Goal: Communication & Community: Answer question/provide support

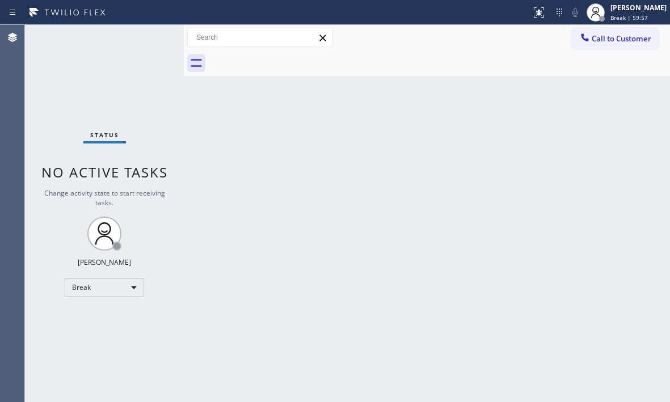
click at [602, 147] on div "Back to Dashboard Change Sender ID Customers Technicians Select a contact Outbo…" at bounding box center [427, 213] width 486 height 377
click at [120, 280] on div "Break" at bounding box center [104, 288] width 79 height 18
click at [105, 321] on li "Available" at bounding box center [103, 318] width 77 height 14
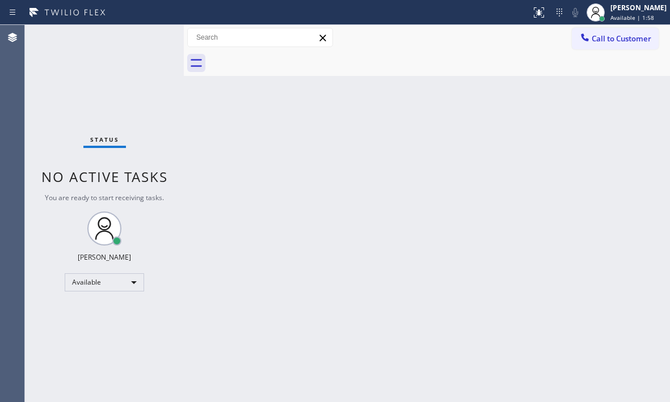
click at [149, 37] on div "Status No active tasks You are ready to start receiving tasks. [PERSON_NAME] Av…" at bounding box center [104, 213] width 159 height 377
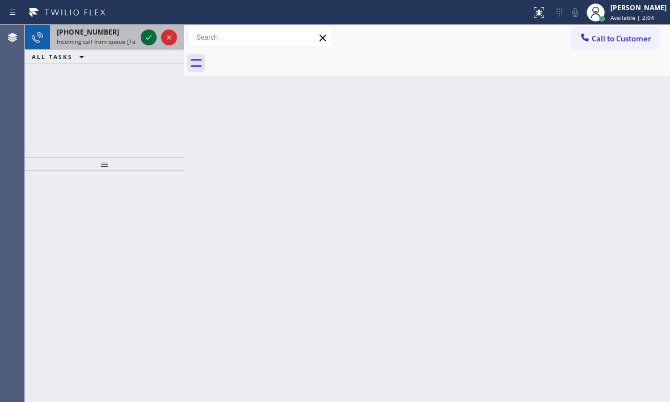
click at [149, 38] on icon at bounding box center [149, 37] width 6 height 5
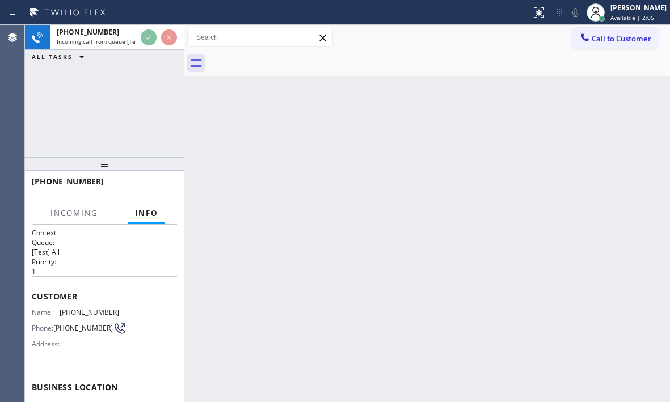
scroll to position [162, 0]
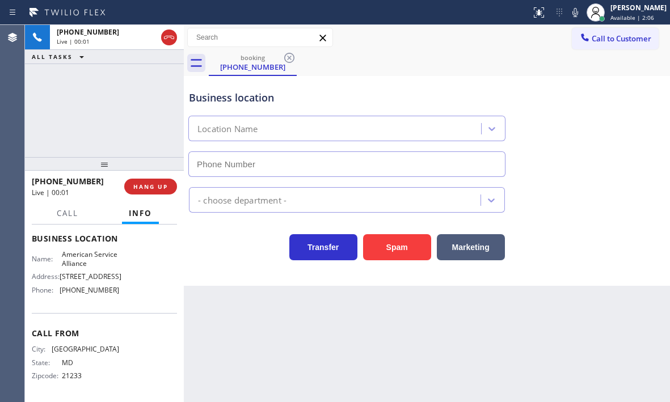
type input "[PHONE_NUMBER]"
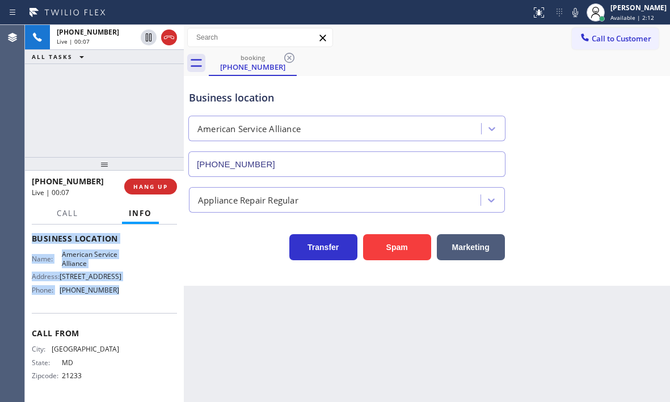
drag, startPoint x: 32, startPoint y: 245, endPoint x: 125, endPoint y: 302, distance: 108.8
click at [125, 302] on div "Context Queue: [Test] All Priority: 1 Customer Name: (410) 982-1834 Phone: (410…" at bounding box center [104, 238] width 145 height 319
copy div "Customer Name: (410) 982-1834 Phone: (410) 982-1834 Address: Business location …"
click at [151, 188] on span "HANG UP" at bounding box center [150, 187] width 35 height 8
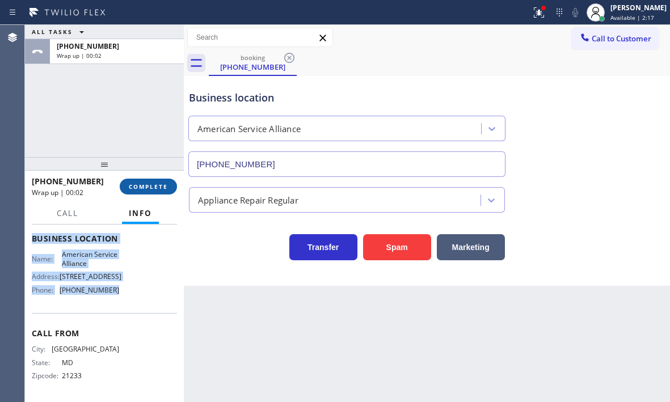
click at [164, 179] on button "COMPLETE" at bounding box center [148, 187] width 57 height 16
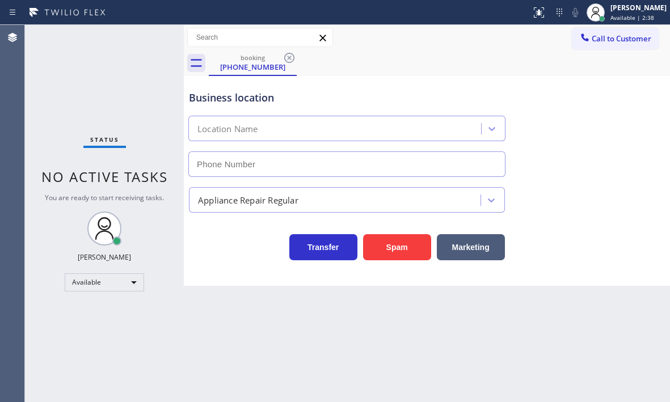
type input "[PHONE_NUMBER]"
click at [256, 243] on div "Transfer Spam Marketing" at bounding box center [347, 245] width 321 height 32
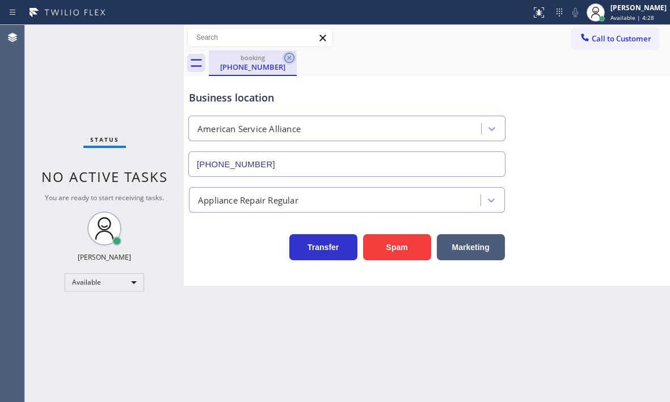
click at [295, 57] on icon at bounding box center [289, 58] width 14 height 14
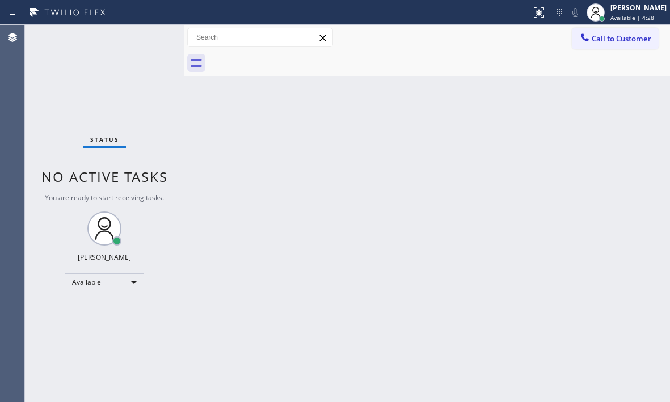
click at [345, 126] on div "Back to Dashboard Change Sender ID Customers Technicians Select a contact Outbo…" at bounding box center [427, 213] width 486 height 377
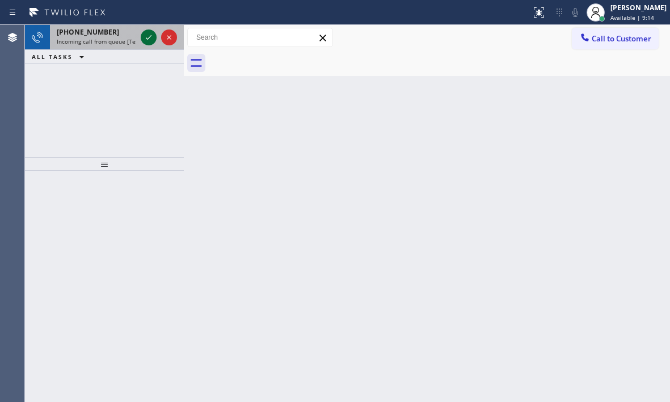
click at [150, 36] on icon at bounding box center [149, 38] width 14 height 14
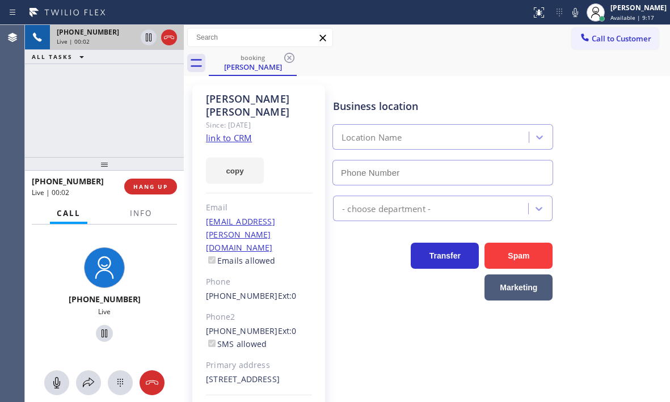
type input "[PHONE_NUMBER]"
click at [103, 87] on div "[PHONE_NUMBER] Live | 00:02 ALL TASKS ALL TASKS ACTIVE TASKS TASKS IN WRAP UP" at bounding box center [104, 91] width 159 height 132
click at [133, 212] on span "Info" at bounding box center [141, 213] width 22 height 10
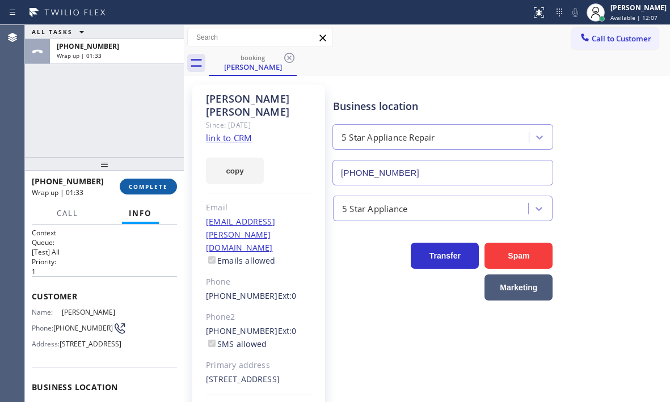
click at [141, 189] on span "COMPLETE" at bounding box center [148, 187] width 39 height 8
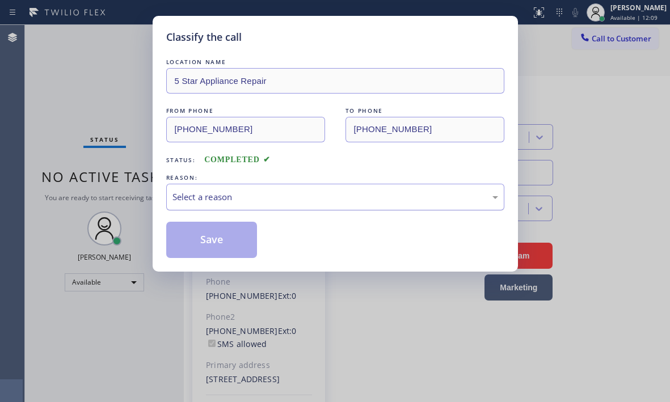
click at [255, 201] on div "Select a reason" at bounding box center [335, 197] width 326 height 13
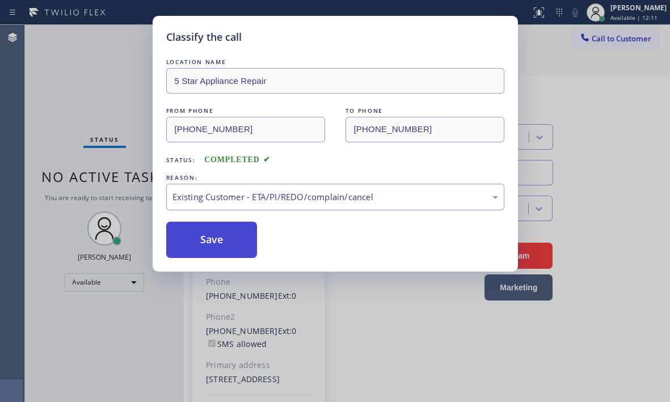
click at [205, 243] on button "Save" at bounding box center [211, 240] width 91 height 36
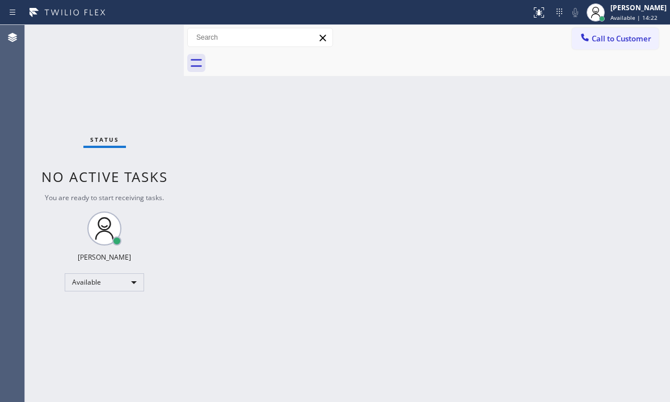
click at [257, 133] on div "Back to Dashboard Change Sender ID Customers Technicians Select a contact Outbo…" at bounding box center [427, 213] width 486 height 377
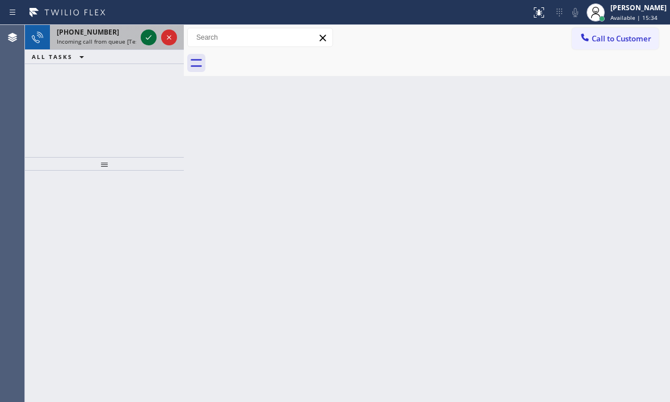
click at [154, 41] on icon at bounding box center [149, 38] width 14 height 14
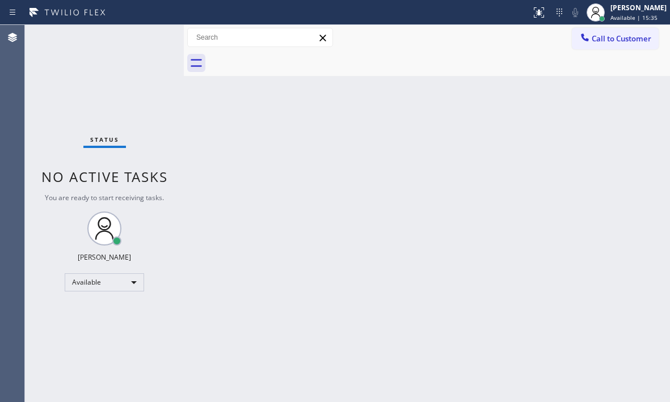
click at [147, 40] on div "Status No active tasks You are ready to start receiving tasks. [PERSON_NAME] Av…" at bounding box center [104, 213] width 159 height 377
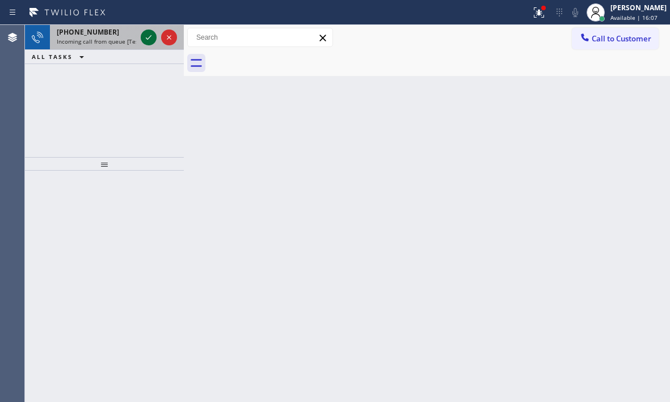
click at [150, 37] on icon at bounding box center [149, 38] width 14 height 14
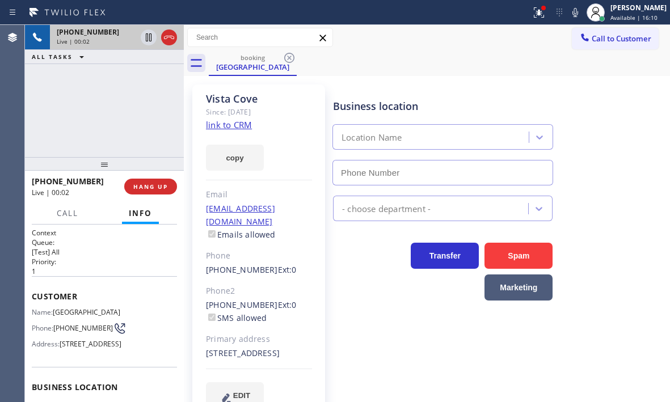
type input "[PHONE_NUMBER]"
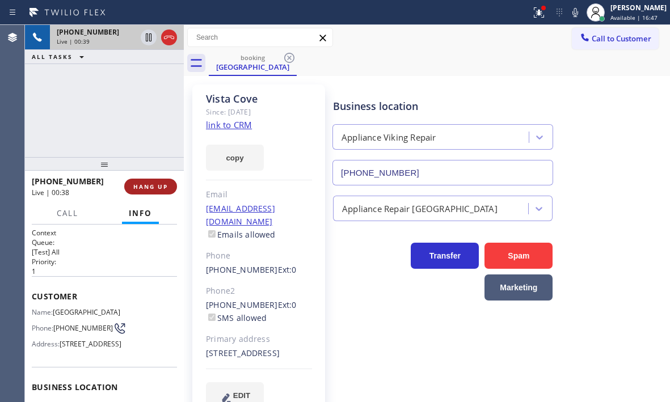
click at [160, 184] on span "HANG UP" at bounding box center [150, 187] width 35 height 8
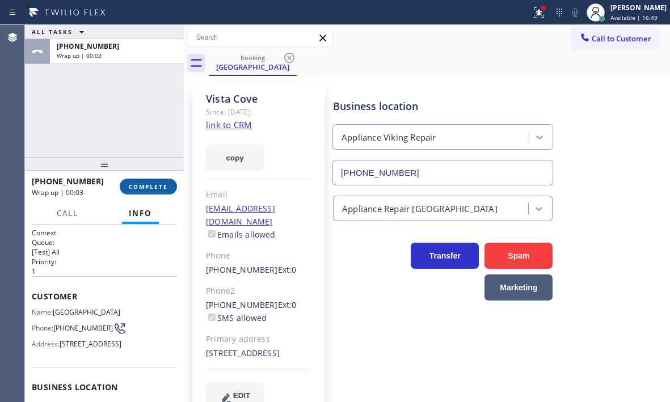
click at [155, 192] on button "COMPLETE" at bounding box center [148, 187] width 57 height 16
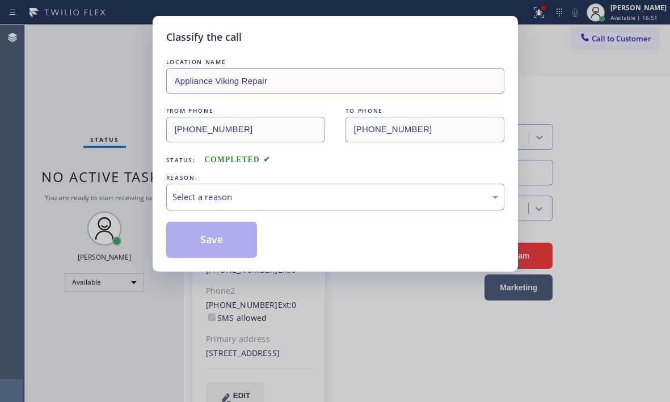
click at [260, 191] on div "Select a reason" at bounding box center [335, 197] width 326 height 13
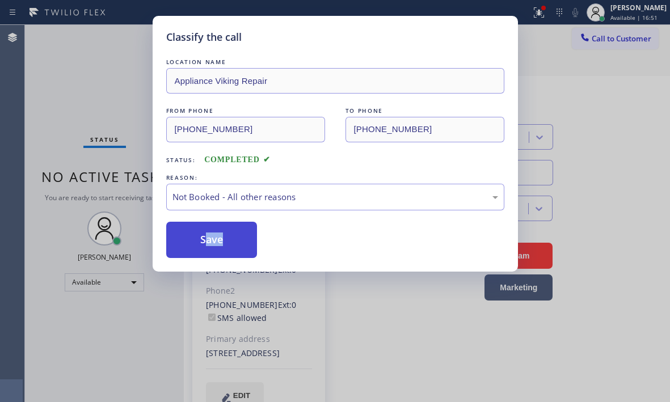
click at [200, 238] on button "Save" at bounding box center [211, 240] width 91 height 36
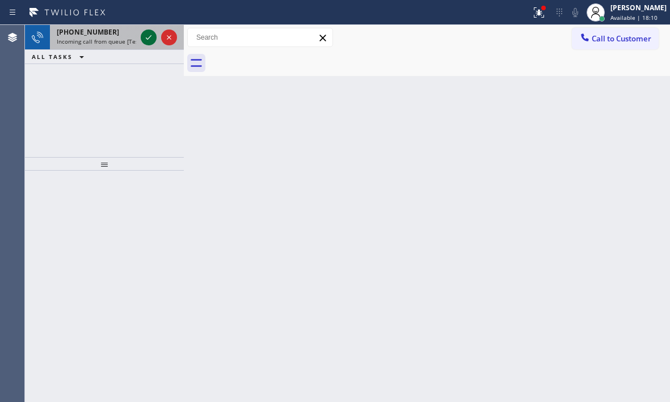
click at [147, 37] on icon at bounding box center [149, 38] width 14 height 14
click at [146, 35] on icon at bounding box center [149, 38] width 14 height 14
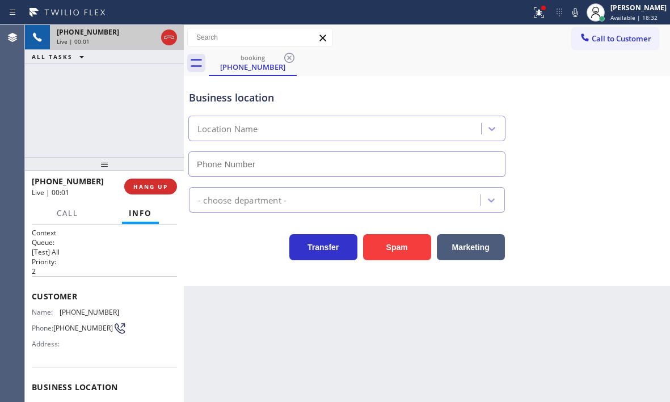
type input "[PHONE_NUMBER]"
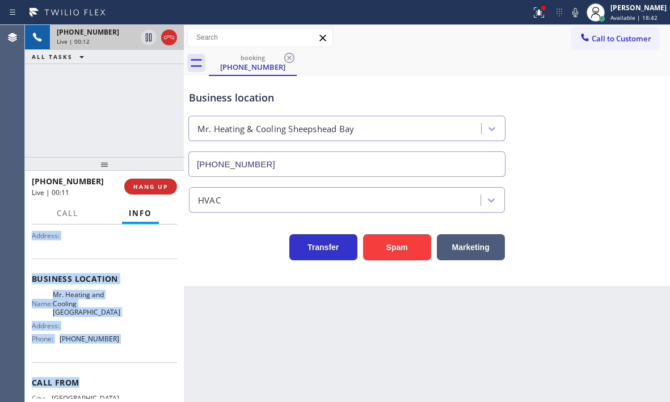
scroll to position [113, 0]
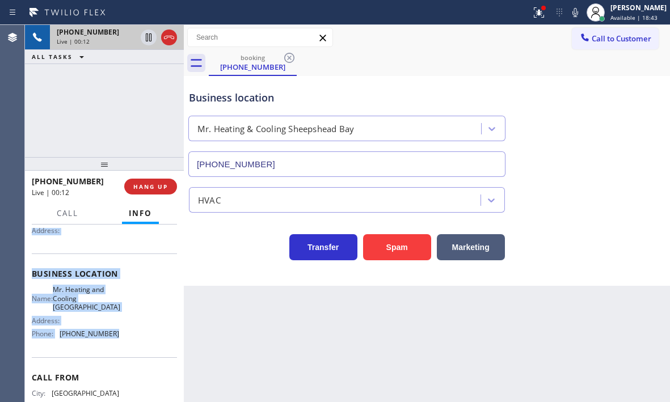
drag, startPoint x: 31, startPoint y: 293, endPoint x: 126, endPoint y: 359, distance: 115.8
click at [126, 359] on div "Context Queue: [Test] All Priority: 2 Customer Name: [PHONE_NUMBER] Phone: [PHO…" at bounding box center [104, 314] width 159 height 178
copy div "Customer Name: [PHONE_NUMBER] Phone: [PHONE_NUMBER] Address: Business location …"
click at [149, 39] on icon at bounding box center [149, 38] width 14 height 14
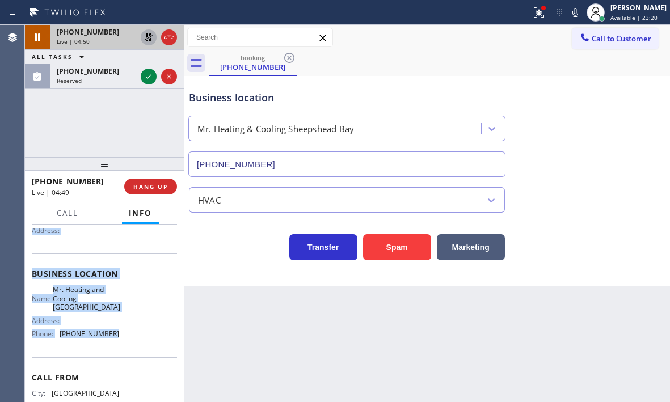
click at [146, 40] on icon at bounding box center [149, 38] width 14 height 14
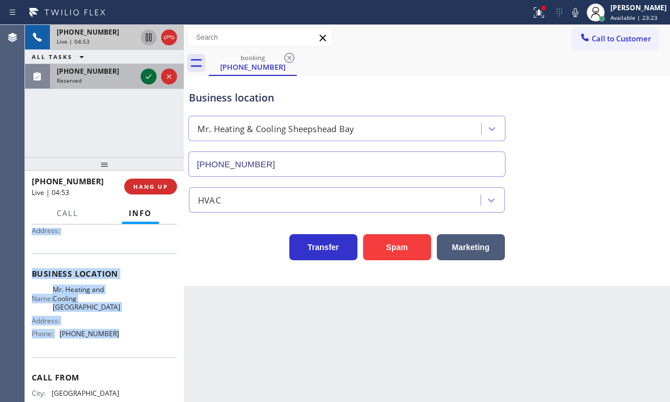
click at [147, 80] on icon at bounding box center [149, 77] width 14 height 14
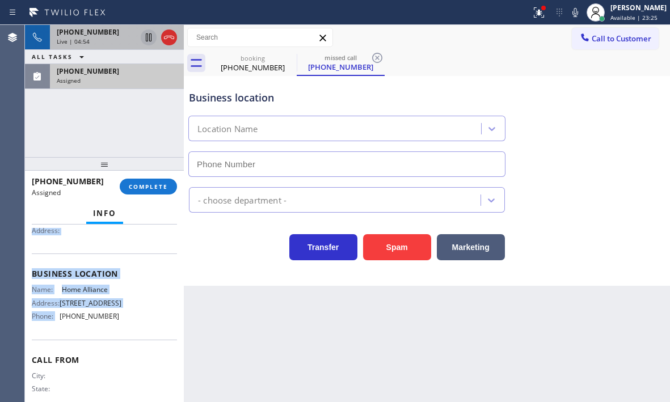
type input "[PHONE_NUMBER]"
click at [168, 40] on icon at bounding box center [169, 38] width 14 height 14
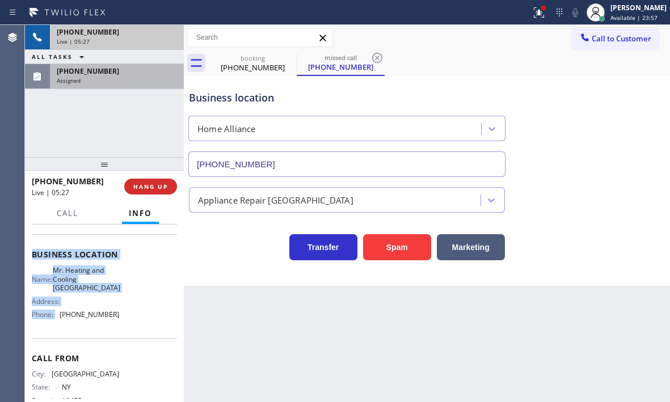
scroll to position [113, 0]
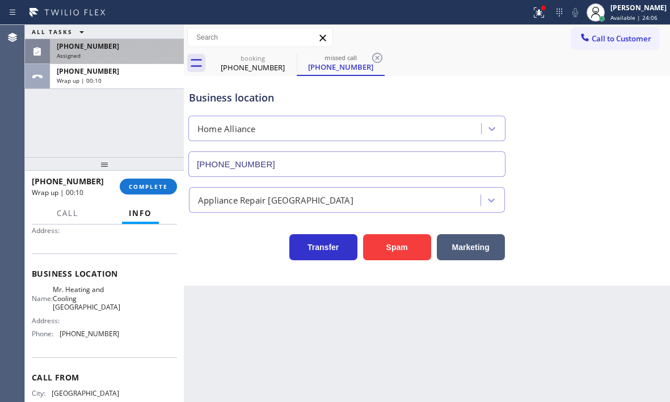
click at [119, 89] on div "ALL TASKS ALL TASKS ACTIVE TASKS TASKS IN WRAP UP [PHONE_NUMBER] Assigned [PHON…" at bounding box center [104, 91] width 159 height 132
click at [598, 43] on span "Call to Customer" at bounding box center [622, 38] width 60 height 10
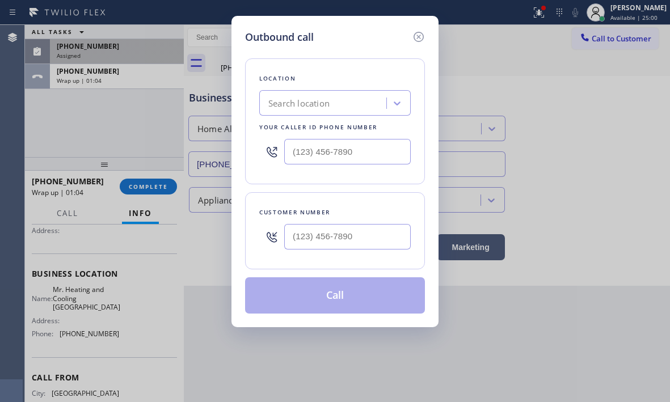
type input "(___) ___-____"
click at [376, 153] on input "(___) ___-____" at bounding box center [347, 152] width 126 height 26
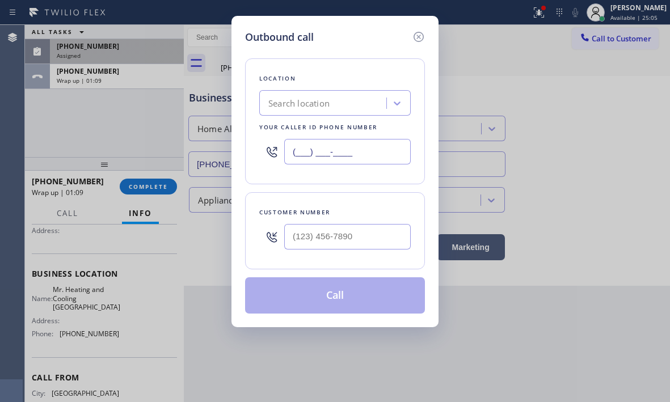
click at [342, 152] on input "(___) ___-____" at bounding box center [347, 152] width 126 height 26
paste input "718) 795-2855"
type input "[PHONE_NUMBER]"
click at [330, 240] on input "(___) ___-____" at bounding box center [347, 237] width 126 height 26
paste input "718) 994-3912"
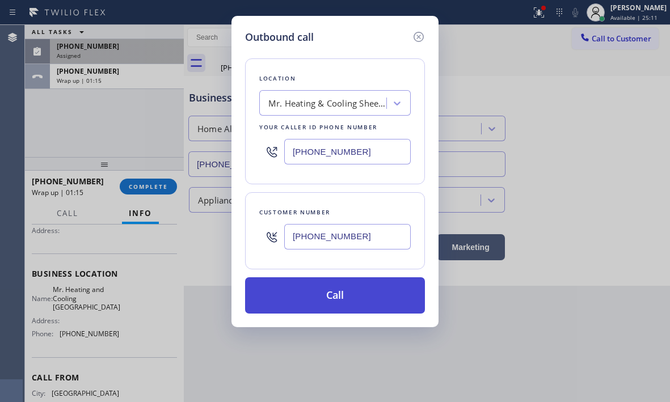
type input "[PHONE_NUMBER]"
click at [343, 301] on button "Call" at bounding box center [335, 295] width 180 height 36
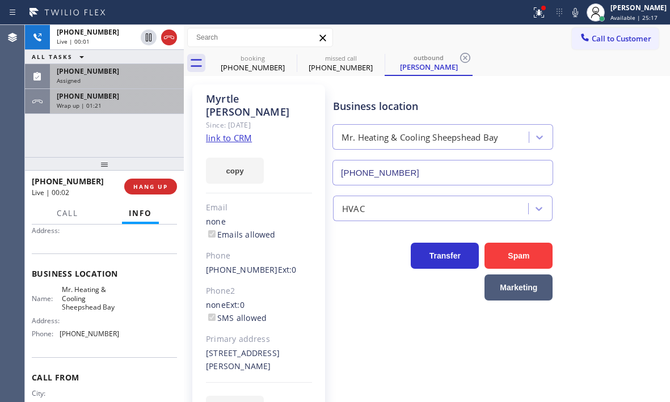
click at [120, 102] on div "Wrap up | 01:21" at bounding box center [117, 106] width 120 height 8
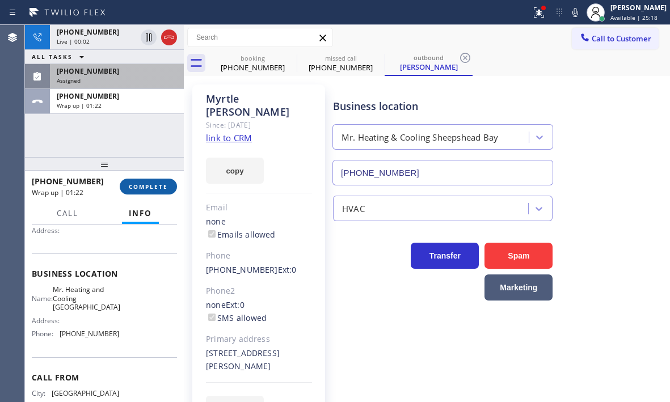
click at [148, 190] on span "COMPLETE" at bounding box center [148, 187] width 39 height 8
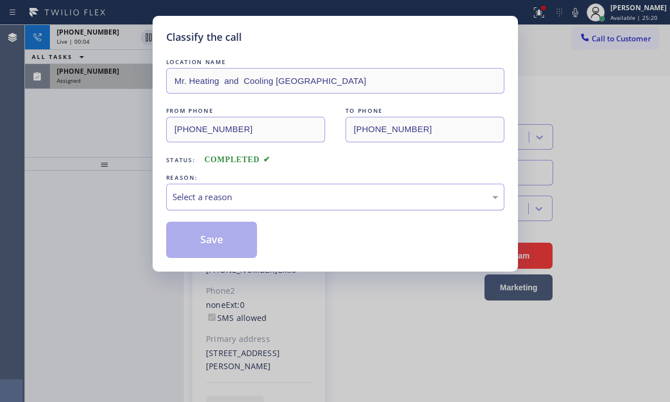
click at [319, 199] on div "Select a reason" at bounding box center [335, 197] width 326 height 13
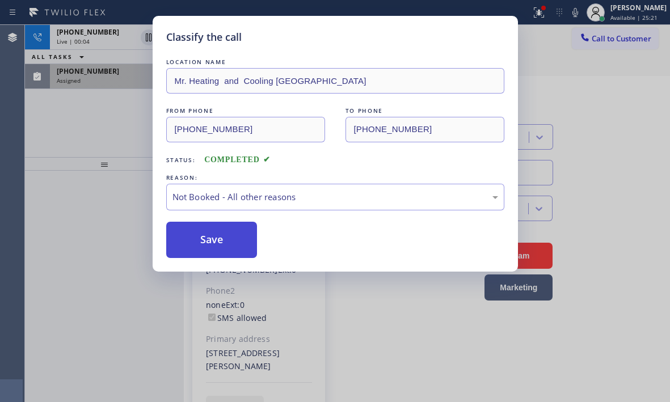
click at [206, 243] on button "Save" at bounding box center [211, 240] width 91 height 36
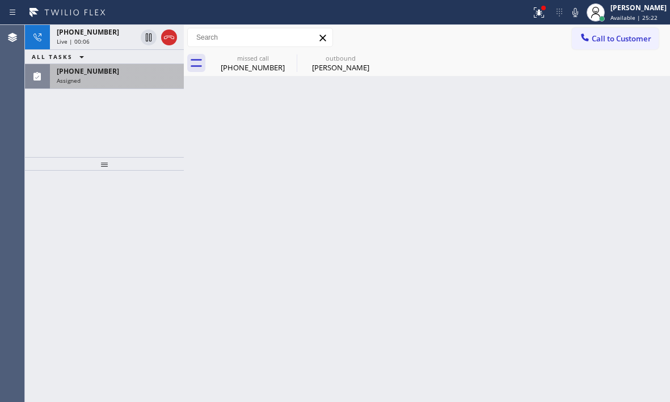
click at [119, 82] on div "Assigned" at bounding box center [117, 81] width 120 height 8
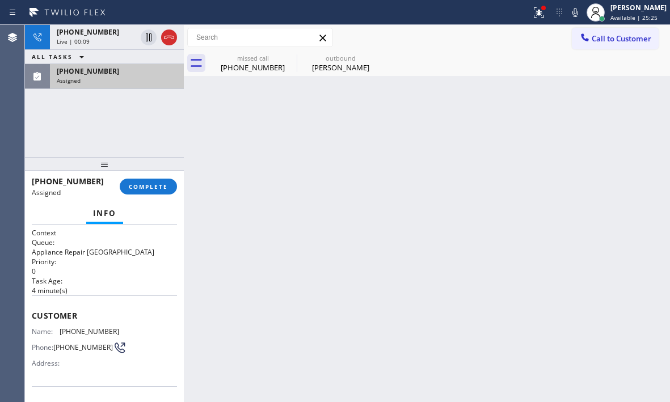
click at [130, 85] on div "[PHONE_NUMBER] Assigned" at bounding box center [114, 76] width 129 height 25
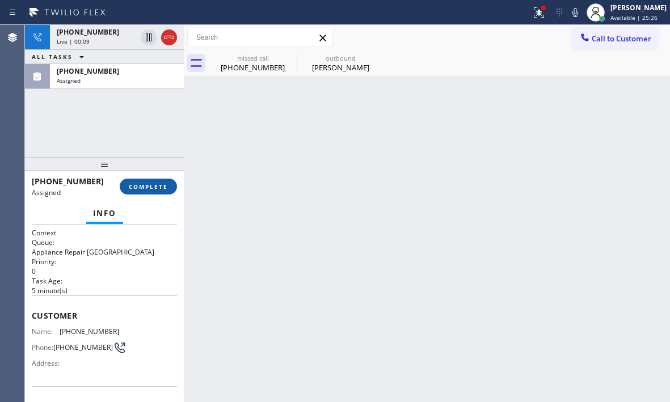
click at [150, 185] on span "COMPLETE" at bounding box center [148, 187] width 39 height 8
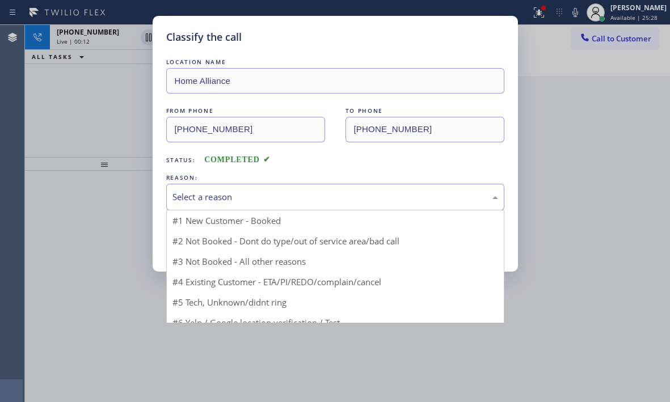
click at [278, 195] on div "Select a reason" at bounding box center [335, 197] width 326 height 13
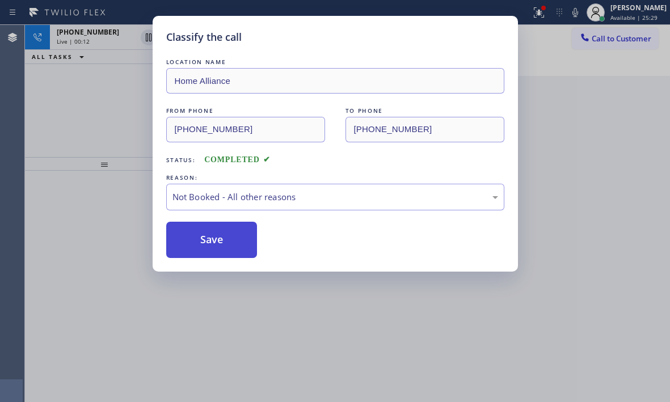
click at [203, 242] on button "Save" at bounding box center [211, 240] width 91 height 36
type input "[PHONE_NUMBER]"
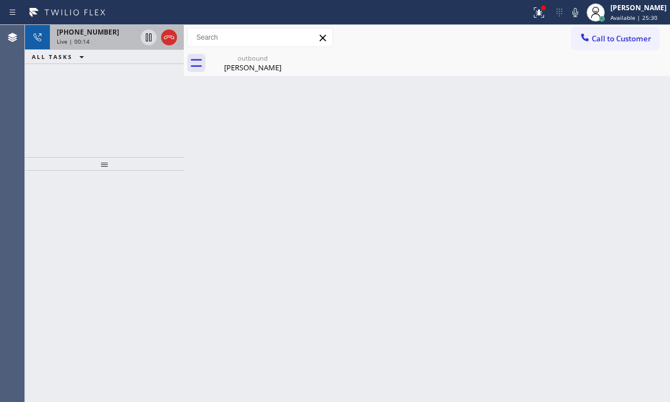
click at [112, 37] on div "[PHONE_NUMBER] Live | 00:14" at bounding box center [94, 37] width 88 height 25
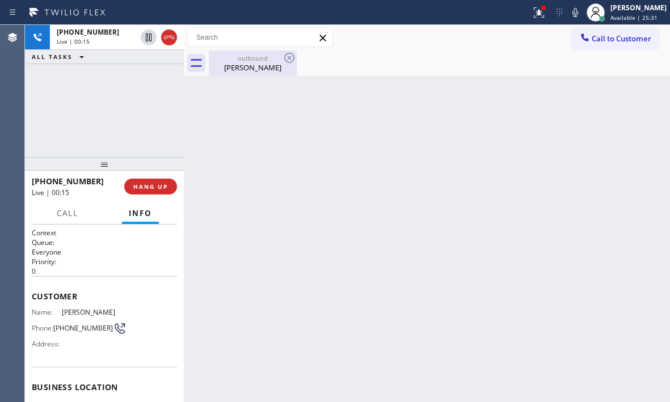
click at [248, 64] on div "[PERSON_NAME]" at bounding box center [253, 67] width 86 height 10
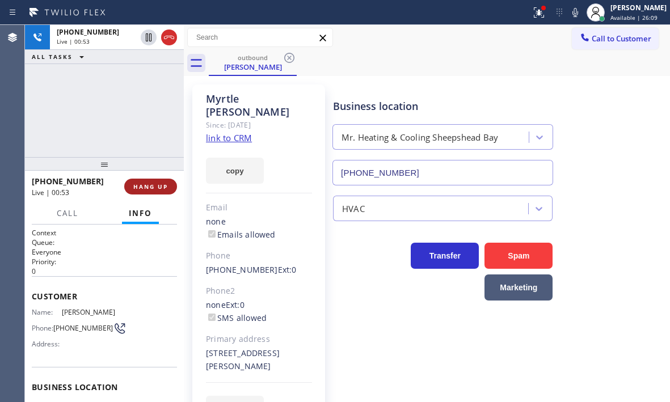
click at [144, 180] on button "HANG UP" at bounding box center [150, 187] width 53 height 16
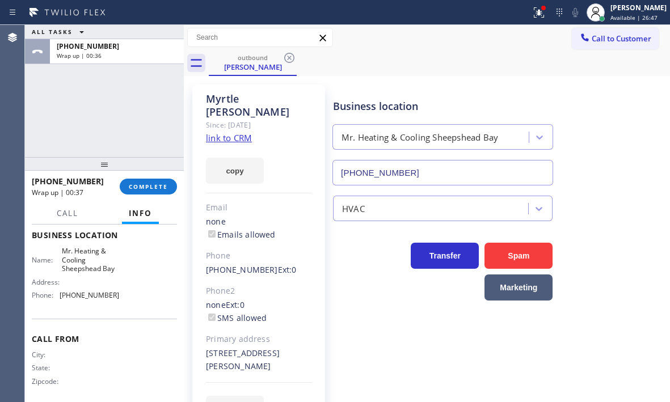
scroll to position [162, 0]
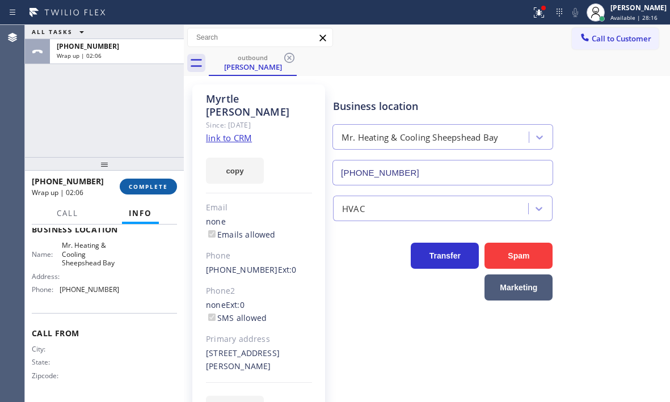
click at [141, 180] on button "COMPLETE" at bounding box center [148, 187] width 57 height 16
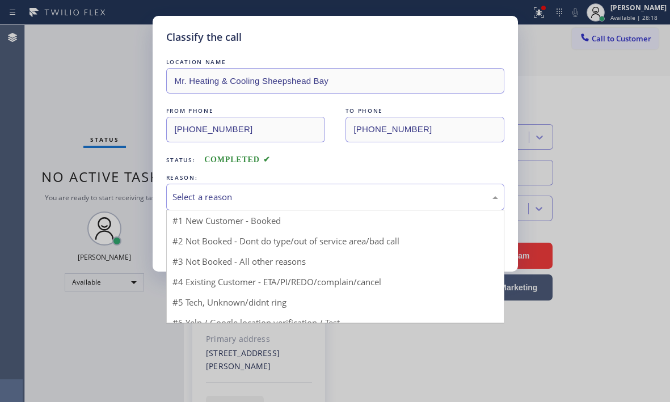
click at [239, 193] on div "Select a reason" at bounding box center [335, 197] width 326 height 13
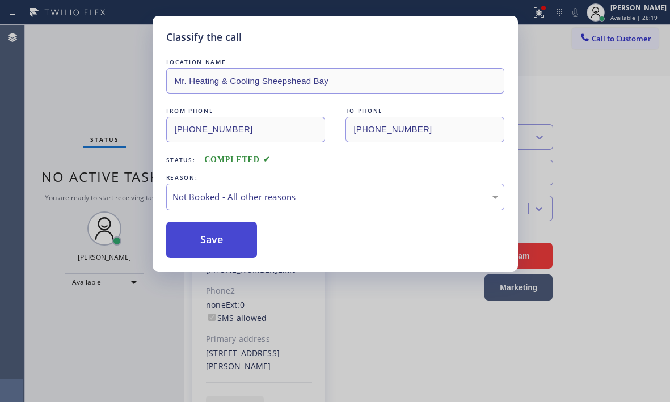
click at [191, 243] on button "Save" at bounding box center [211, 240] width 91 height 36
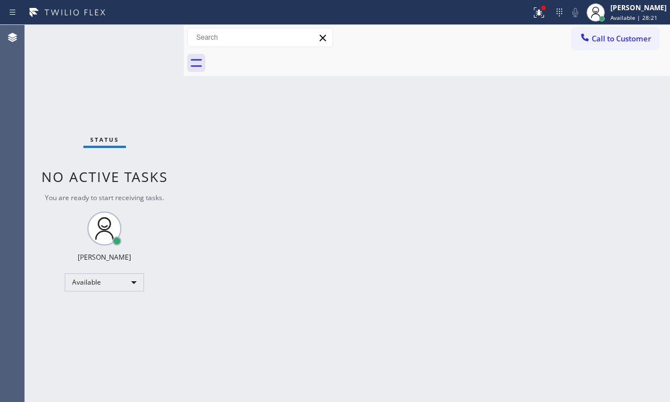
click at [344, 180] on div "Back to Dashboard Change Sender ID Customers Technicians Select a contact Outbo…" at bounding box center [427, 213] width 486 height 377
click at [146, 35] on div "Status No active tasks You are ready to start receiving tasks. [PERSON_NAME] Av…" at bounding box center [104, 213] width 159 height 377
click at [284, 142] on div "Back to Dashboard Change Sender ID Customers Technicians Select a contact Outbo…" at bounding box center [427, 213] width 486 height 377
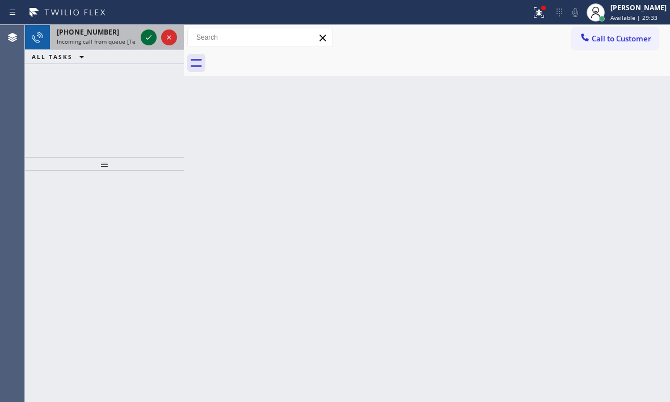
click at [144, 39] on icon at bounding box center [149, 38] width 14 height 14
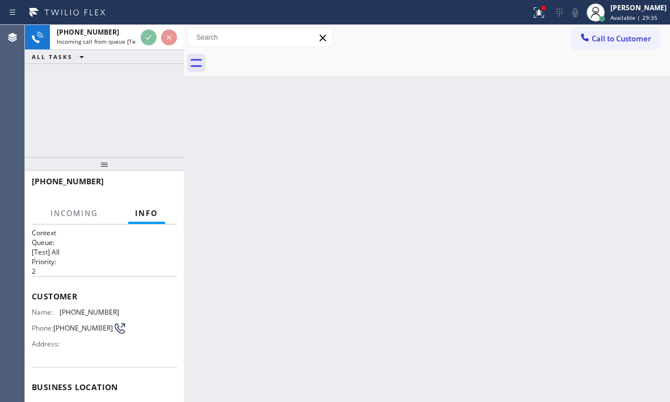
click at [137, 163] on div at bounding box center [104, 164] width 159 height 14
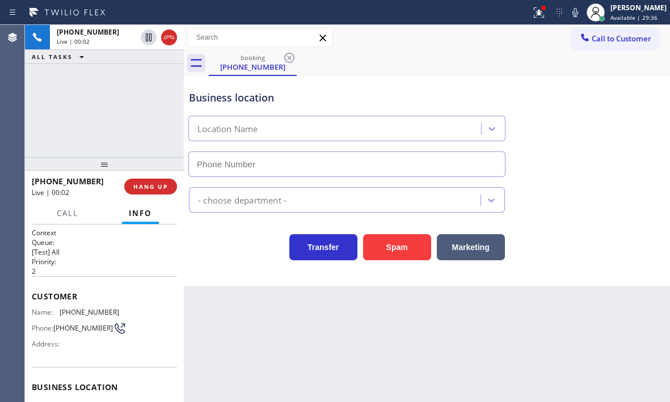
type input "[PHONE_NUMBER]"
click at [148, 185] on span "HANG UP" at bounding box center [150, 187] width 35 height 8
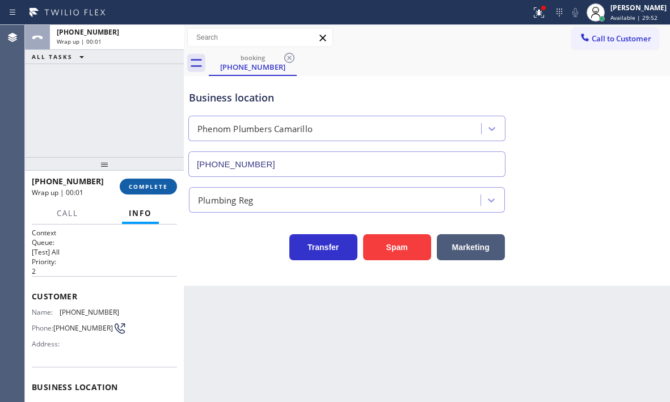
click at [159, 190] on span "COMPLETE" at bounding box center [148, 187] width 39 height 8
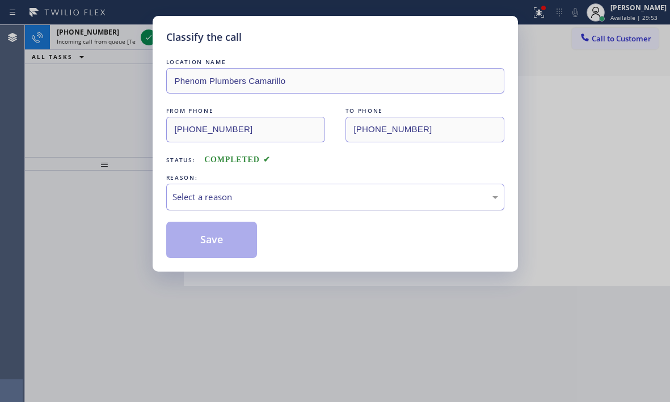
click at [321, 189] on div "Select a reason" at bounding box center [335, 197] width 338 height 27
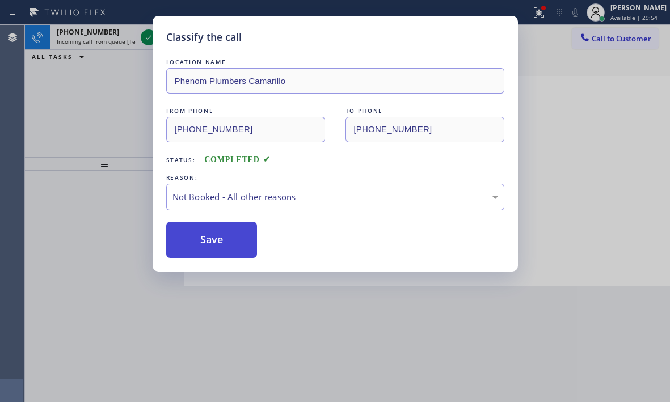
click at [189, 242] on button "Save" at bounding box center [211, 240] width 91 height 36
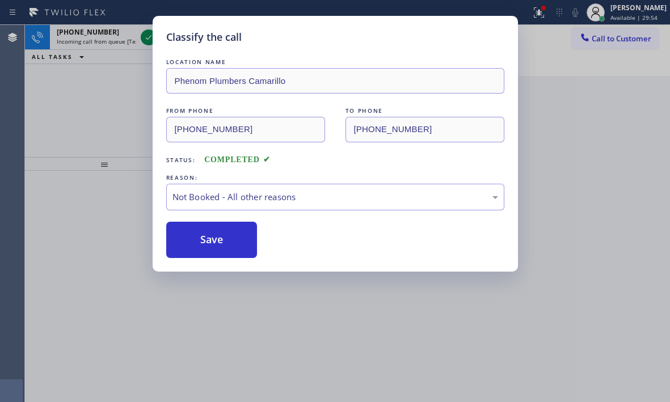
click at [136, 41] on div "Classify the call LOCATION NAME Phenom Plumbers Camarillo FROM PHONE [PHONE_NUM…" at bounding box center [335, 201] width 670 height 402
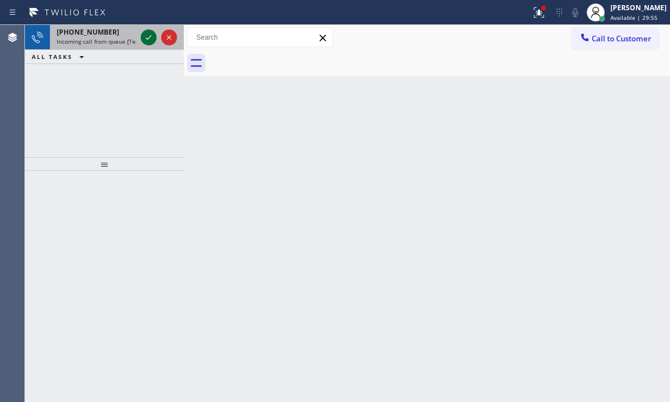
click at [148, 38] on icon at bounding box center [149, 38] width 14 height 14
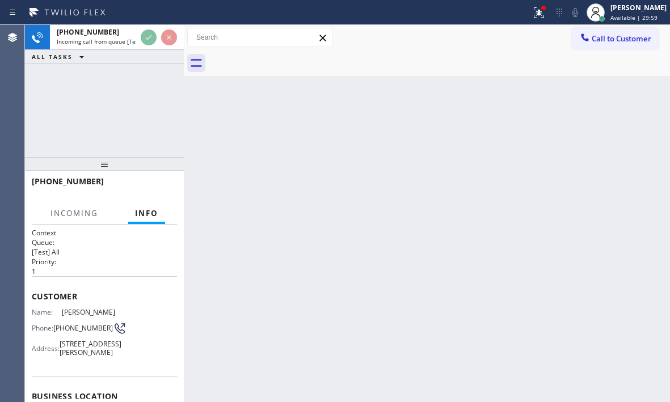
click at [139, 120] on div "[PHONE_NUMBER] Incoming call from queue [Test] All ALL TASKS ALL TASKS ACTIVE T…" at bounding box center [104, 91] width 159 height 132
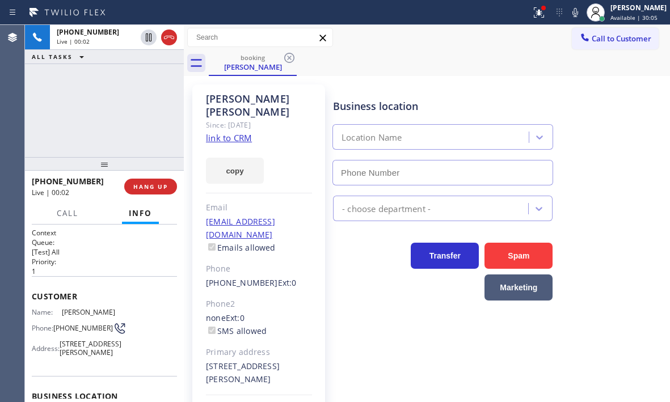
type input "[PHONE_NUMBER]"
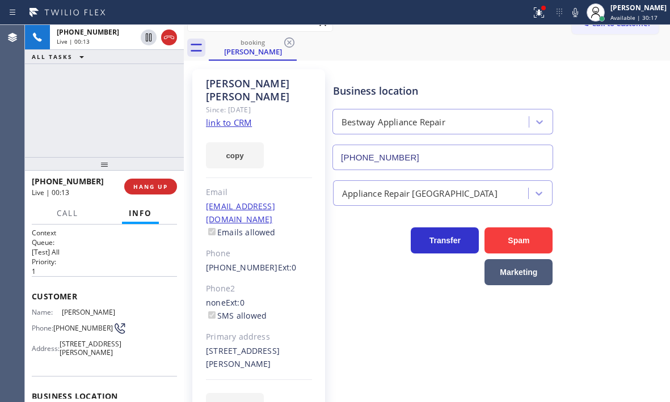
scroll to position [42, 0]
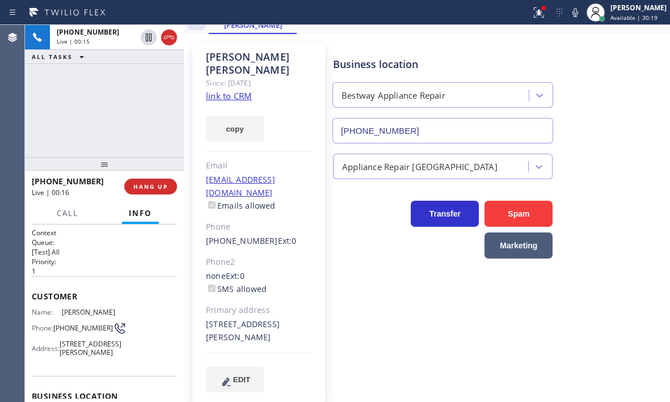
click at [237, 98] on link "link to CRM" at bounding box center [229, 95] width 46 height 11
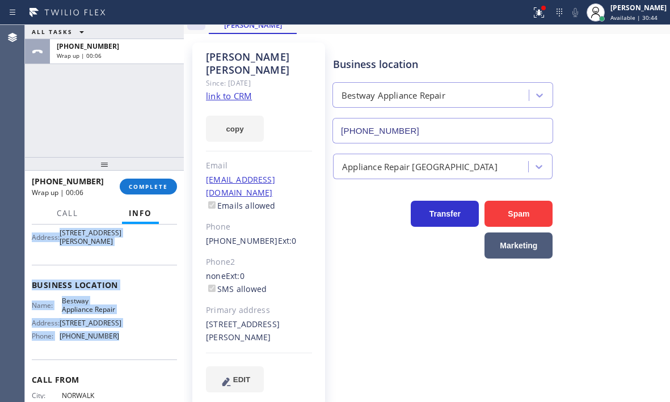
scroll to position [113, 0]
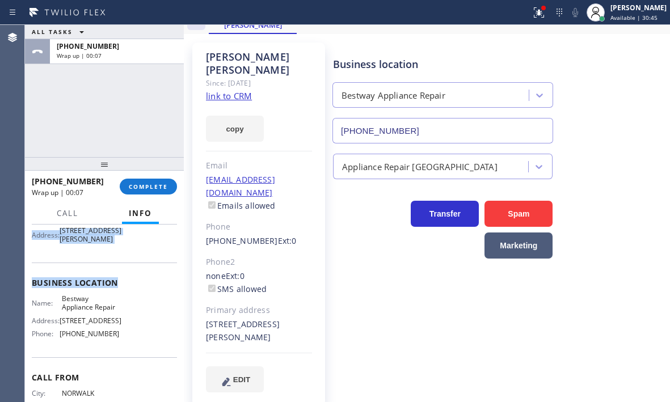
drag, startPoint x: 29, startPoint y: 294, endPoint x: 137, endPoint y: 296, distance: 107.2
click at [137, 296] on div "Context Queue: [Test] All Priority: 1 Customer Name: [PERSON_NAME] Phone: [PHON…" at bounding box center [104, 314] width 159 height 178
copy div "Customer Name: [PERSON_NAME] Phone: [PHONE_NUMBER] Address: [STREET_ADDRESS][PE…"
click at [155, 181] on button "COMPLETE" at bounding box center [148, 187] width 57 height 16
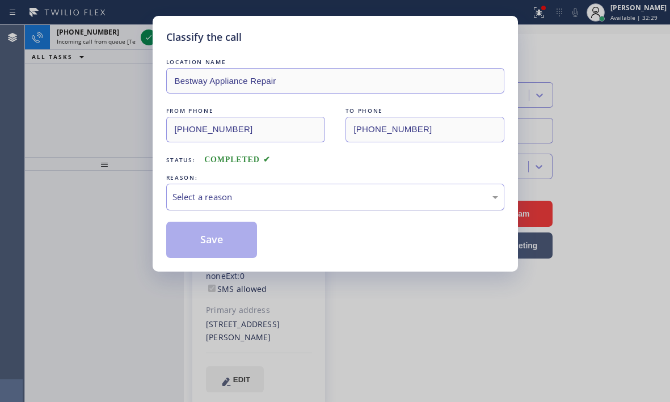
click at [339, 197] on div "Select a reason" at bounding box center [335, 197] width 326 height 13
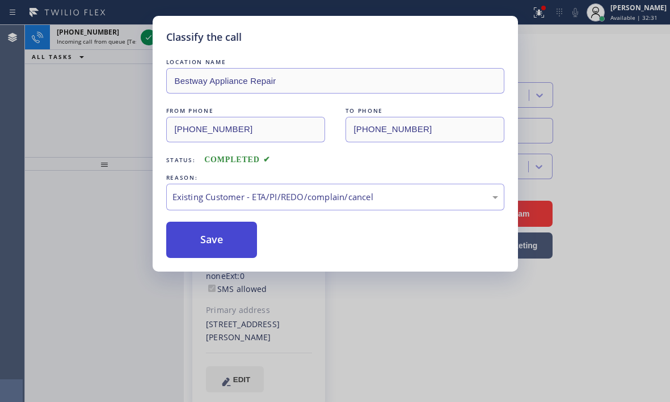
click at [201, 234] on button "Save" at bounding box center [211, 240] width 91 height 36
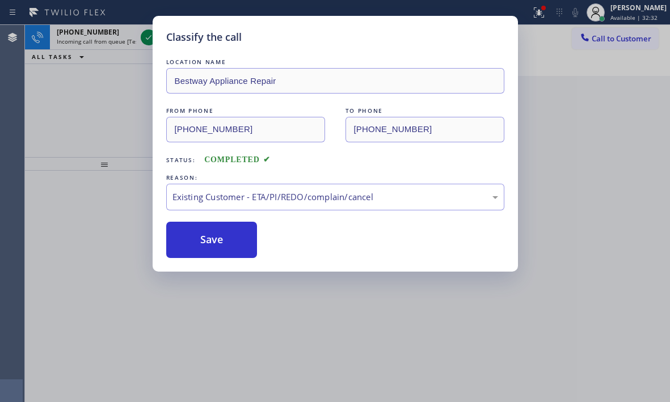
click at [150, 33] on div "Classify the call LOCATION NAME Bestway Appliance Repair FROM PHONE [PHONE_NUMB…" at bounding box center [335, 201] width 670 height 402
click at [145, 36] on div "Classify the call LOCATION NAME 5 Star Appliance Repair FROM PHONE [PHONE_NUMBE…" at bounding box center [347, 213] width 645 height 377
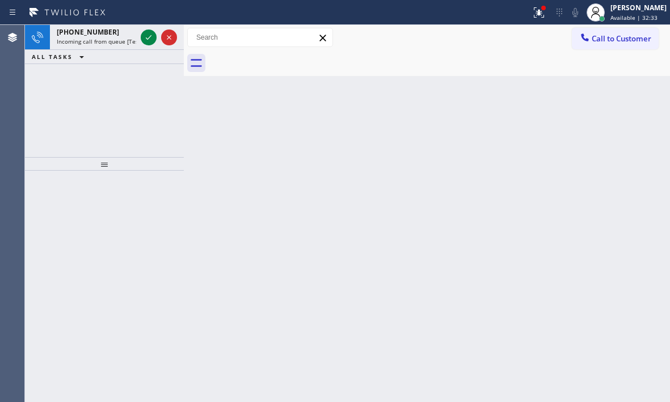
click at [145, 36] on icon at bounding box center [149, 38] width 14 height 14
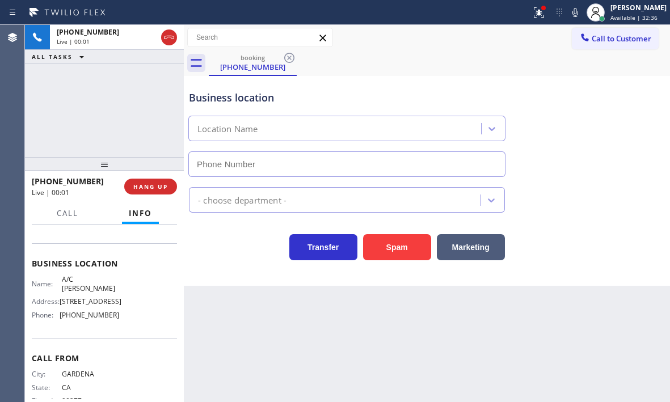
scroll to position [153, 0]
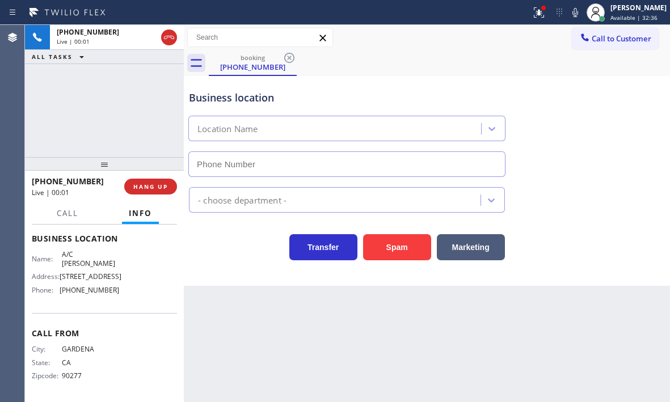
type input "[PHONE_NUMBER]"
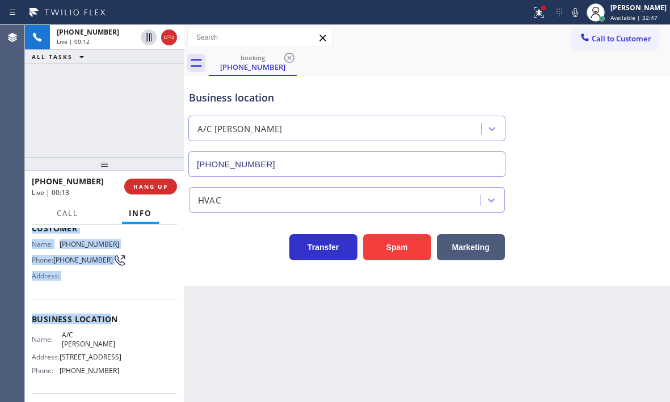
scroll to position [96, 0]
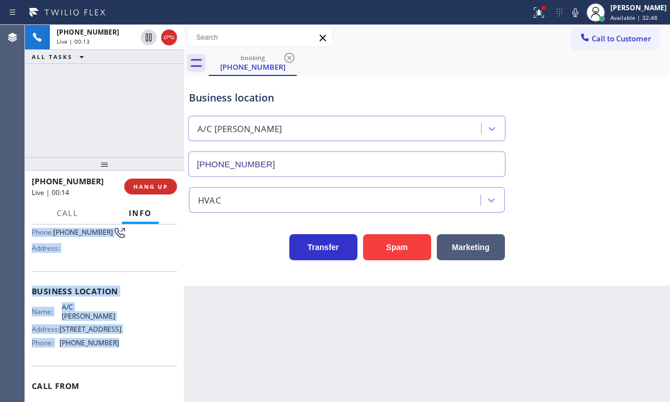
drag, startPoint x: 33, startPoint y: 255, endPoint x: 134, endPoint y: 351, distance: 139.2
click at [134, 351] on div "Context Queue: [Test] All Priority: 1 Customer Name: [PHONE_NUMBER] Phone: [PHO…" at bounding box center [104, 291] width 145 height 319
copy div "Customer Name: [PHONE_NUMBER] Phone: [PHONE_NUMBER] Address: Business location …"
click at [152, 184] on span "HANG UP" at bounding box center [150, 187] width 35 height 8
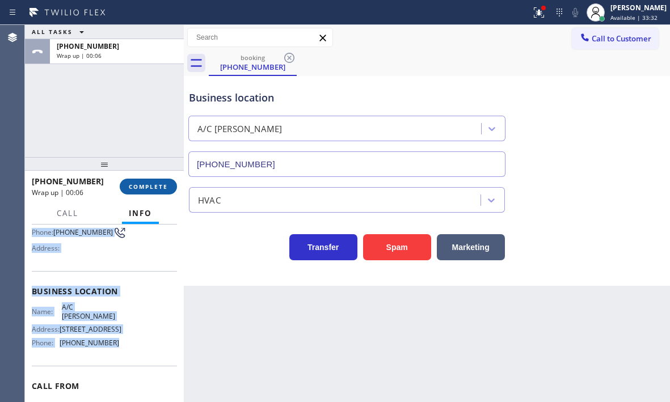
click at [166, 192] on button "COMPLETE" at bounding box center [148, 187] width 57 height 16
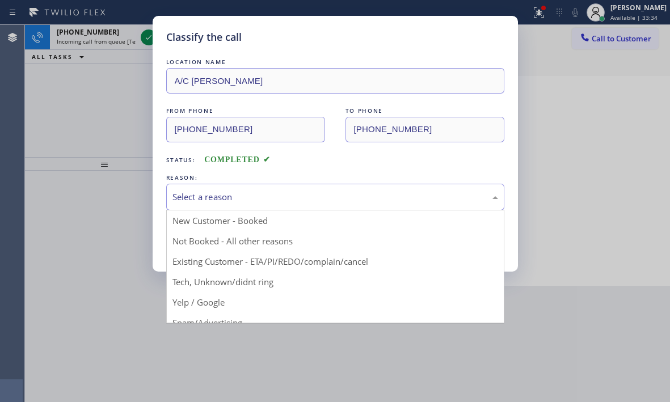
click at [331, 189] on div "Select a reason" at bounding box center [335, 197] width 338 height 27
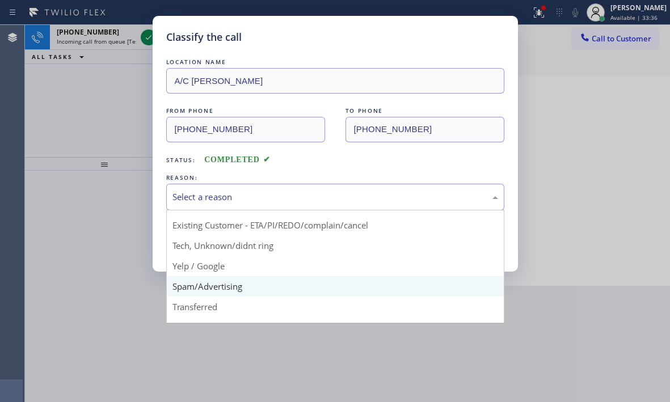
scroll to position [57, 0]
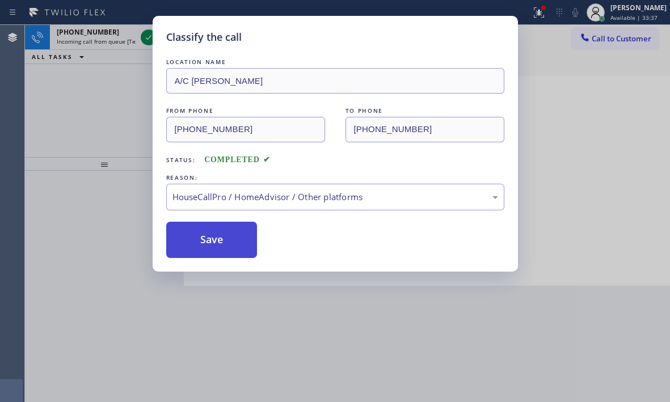
click at [220, 241] on button "Save" at bounding box center [211, 240] width 91 height 36
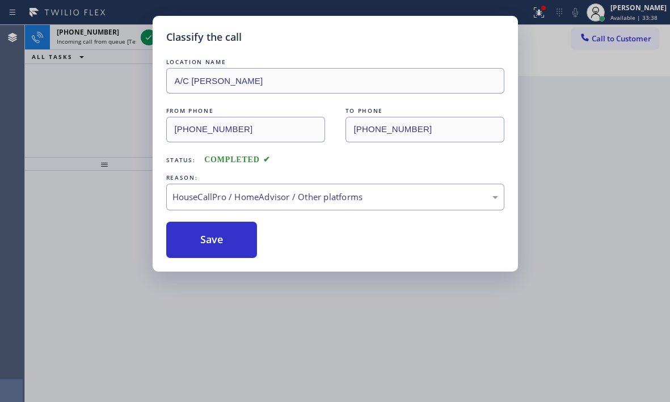
click at [146, 33] on div "Classify the call LOCATION NAME A/C [PERSON_NAME] FROM PHONE [PHONE_NUMBER] TO …" at bounding box center [335, 201] width 670 height 402
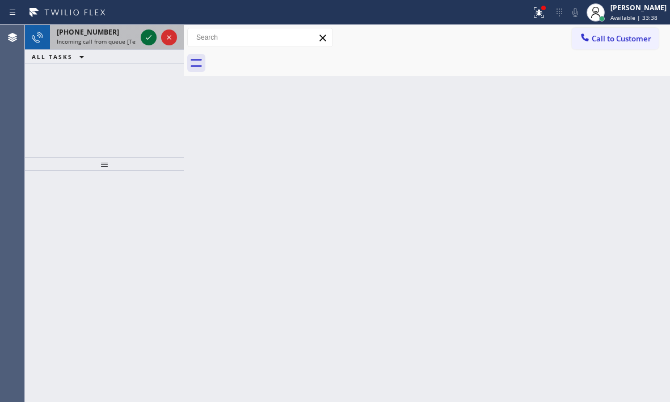
click at [146, 35] on icon at bounding box center [149, 38] width 14 height 14
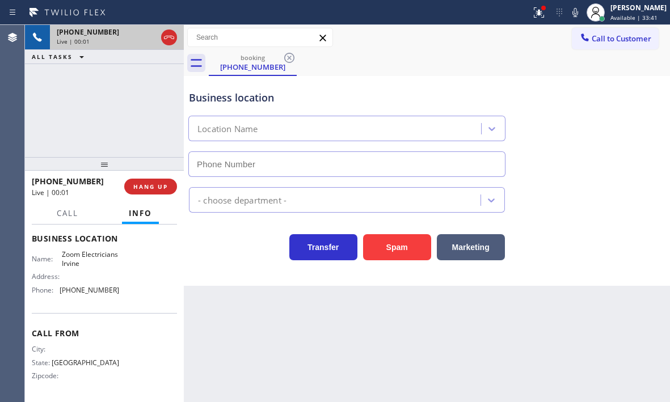
scroll to position [113, 0]
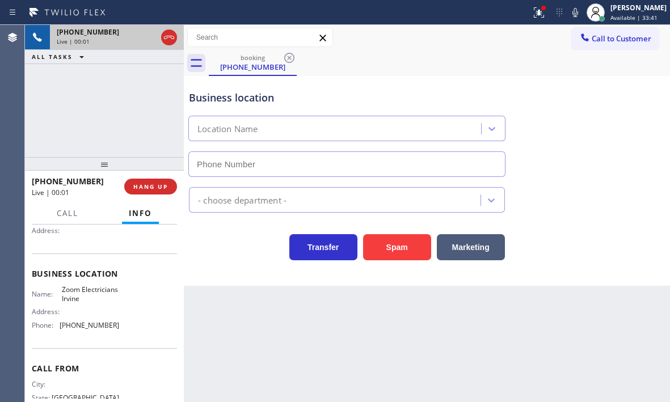
type input "[PHONE_NUMBER]"
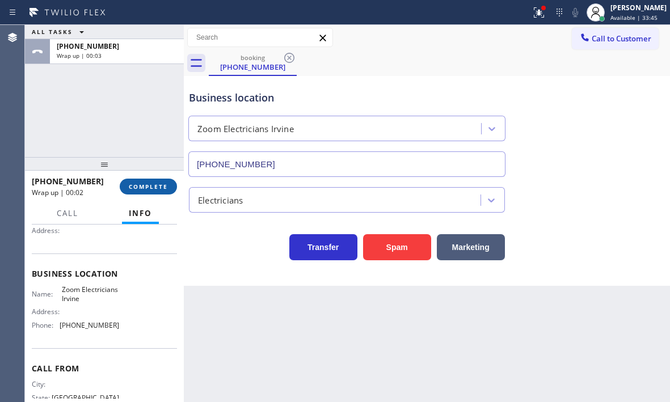
click at [137, 184] on span "COMPLETE" at bounding box center [148, 187] width 39 height 8
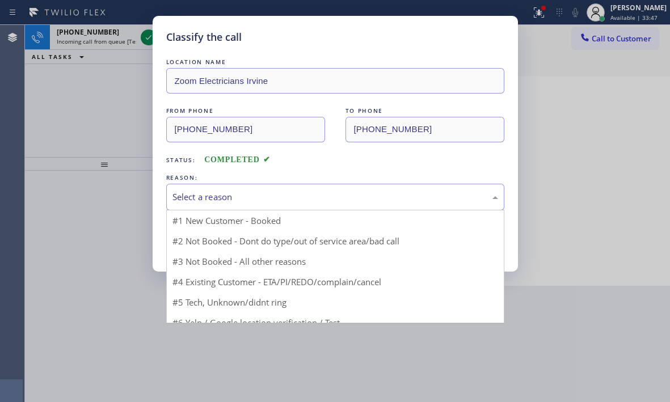
click at [328, 201] on div "Select a reason" at bounding box center [335, 197] width 326 height 13
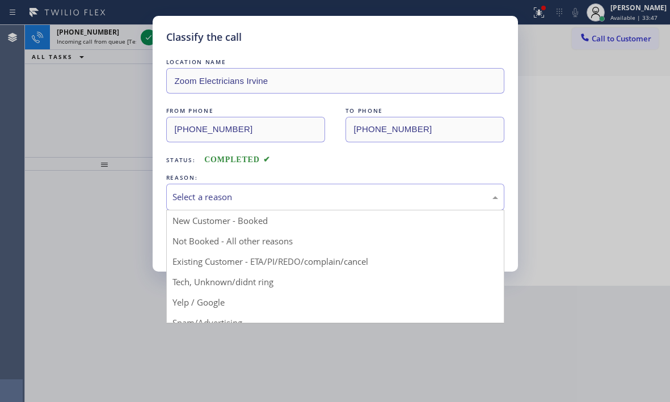
drag, startPoint x: 227, startPoint y: 235, endPoint x: 197, endPoint y: 239, distance: 30.9
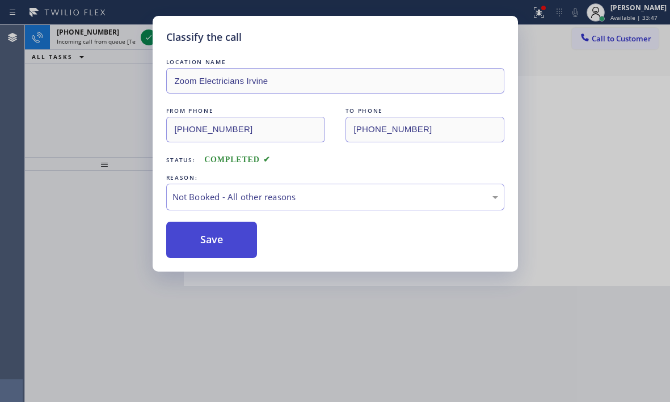
click at [195, 239] on button "Save" at bounding box center [211, 240] width 91 height 36
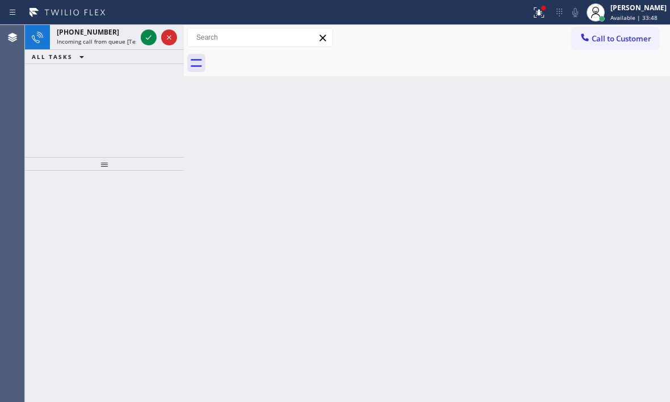
click at [145, 37] on icon at bounding box center [149, 38] width 14 height 14
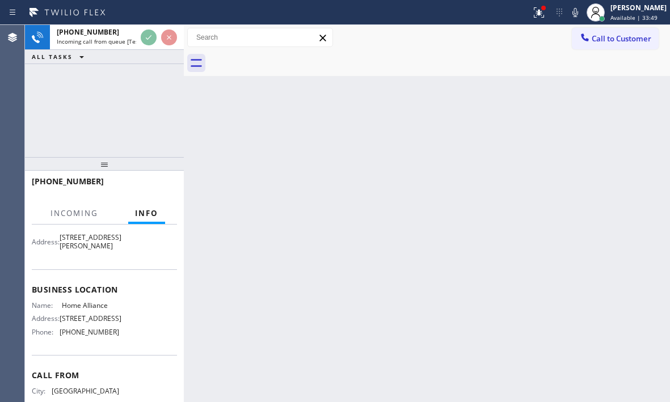
scroll to position [113, 0]
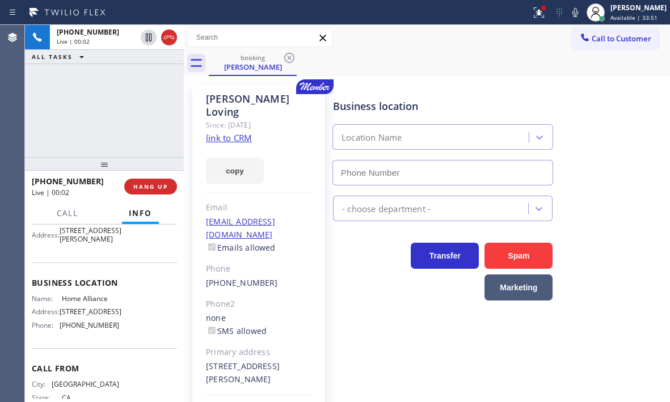
type input "[PHONE_NUMBER]"
click at [238, 132] on link "link to CRM" at bounding box center [229, 137] width 46 height 11
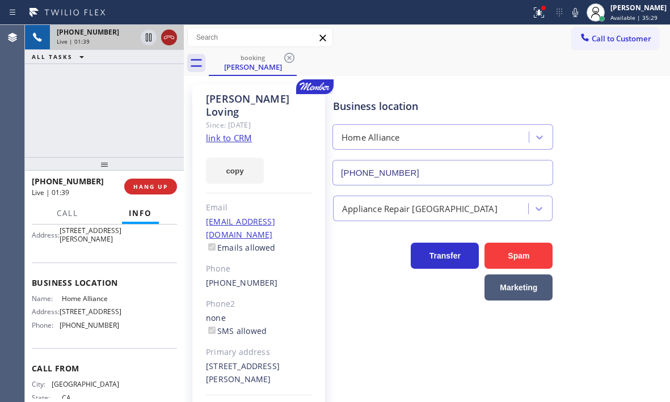
click at [173, 40] on icon at bounding box center [169, 38] width 14 height 14
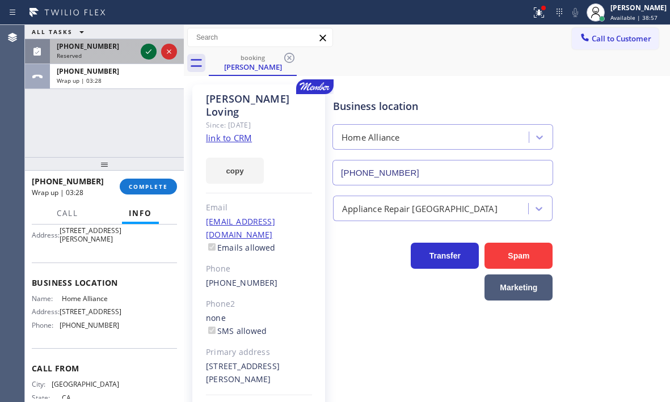
click at [147, 48] on icon at bounding box center [149, 52] width 14 height 14
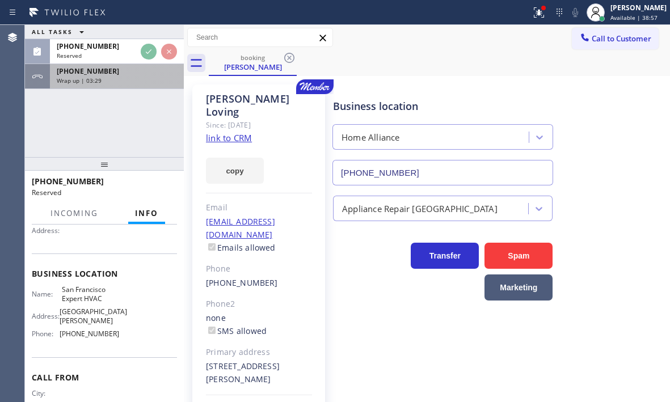
click at [138, 68] on div "[PHONE_NUMBER]" at bounding box center [117, 71] width 120 height 10
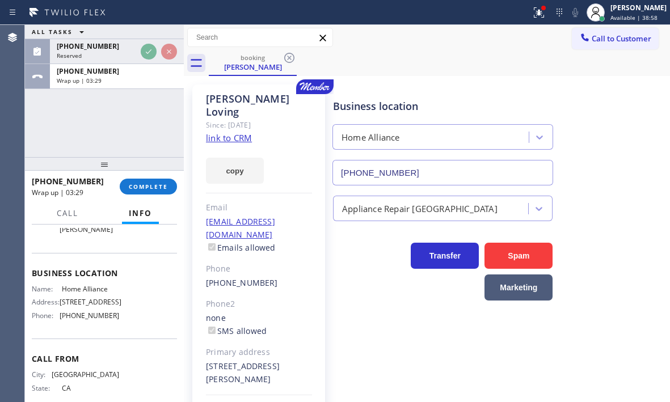
scroll to position [113, 0]
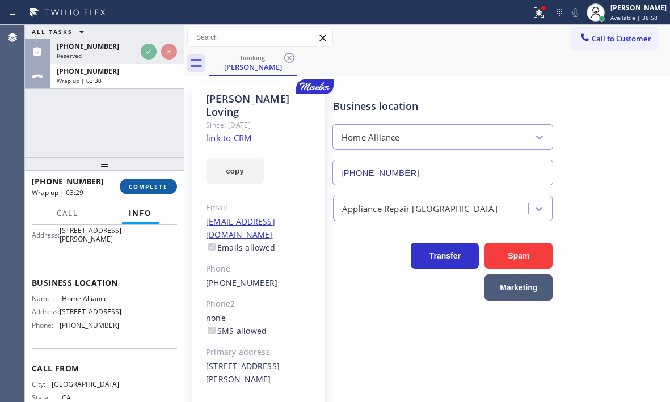
click at [143, 189] on span "COMPLETE" at bounding box center [148, 187] width 39 height 8
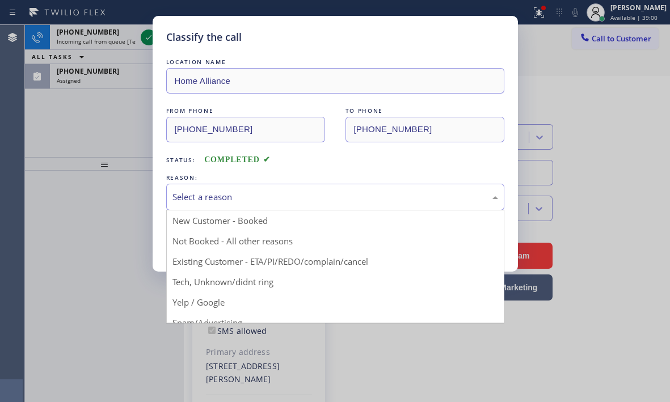
click at [283, 199] on div "Select a reason" at bounding box center [335, 197] width 326 height 13
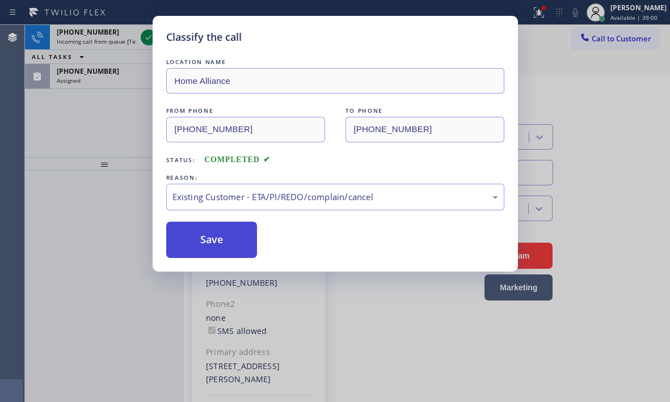
click at [199, 232] on button "Save" at bounding box center [211, 240] width 91 height 36
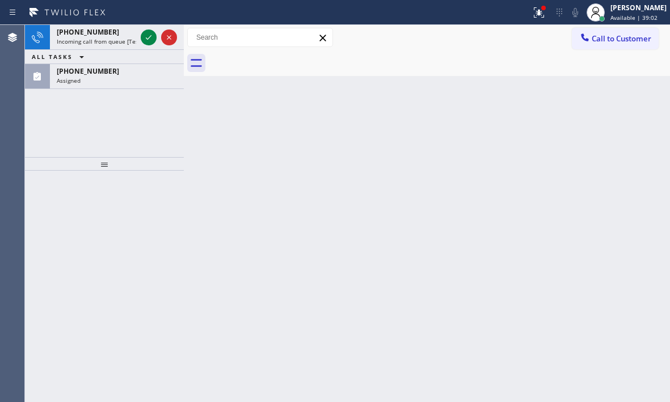
click at [126, 41] on span "Incoming call from queue [Test] All" at bounding box center [104, 41] width 94 height 8
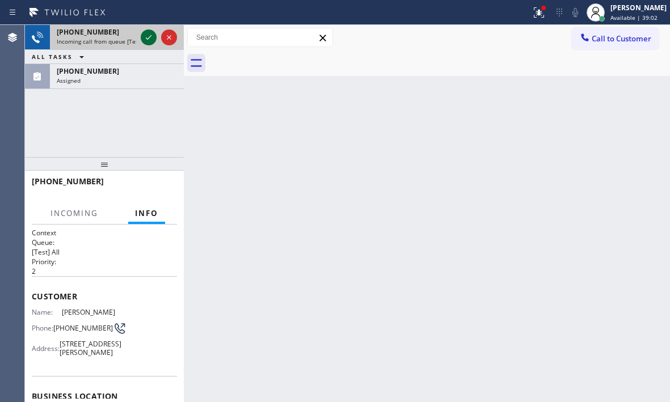
click at [147, 37] on icon at bounding box center [149, 38] width 14 height 14
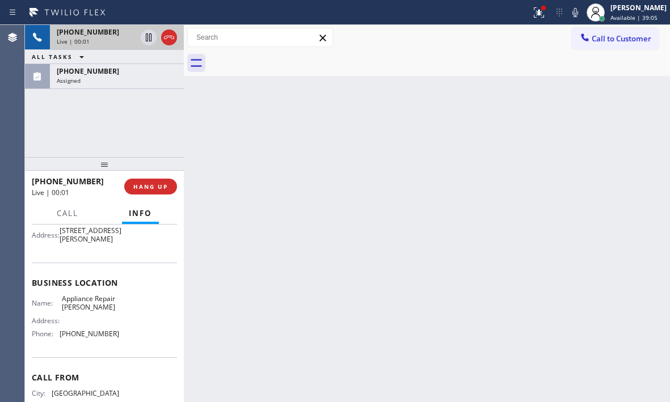
scroll to position [170, 0]
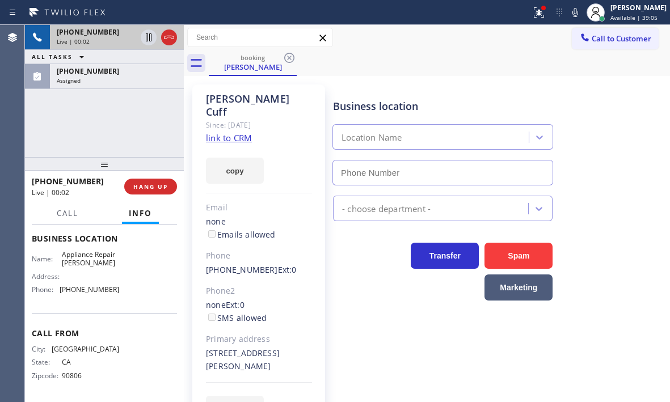
type input "[PHONE_NUMBER]"
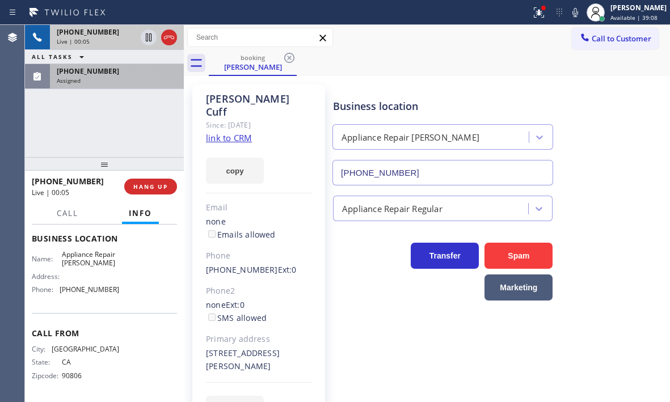
click at [121, 78] on div "Assigned" at bounding box center [117, 81] width 120 height 8
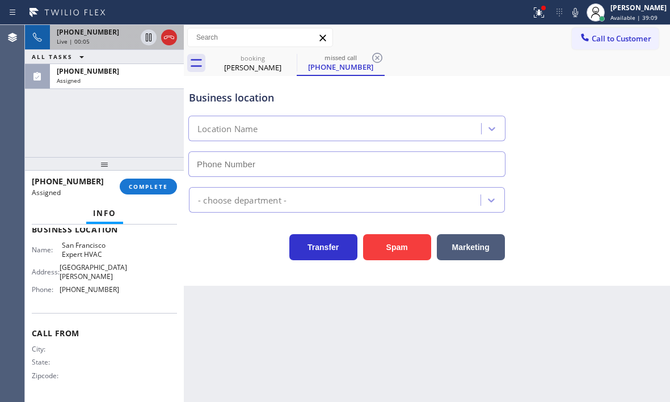
scroll to position [162, 0]
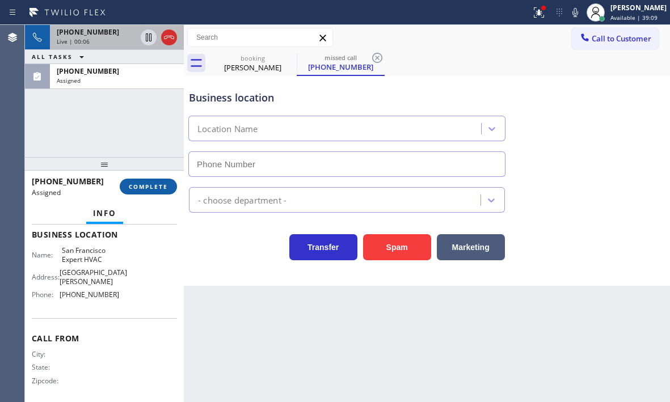
type input "[PHONE_NUMBER]"
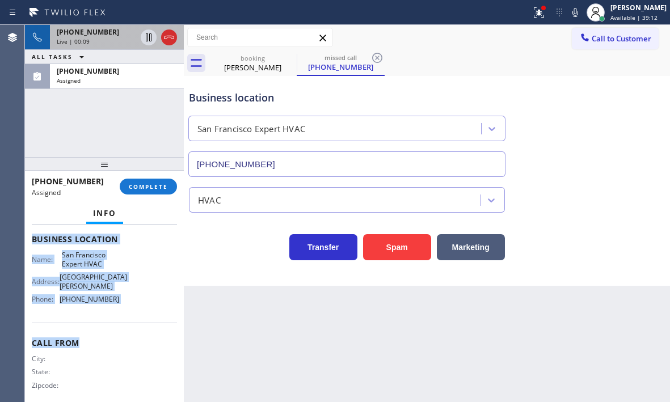
scroll to position [170, 0]
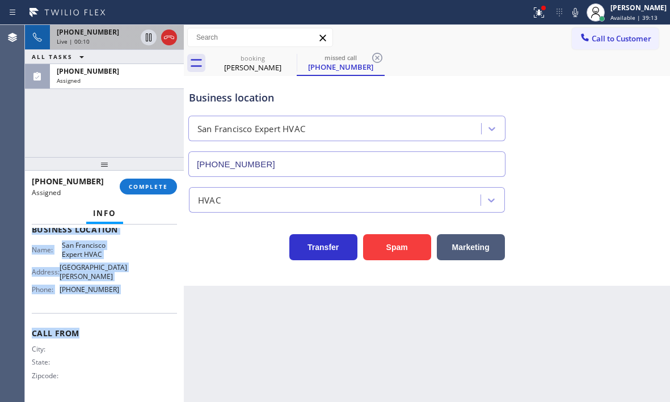
drag, startPoint x: 33, startPoint y: 298, endPoint x: 122, endPoint y: 335, distance: 96.4
click at [122, 335] on div "Context Queue: HVAC Priority: 0 Task Age: Customer Name: [PHONE_NUMBER] Phone: …" at bounding box center [104, 230] width 145 height 338
copy div "Customer Name: [PHONE_NUMBER] Phone: [PHONE_NUMBER] Address: Business location …"
click at [157, 192] on button "COMPLETE" at bounding box center [148, 187] width 57 height 16
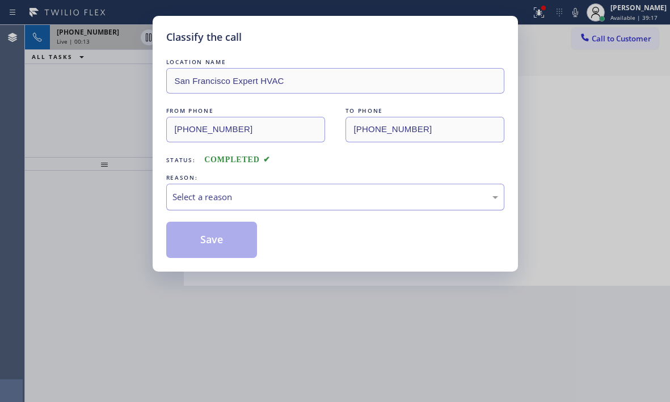
click at [246, 197] on div "Select a reason" at bounding box center [335, 197] width 326 height 13
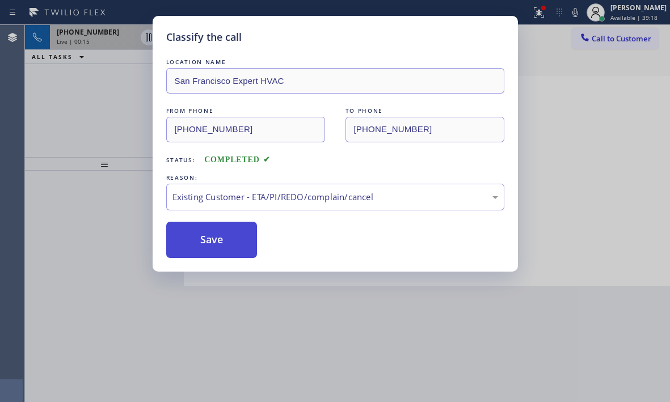
click at [210, 248] on button "Save" at bounding box center [211, 240] width 91 height 36
type input "[PHONE_NUMBER]"
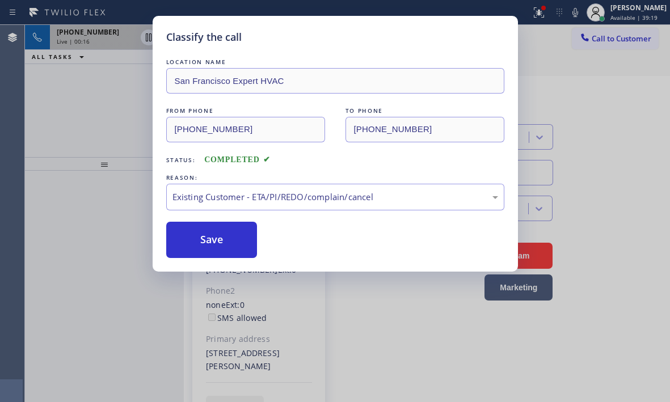
drag, startPoint x: 106, startPoint y: 32, endPoint x: 138, endPoint y: 113, distance: 87.5
click at [106, 33] on div "Classify the call LOCATION NAME [GEOGRAPHIC_DATA] Expert HVAC FROM PHONE [PHONE…" at bounding box center [335, 201] width 670 height 402
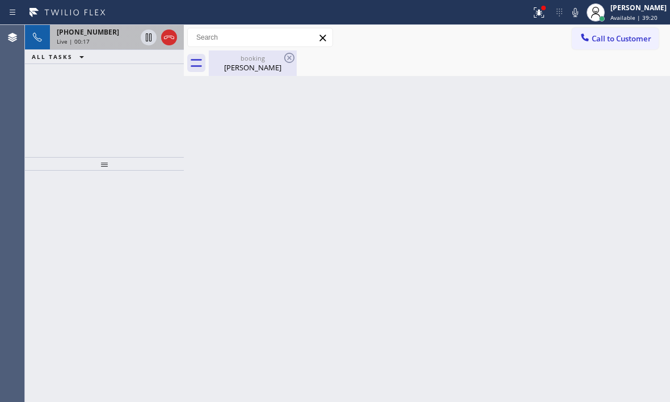
click at [242, 68] on div "[PERSON_NAME]" at bounding box center [253, 67] width 86 height 10
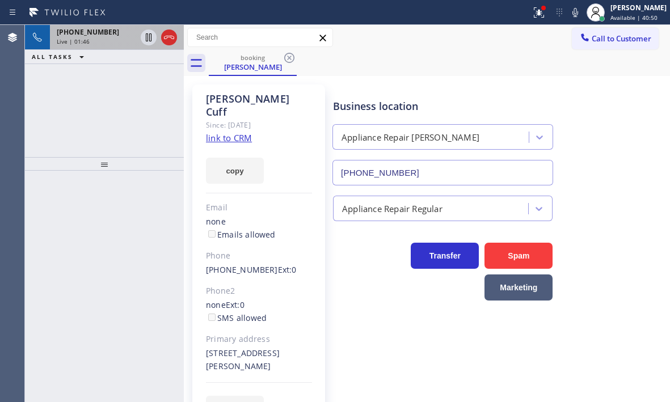
click at [111, 38] on div "Live | 01:46" at bounding box center [96, 41] width 79 height 8
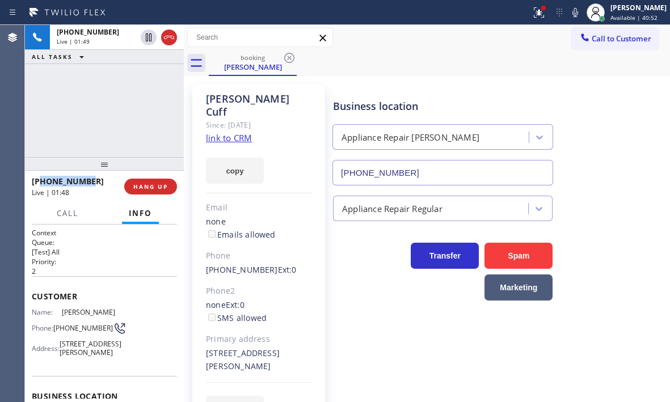
drag, startPoint x: 95, startPoint y: 183, endPoint x: 43, endPoint y: 181, distance: 51.7
click at [43, 181] on div "[PHONE_NUMBER]" at bounding box center [74, 181] width 85 height 11
copy span "5625227852"
click at [578, 158] on div "Business location Appliance Repair [GEOGRAPHIC_DATA] [PHONE_NUMBER]" at bounding box center [499, 134] width 336 height 103
click at [98, 99] on div "[PHONE_NUMBER] Live | 02:06 ALL TASKS ALL TASKS ACTIVE TASKS TASKS IN WRAP UP" at bounding box center [104, 91] width 159 height 132
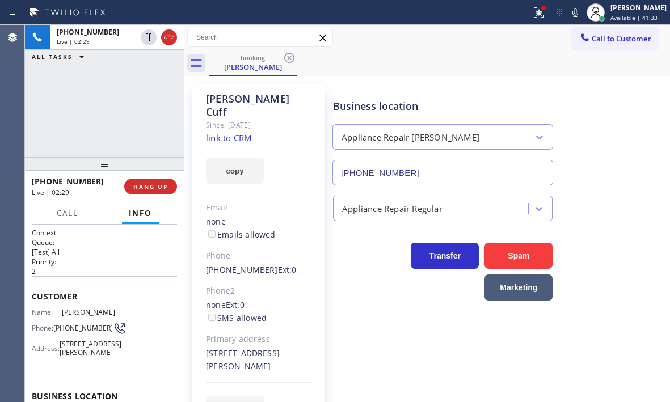
drag, startPoint x: 36, startPoint y: 294, endPoint x: 145, endPoint y: 372, distance: 134.6
click at [145, 372] on div "Customer Name: [PERSON_NAME] Phone: [PHONE_NUMBER] Address: [STREET_ADDRESS][PE…" at bounding box center [104, 325] width 145 height 99
click at [151, 361] on div "Name: [PERSON_NAME] Phone: [PHONE_NUMBER] Address: [STREET_ADDRESS][PERSON_NAME]" at bounding box center [104, 334] width 145 height 53
drag, startPoint x: 31, startPoint y: 294, endPoint x: 122, endPoint y: 367, distance: 116.6
click at [122, 367] on div "Context Queue: [Test] All Priority: 2 Customer Name: [PERSON_NAME] Phone: [PHON…" at bounding box center [104, 314] width 159 height 178
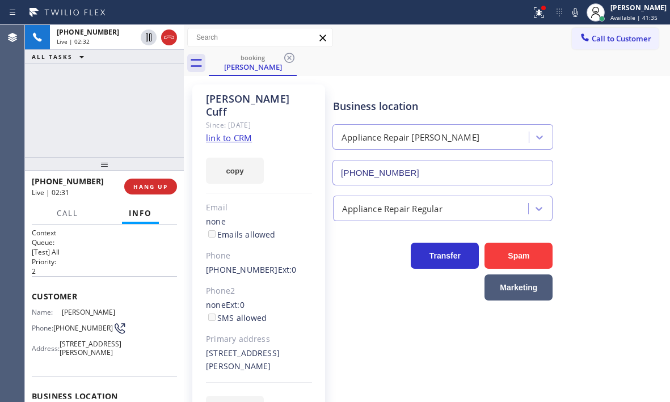
copy div "Customer Name: [PERSON_NAME] Phone: [PHONE_NUMBER] Address: [STREET_ADDRESS][PE…"
click at [139, 281] on div "Customer Name: [PERSON_NAME] Phone: [PHONE_NUMBER] Address: [STREET_ADDRESS][PE…" at bounding box center [104, 325] width 145 height 99
click at [121, 302] on span "Customer" at bounding box center [104, 296] width 145 height 11
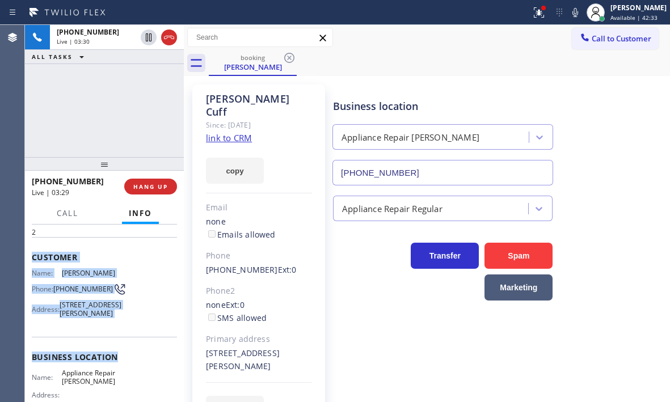
scroll to position [113, 0]
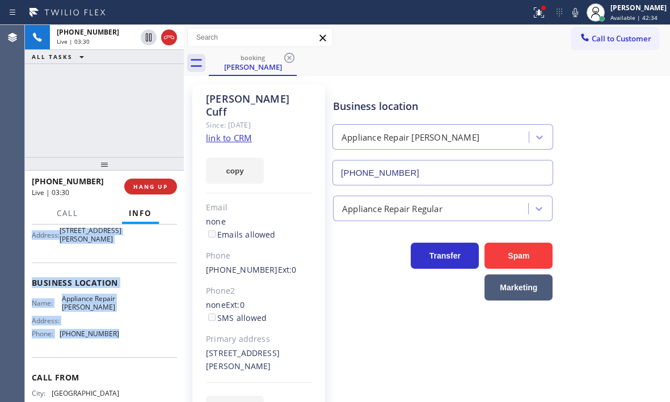
drag, startPoint x: 31, startPoint y: 293, endPoint x: 124, endPoint y: 343, distance: 105.6
click at [124, 343] on div "Context Queue: [Test] All Priority: 2 Customer Name: [PERSON_NAME] Phone: [PHON…" at bounding box center [104, 314] width 159 height 178
copy div "Customer Name: [PERSON_NAME] Phone: [PHONE_NUMBER] Address: [STREET_ADDRESS][PE…"
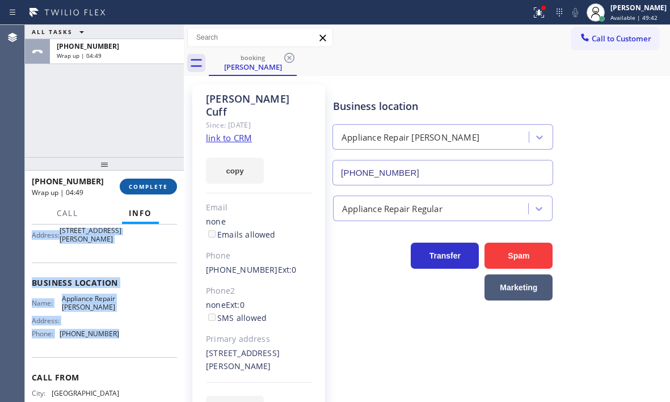
click at [145, 186] on span "COMPLETE" at bounding box center [148, 187] width 39 height 8
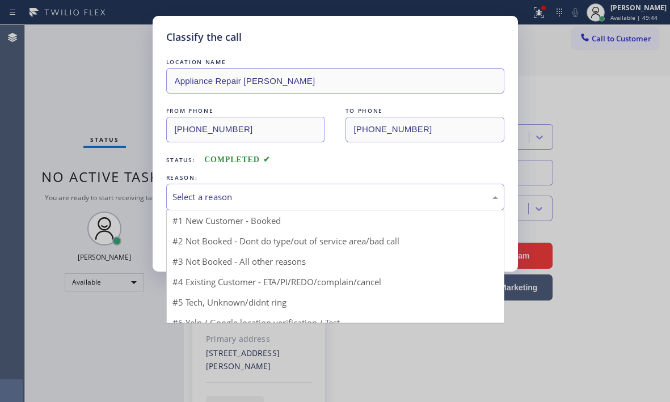
click at [282, 204] on div "Select a reason" at bounding box center [335, 197] width 338 height 27
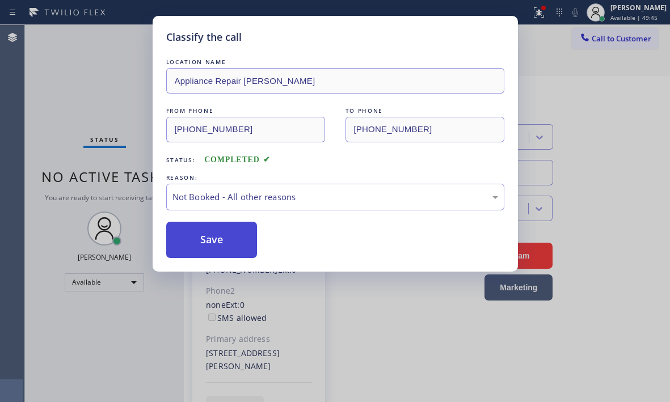
click at [193, 242] on button "Save" at bounding box center [211, 240] width 91 height 36
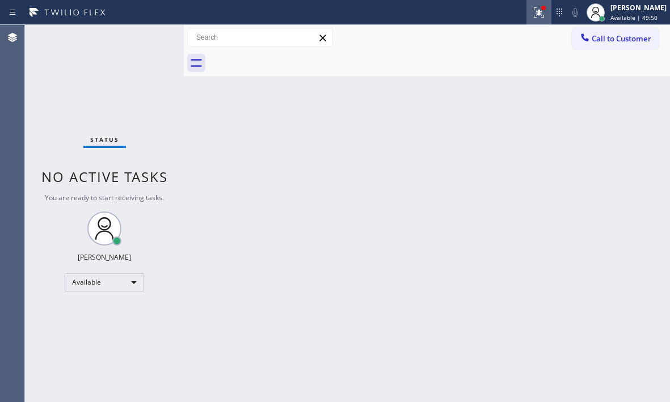
click at [532, 6] on icon at bounding box center [539, 13] width 14 height 14
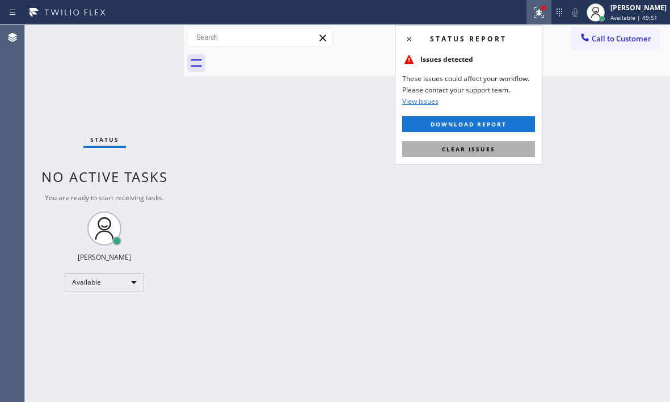
click at [492, 147] on span "Clear issues" at bounding box center [468, 149] width 53 height 8
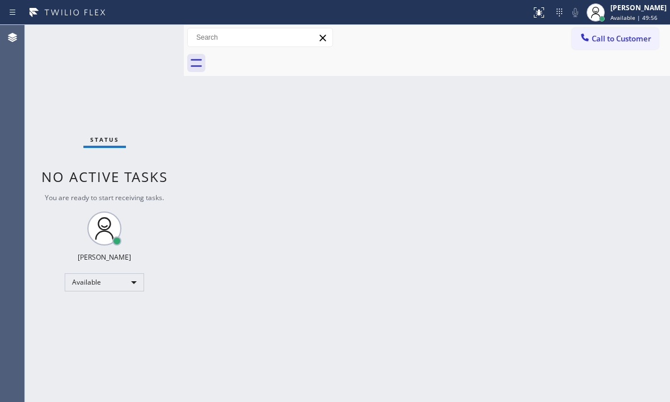
click at [141, 44] on div "Status No active tasks You are ready to start receiving tasks. [PERSON_NAME] Av…" at bounding box center [104, 213] width 159 height 377
click at [491, 268] on div "Back to Dashboard Change Sender ID Customers Technicians Select a contact Outbo…" at bounding box center [427, 213] width 486 height 377
click at [133, 47] on div "Status No active tasks You are ready to start receiving tasks. [PERSON_NAME] Av…" at bounding box center [104, 213] width 159 height 377
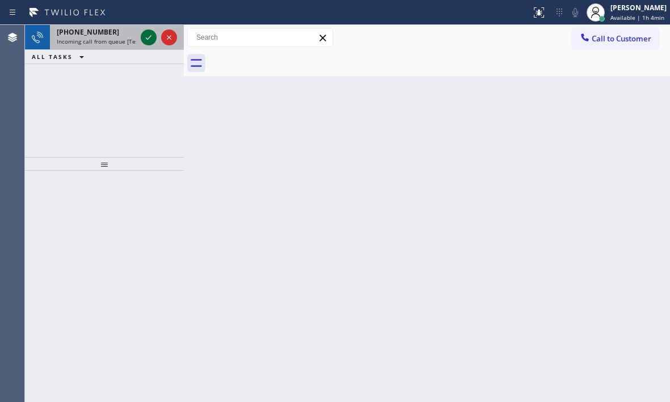
click at [149, 38] on icon at bounding box center [149, 37] width 6 height 5
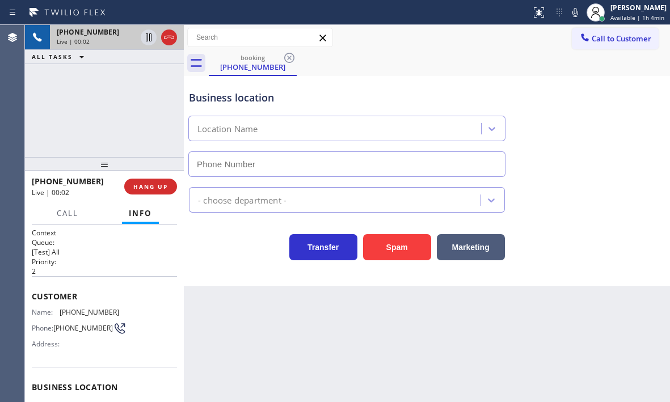
type input "[PHONE_NUMBER]"
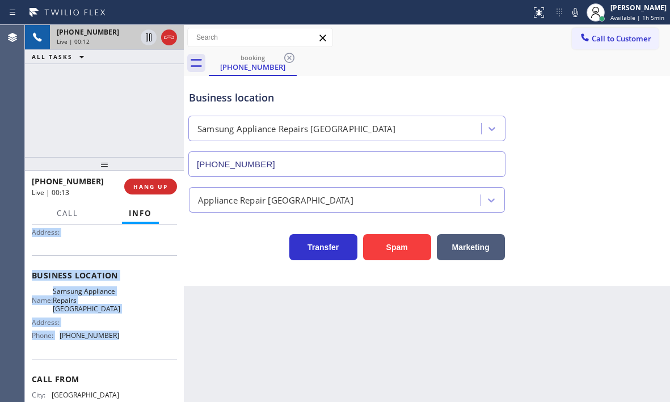
scroll to position [113, 0]
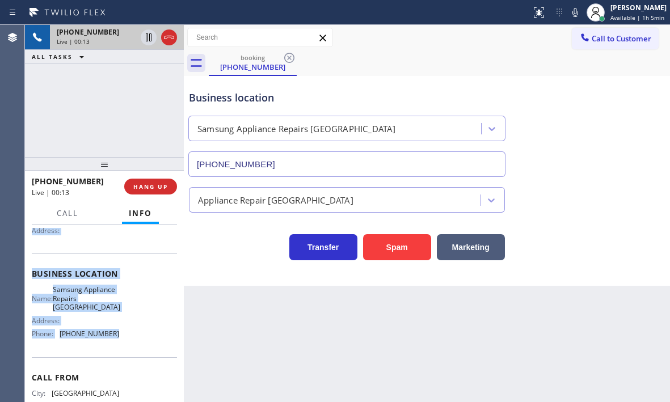
drag, startPoint x: 29, startPoint y: 293, endPoint x: 123, endPoint y: 366, distance: 118.4
click at [123, 366] on div "Context Queue: [Test] All Priority: 2 Customer Name: [PHONE_NUMBER] Phone: [PHO…" at bounding box center [104, 314] width 159 height 178
copy div "Customer Name: [PHONE_NUMBER] Phone: [PHONE_NUMBER] Address: Business location …"
click at [150, 37] on icon at bounding box center [149, 38] width 14 height 14
click at [149, 38] on icon at bounding box center [149, 37] width 8 height 8
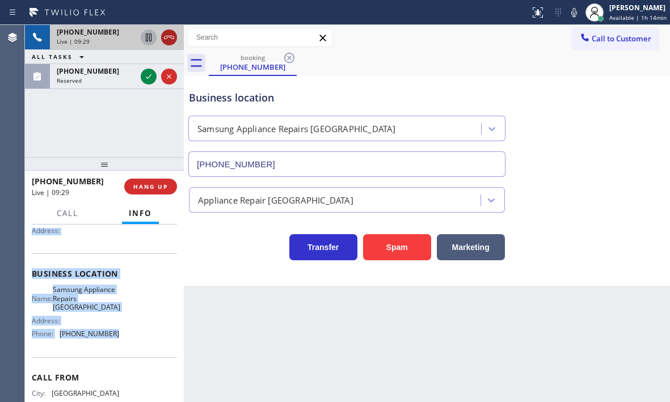
click at [171, 41] on icon at bounding box center [169, 38] width 14 height 14
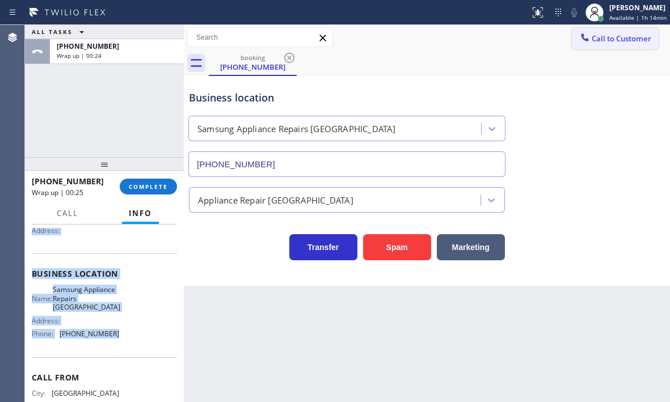
click at [623, 39] on span "Call to Customer" at bounding box center [622, 38] width 60 height 10
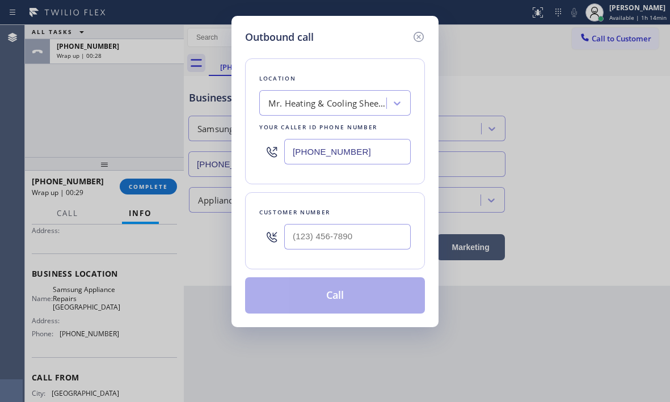
click at [376, 155] on input "[PHONE_NUMBER]" at bounding box center [347, 152] width 126 height 26
paste input "415) 480-7108"
type input "[PHONE_NUMBER]"
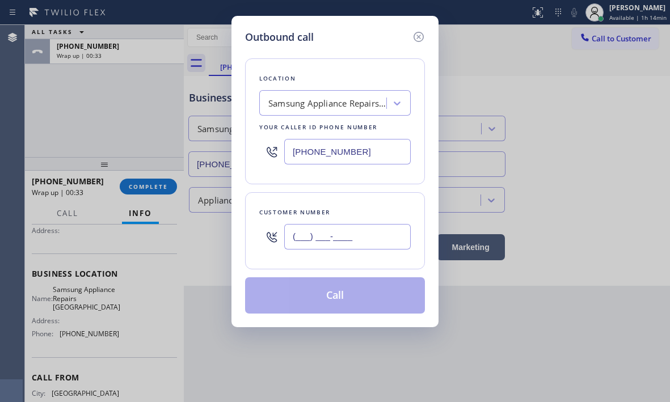
click at [386, 241] on input "(___) ___-____" at bounding box center [347, 237] width 126 height 26
paste input "415) 845-6393"
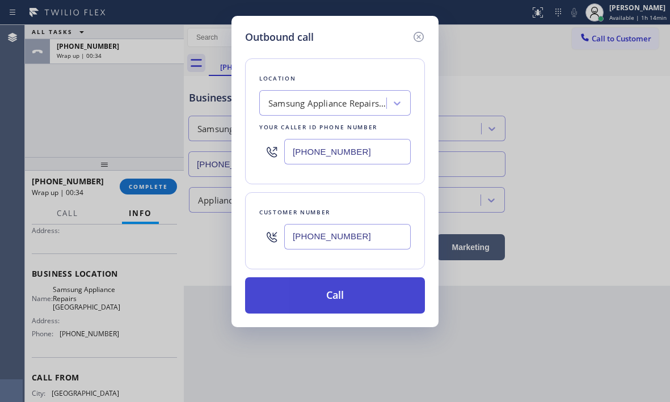
type input "[PHONE_NUMBER]"
click at [357, 298] on button "Call" at bounding box center [335, 295] width 180 height 36
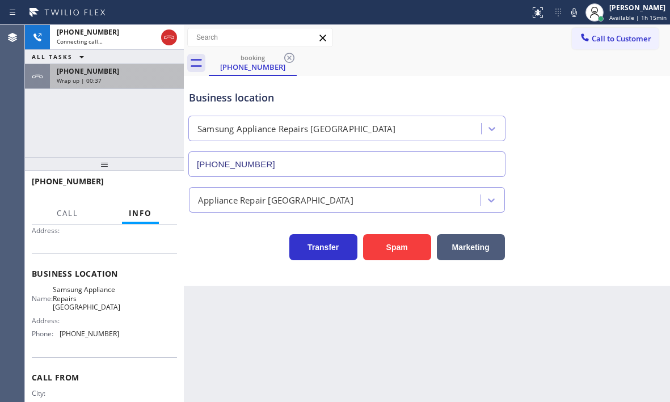
click at [131, 82] on div "Wrap up | 00:37" at bounding box center [117, 81] width 120 height 8
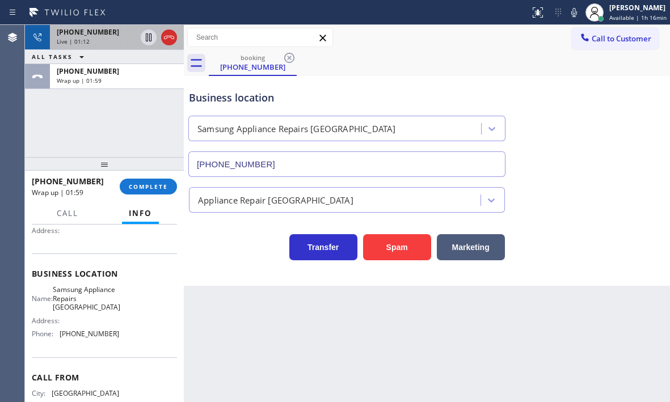
click at [108, 40] on div "Live | 01:12" at bounding box center [96, 41] width 79 height 8
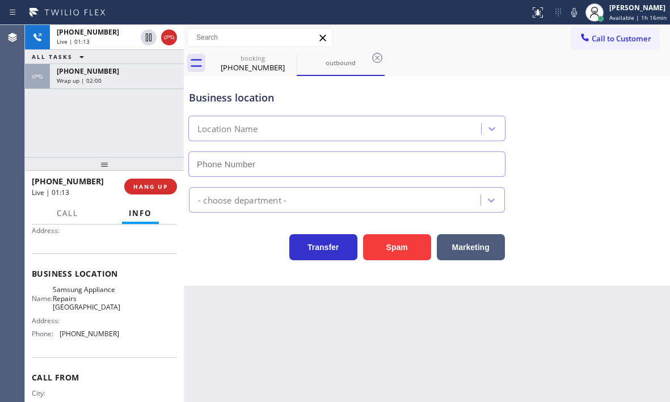
type input "[PHONE_NUMBER]"
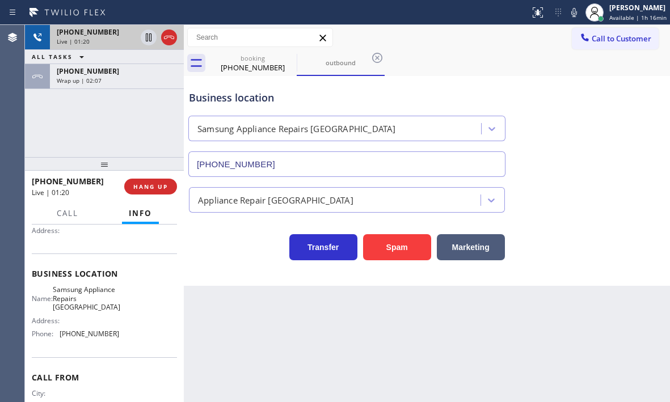
click at [116, 39] on div "Live | 01:20" at bounding box center [96, 41] width 79 height 8
click at [169, 41] on icon at bounding box center [169, 38] width 14 height 14
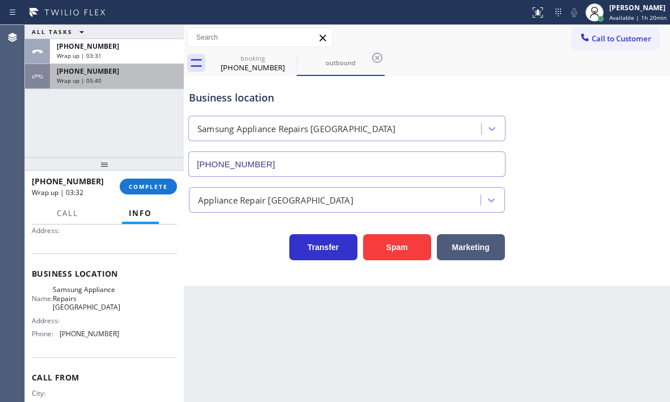
click at [144, 85] on div "[PHONE_NUMBER] Wrap up | 05:40" at bounding box center [114, 76] width 129 height 25
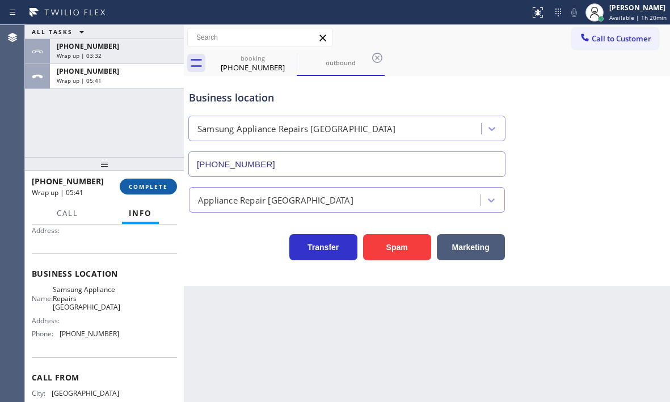
click at [153, 190] on span "COMPLETE" at bounding box center [148, 187] width 39 height 8
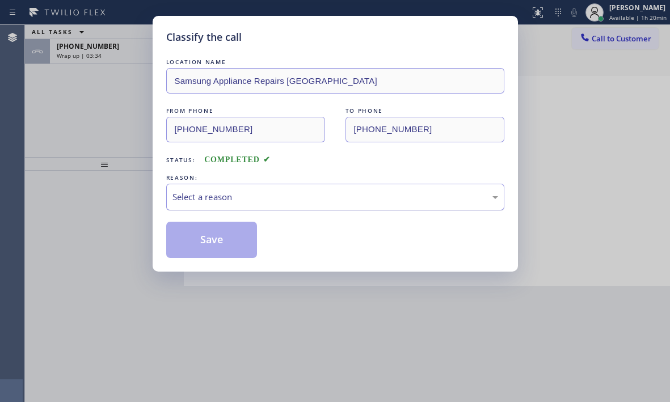
click at [276, 198] on div "Select a reason" at bounding box center [335, 197] width 326 height 13
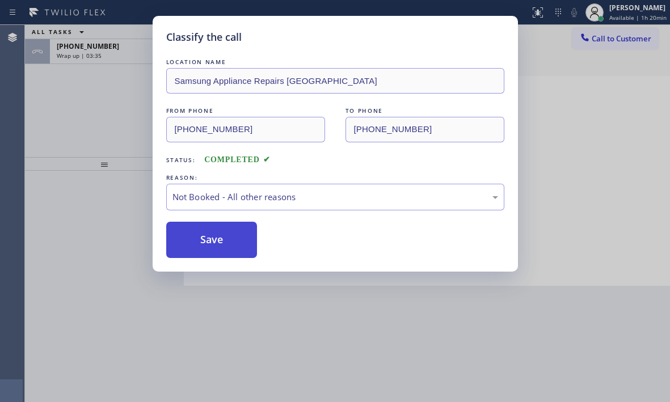
drag, startPoint x: 217, startPoint y: 241, endPoint x: 214, endPoint y: 234, distance: 7.9
click at [216, 241] on button "Save" at bounding box center [211, 240] width 91 height 36
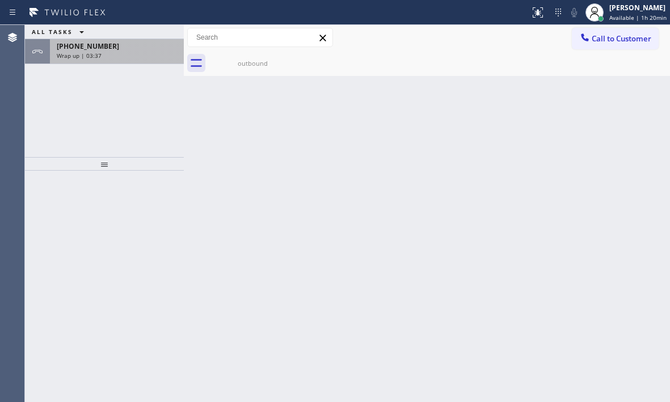
click at [126, 49] on div "[PHONE_NUMBER]" at bounding box center [117, 46] width 120 height 10
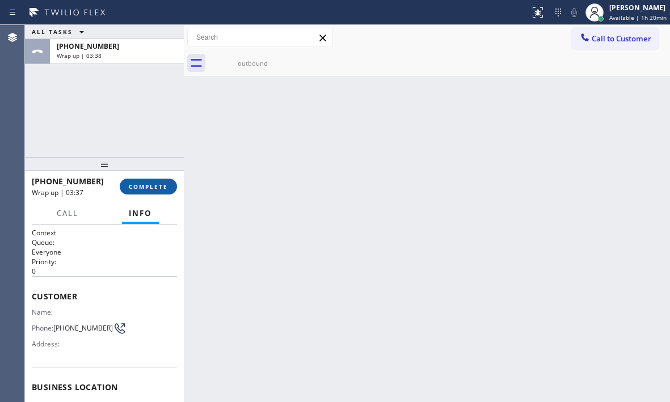
click at [153, 180] on button "COMPLETE" at bounding box center [148, 187] width 57 height 16
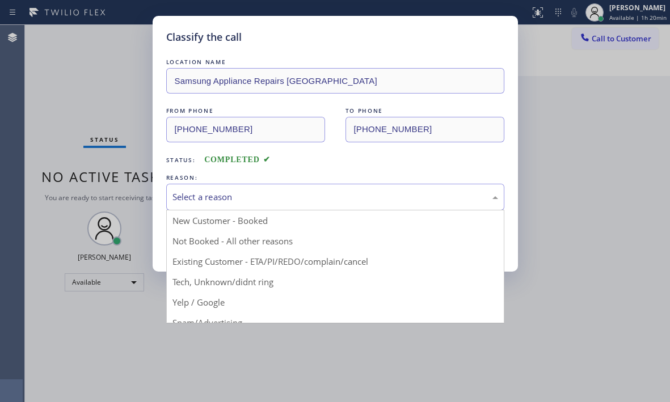
click at [282, 196] on div "Select a reason" at bounding box center [335, 197] width 326 height 13
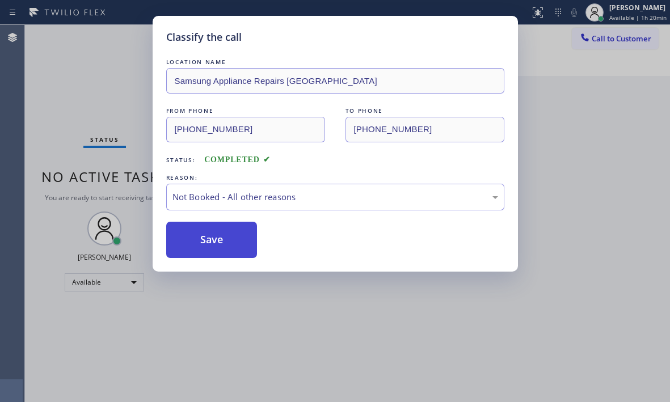
click at [235, 237] on button "Save" at bounding box center [211, 240] width 91 height 36
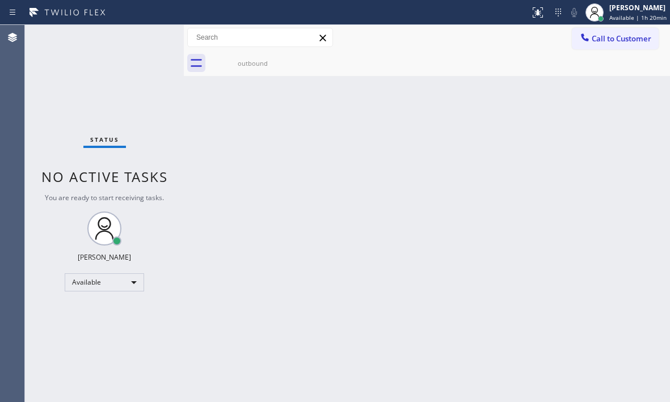
click at [384, 171] on div "Back to Dashboard Change Sender ID Customers Technicians Select a contact Outbo…" at bounding box center [427, 213] width 486 height 377
click at [142, 39] on div "Status No active tasks You are ready to start receiving tasks. [PERSON_NAME] Av…" at bounding box center [104, 213] width 159 height 377
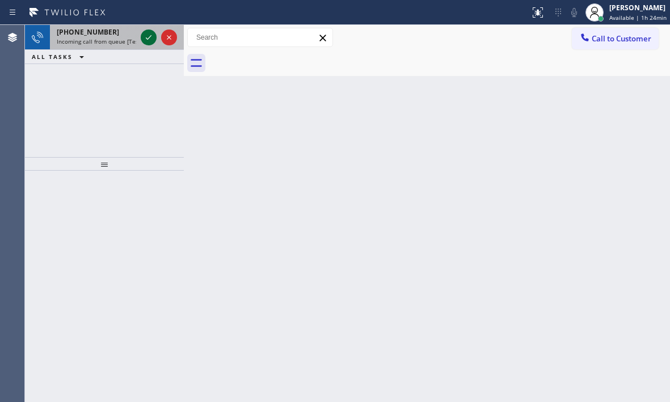
click at [150, 37] on icon at bounding box center [149, 37] width 6 height 5
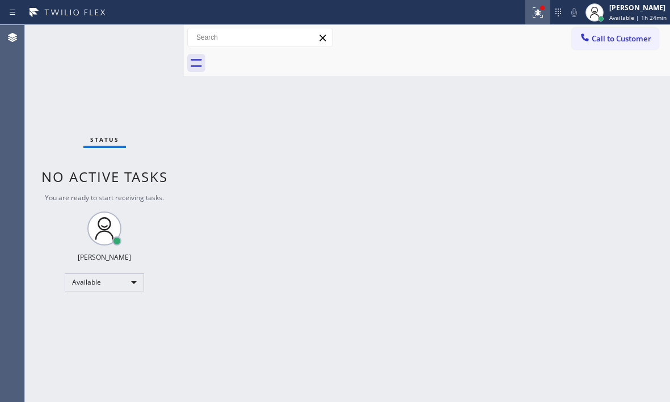
click at [531, 13] on icon at bounding box center [538, 13] width 14 height 14
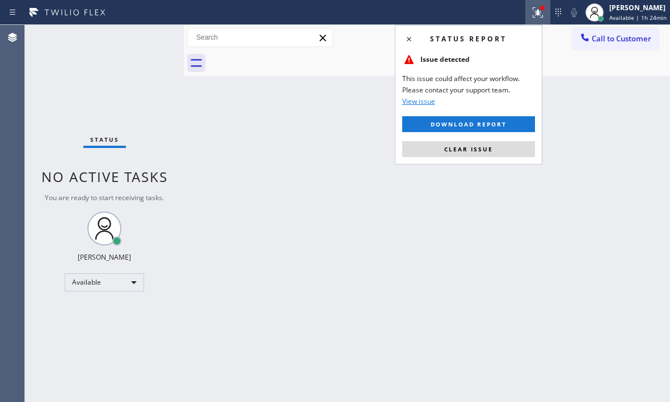
click at [456, 140] on div "Status report Issue detected This issue could affect your workflow. Please cont…" at bounding box center [468, 95] width 147 height 140
click at [467, 150] on span "Clear issue" at bounding box center [468, 149] width 49 height 8
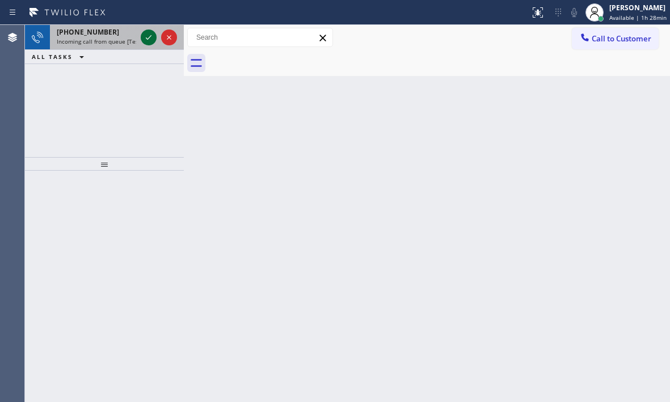
click at [155, 43] on div at bounding box center [149, 38] width 16 height 14
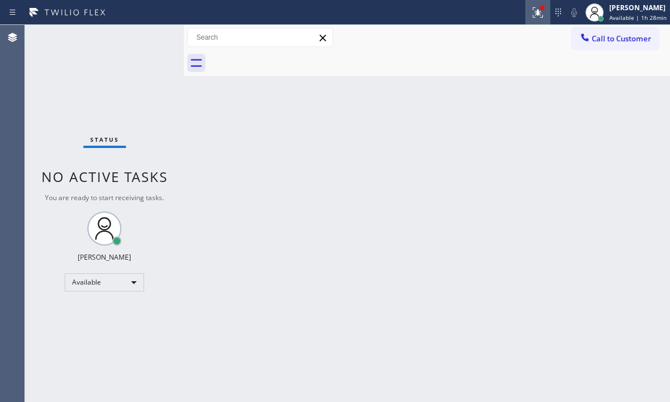
click at [531, 12] on icon at bounding box center [538, 13] width 14 height 14
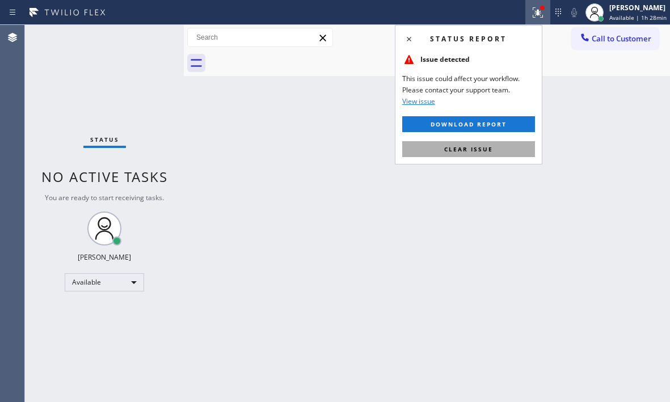
click at [496, 151] on button "Clear issue" at bounding box center [468, 149] width 133 height 16
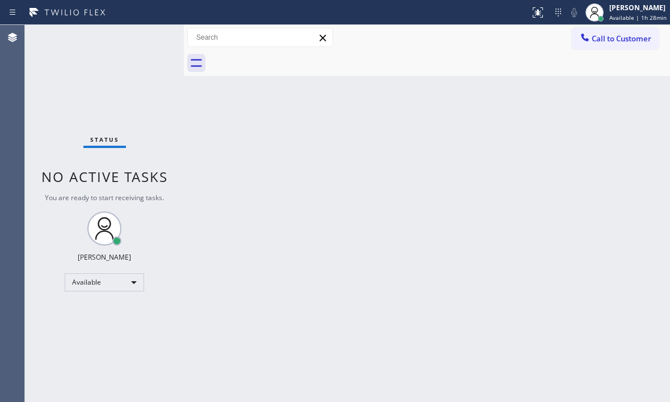
click at [141, 44] on div "Status No active tasks You are ready to start receiving tasks. [PERSON_NAME] Av…" at bounding box center [104, 213] width 159 height 377
click at [145, 41] on div "Status No active tasks You are ready to start receiving tasks. [PERSON_NAME] Av…" at bounding box center [104, 213] width 159 height 377
click at [146, 37] on div "Status No active tasks You are ready to start receiving tasks. [PERSON_NAME] Av…" at bounding box center [104, 213] width 159 height 377
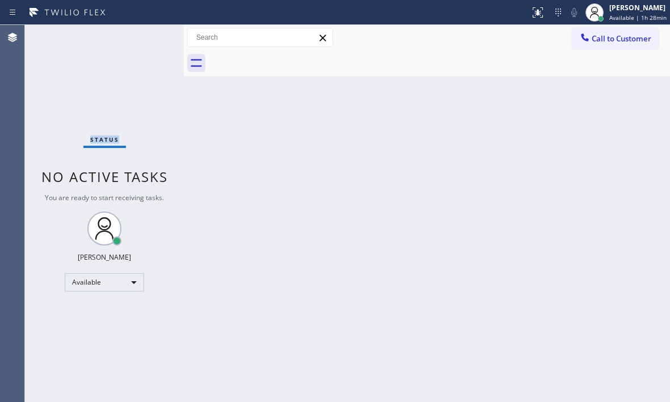
click at [146, 37] on div "Status No active tasks You are ready to start receiving tasks. [PERSON_NAME] Av…" at bounding box center [104, 213] width 159 height 377
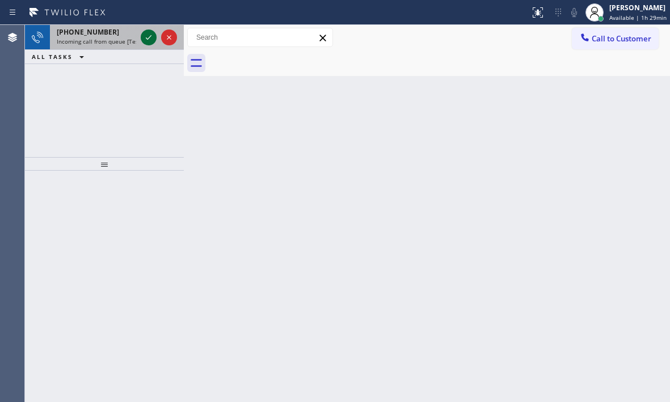
click at [151, 41] on icon at bounding box center [149, 38] width 14 height 14
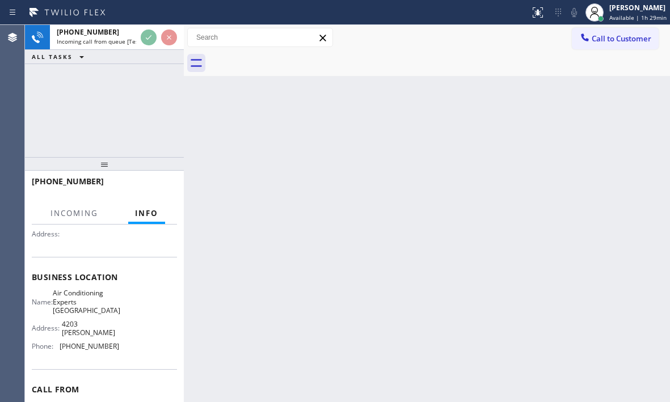
scroll to position [113, 0]
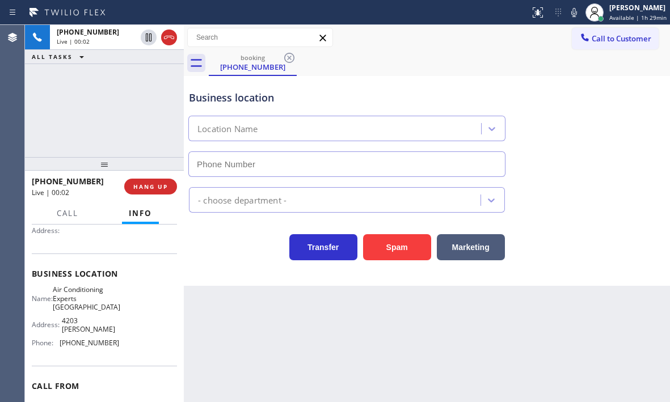
type input "[PHONE_NUMBER]"
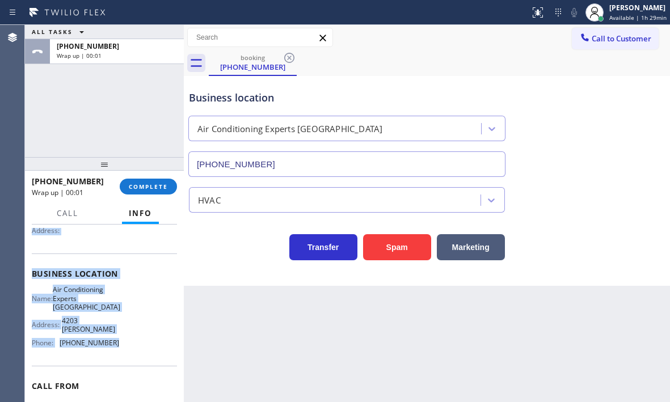
drag, startPoint x: 31, startPoint y: 237, endPoint x: 115, endPoint y: 341, distance: 133.5
click at [115, 341] on div "Context Queue: [Test] All Priority: 1 Customer Name: [PHONE_NUMBER] Phone: [PHO…" at bounding box center [104, 314] width 159 height 178
copy div "Customer Name: [PHONE_NUMBER] Phone: [PHONE_NUMBER] Address: Business location …"
click at [152, 188] on span "COMPLETE" at bounding box center [148, 187] width 39 height 8
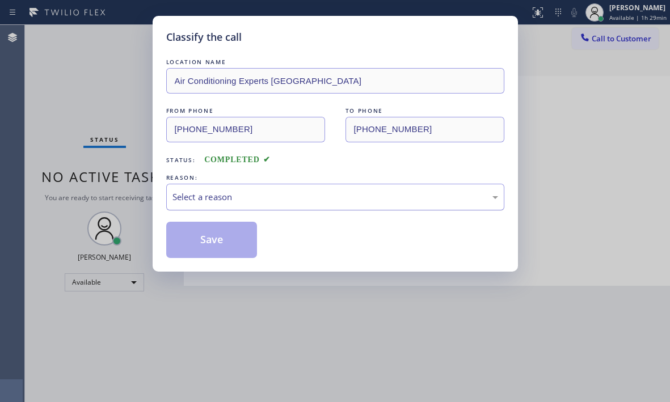
click at [265, 196] on div "Select a reason" at bounding box center [335, 197] width 326 height 13
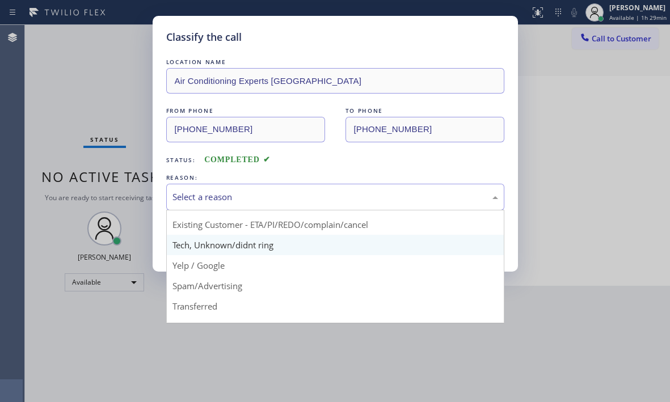
scroll to position [57, 0]
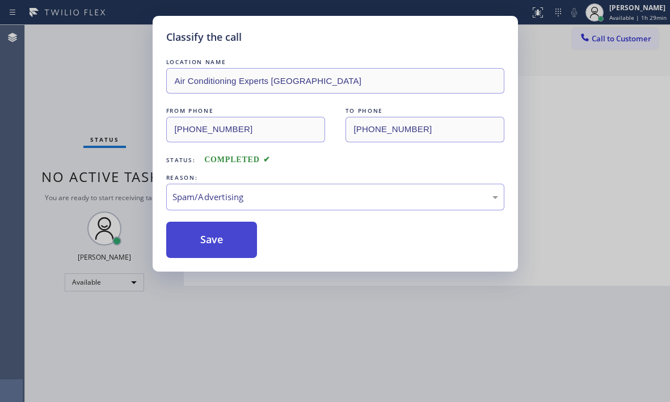
click at [225, 236] on button "Save" at bounding box center [211, 240] width 91 height 36
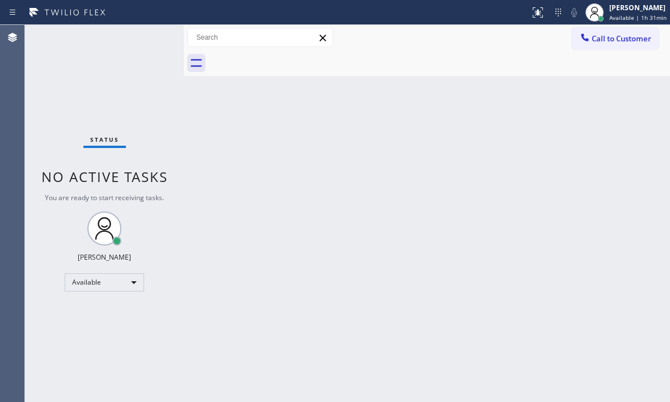
click at [258, 156] on div "Back to Dashboard Change Sender ID Customers Technicians Select a contact Outbo…" at bounding box center [427, 213] width 486 height 377
click at [259, 155] on div "Back to Dashboard Change Sender ID Customers Technicians Select a contact Outbo…" at bounding box center [427, 213] width 486 height 377
click at [261, 156] on div "Back to Dashboard Change Sender ID Customers Technicians Select a contact Outbo…" at bounding box center [427, 213] width 486 height 377
click at [149, 40] on div "Status No active tasks You are ready to start receiving tasks. [PERSON_NAME] Av…" at bounding box center [104, 213] width 159 height 377
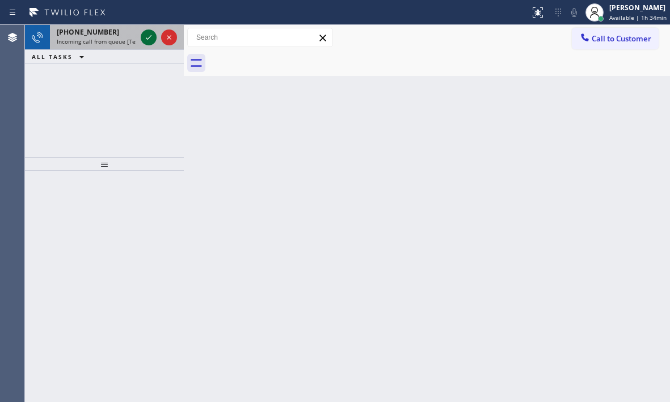
click at [150, 33] on icon at bounding box center [149, 38] width 14 height 14
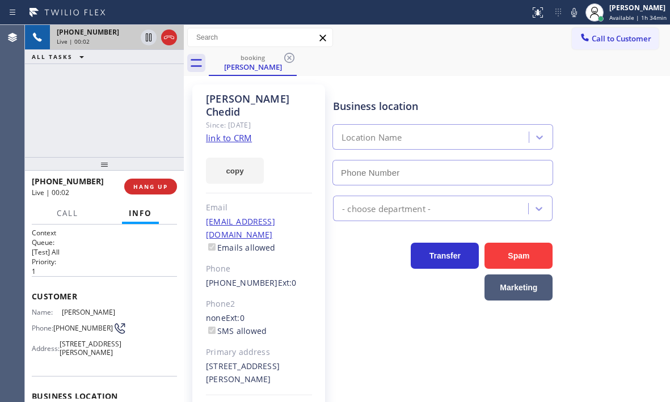
type input "[PHONE_NUMBER]"
click at [243, 132] on link "link to CRM" at bounding box center [229, 137] width 46 height 11
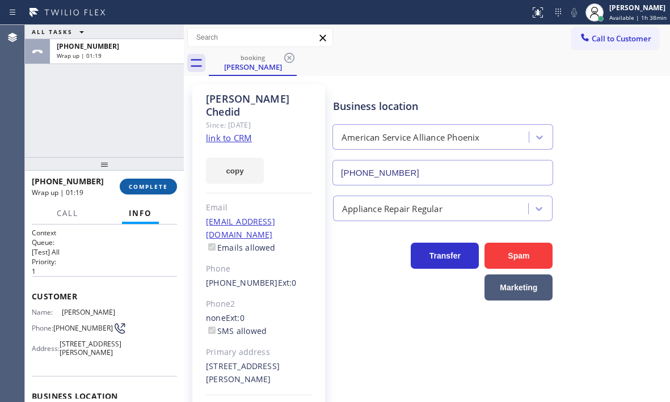
click at [149, 187] on span "COMPLETE" at bounding box center [148, 187] width 39 height 8
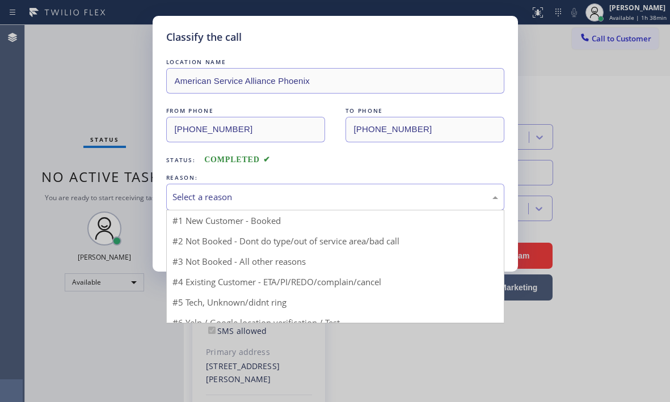
click at [239, 196] on div "Select a reason" at bounding box center [335, 197] width 326 height 13
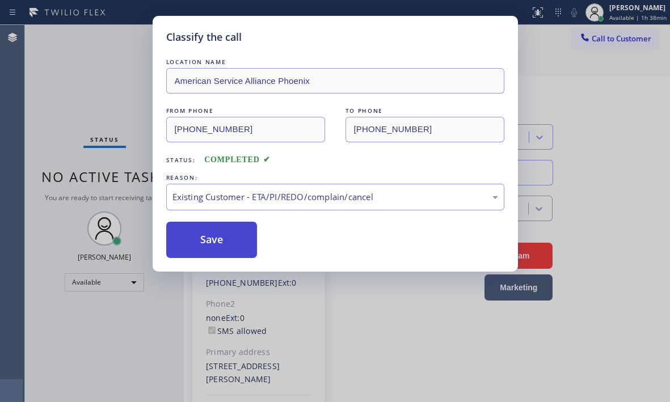
click at [218, 231] on button "Save" at bounding box center [211, 240] width 91 height 36
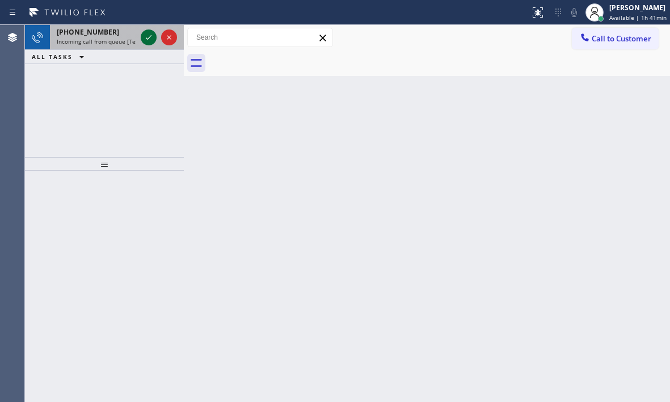
click at [155, 33] on icon at bounding box center [149, 38] width 14 height 14
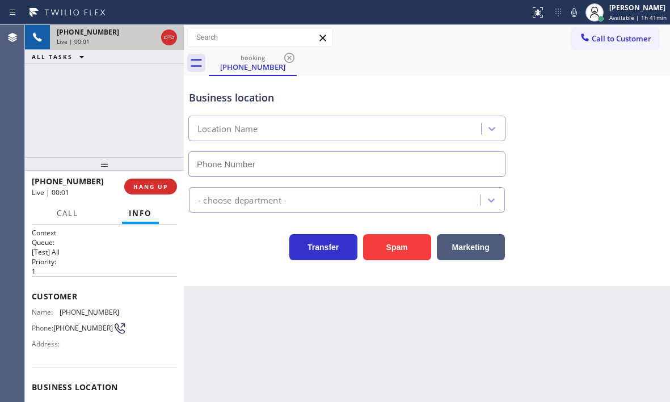
type input "[PHONE_NUMBER]"
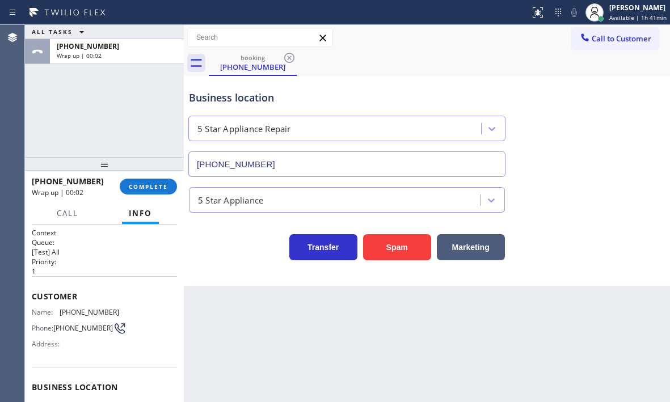
click at [151, 193] on button "COMPLETE" at bounding box center [148, 187] width 57 height 16
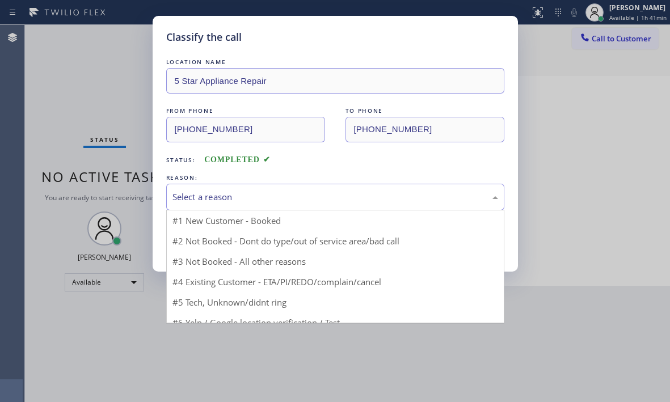
drag, startPoint x: 259, startPoint y: 194, endPoint x: 239, endPoint y: 234, distance: 44.9
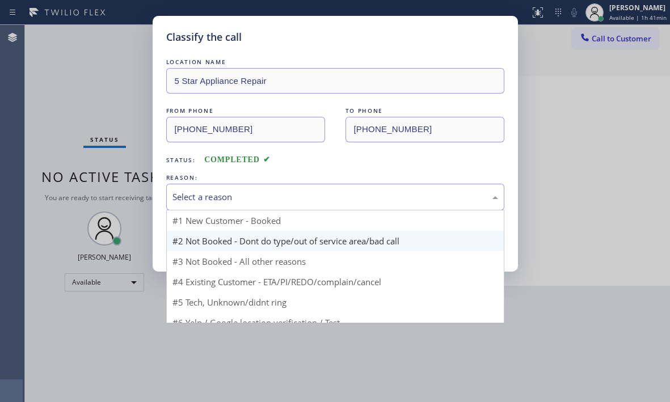
click at [264, 196] on div "Select a reason" at bounding box center [335, 197] width 326 height 13
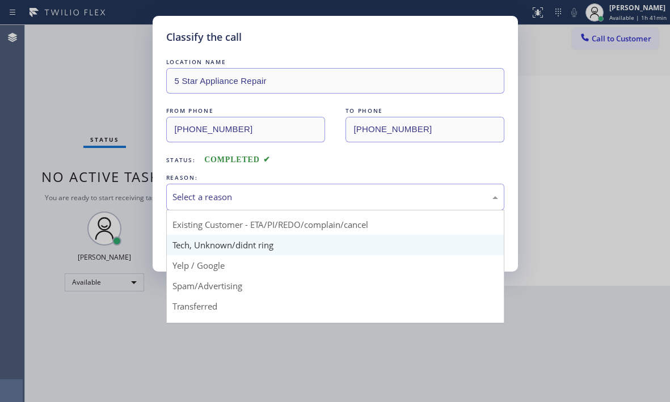
scroll to position [57, 0]
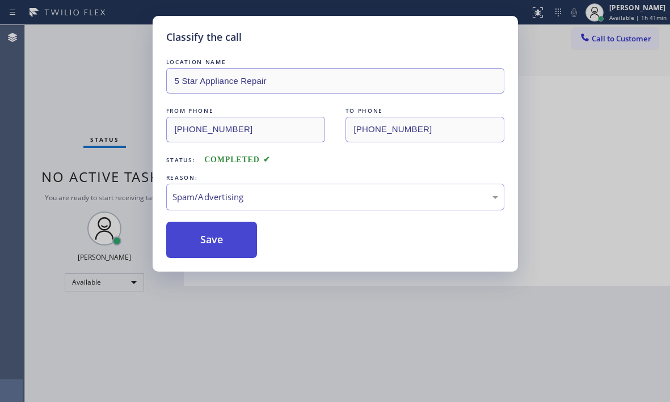
click at [206, 246] on button "Save" at bounding box center [211, 240] width 91 height 36
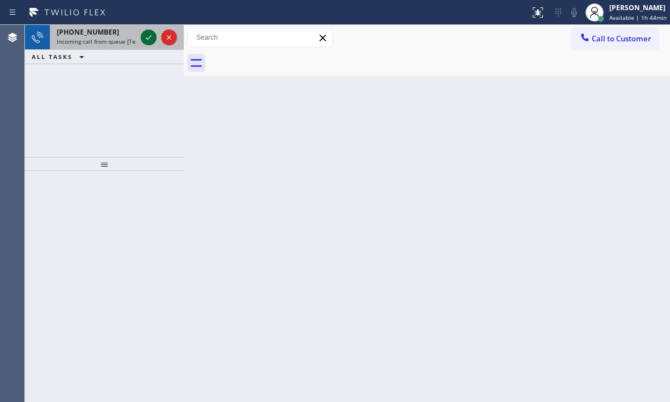
click at [154, 35] on icon at bounding box center [149, 38] width 14 height 14
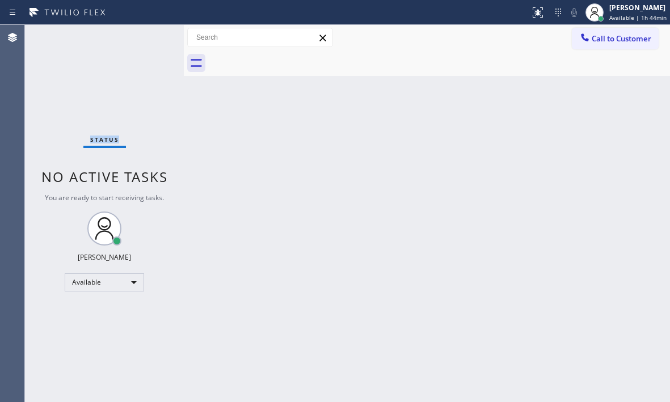
click at [148, 36] on div "Status No active tasks You are ready to start receiving tasks. [PERSON_NAME] Av…" at bounding box center [104, 213] width 159 height 377
click at [140, 33] on div "Status No active tasks You are ready to start receiving tasks. [PERSON_NAME] Av…" at bounding box center [104, 213] width 159 height 377
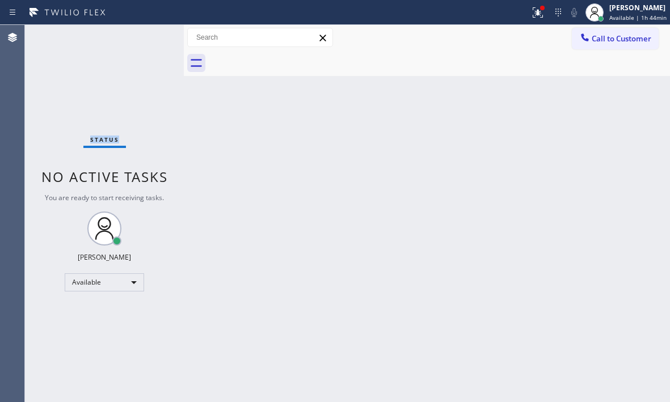
click at [140, 33] on div "Status No active tasks You are ready to start receiving tasks. [PERSON_NAME] Av…" at bounding box center [104, 213] width 159 height 377
click at [139, 39] on div "Status No active tasks You are ready to start receiving tasks. [PERSON_NAME] Av…" at bounding box center [104, 213] width 159 height 377
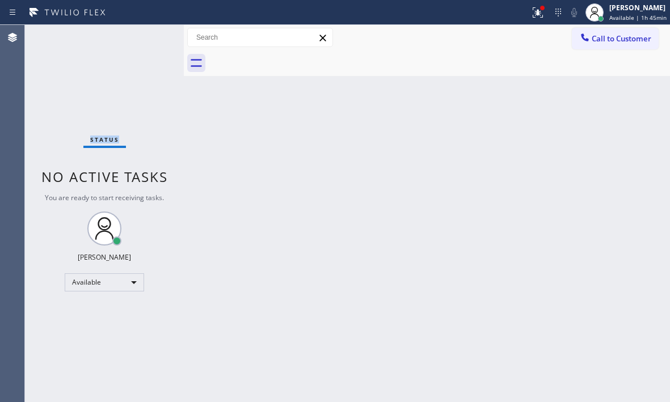
click at [139, 39] on div "Status No active tasks You are ready to start receiving tasks. [PERSON_NAME] Av…" at bounding box center [104, 213] width 159 height 377
click at [112, 45] on div "Status No active tasks You are ready to start receiving tasks. [PERSON_NAME] Av…" at bounding box center [104, 213] width 159 height 377
click at [136, 48] on div "Status No active tasks You are ready to start receiving tasks. [PERSON_NAME] Av…" at bounding box center [104, 213] width 159 height 377
click at [531, 14] on icon at bounding box center [538, 13] width 14 height 14
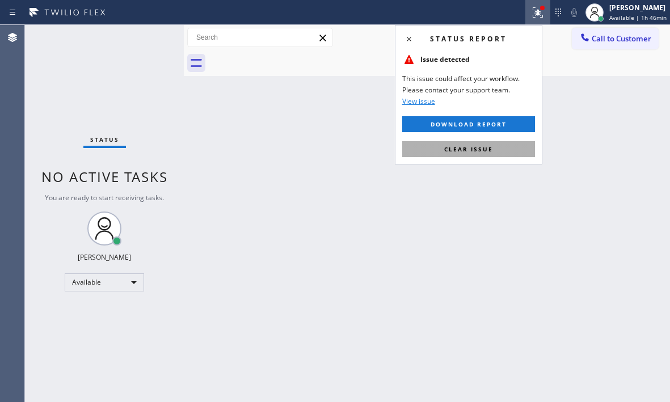
click at [498, 146] on button "Clear issue" at bounding box center [468, 149] width 133 height 16
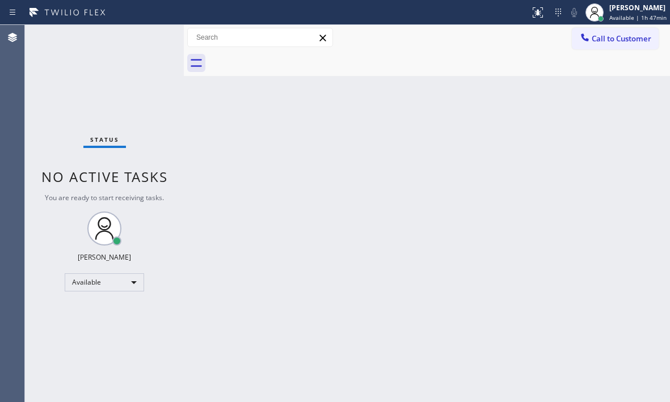
click at [129, 89] on div "Status No active tasks You are ready to start receiving tasks. [PERSON_NAME] Av…" at bounding box center [104, 213] width 159 height 377
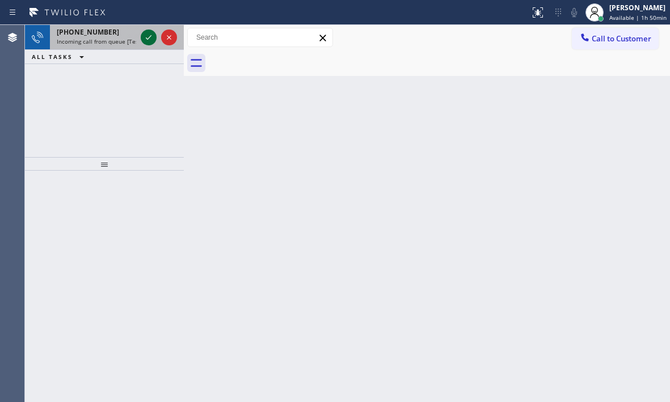
click at [143, 36] on icon at bounding box center [149, 38] width 14 height 14
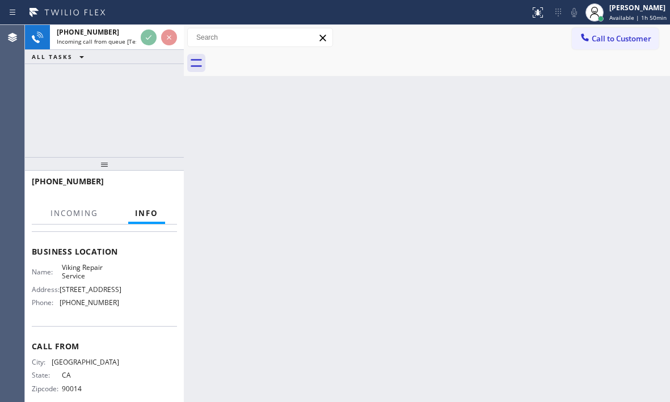
scroll to position [170, 0]
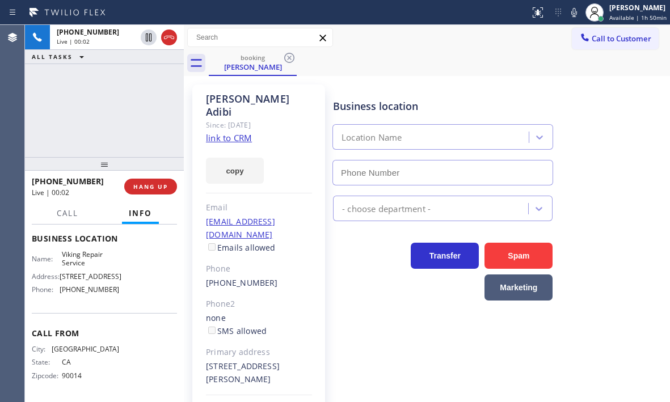
type input "[PHONE_NUMBER]"
click at [225, 132] on link "link to CRM" at bounding box center [229, 137] width 46 height 11
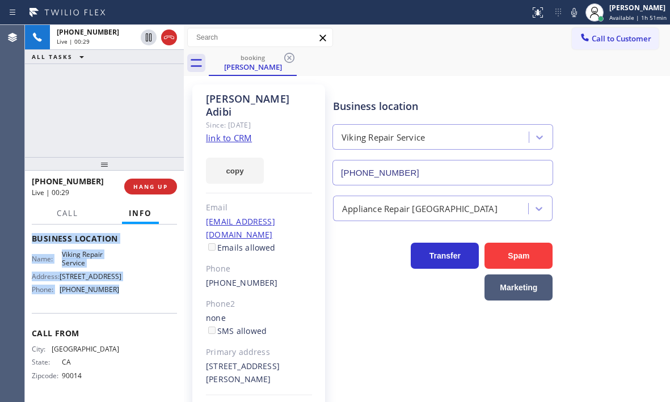
drag, startPoint x: 30, startPoint y: 295, endPoint x: 130, endPoint y: 309, distance: 101.3
click at [130, 309] on div "Context Queue: [Test] All Priority: 2 Customer Name: [PERSON_NAME] Phone: [PHON…" at bounding box center [104, 314] width 159 height 178
copy div "Customer Name: [PERSON_NAME] Phone: [PHONE_NUMBER] Address: [STREET_ADDRESS][PE…"
click at [165, 191] on button "HANG UP" at bounding box center [150, 187] width 53 height 16
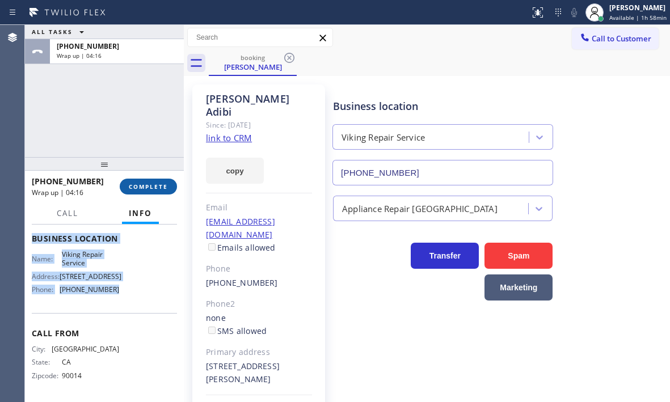
click at [153, 185] on span "COMPLETE" at bounding box center [148, 187] width 39 height 8
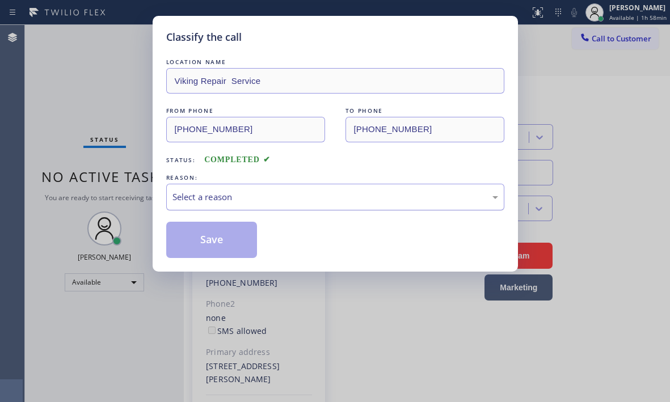
click at [220, 193] on div "Select a reason" at bounding box center [335, 197] width 326 height 13
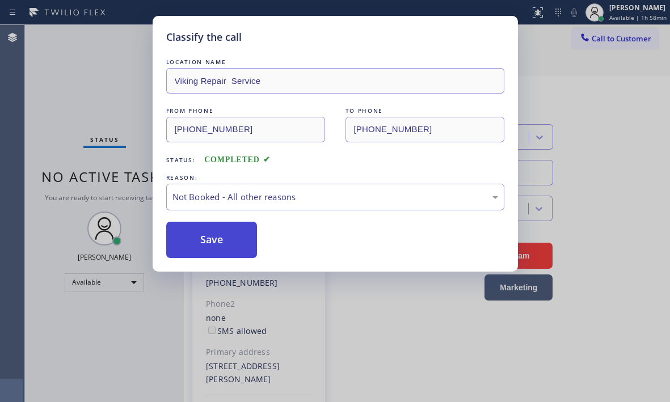
click at [191, 238] on button "Save" at bounding box center [211, 240] width 91 height 36
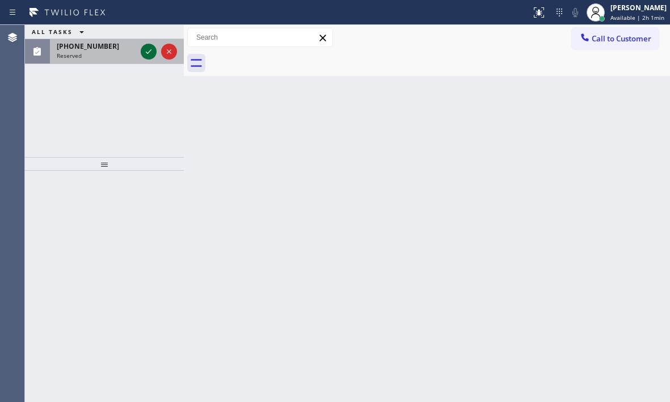
click at [144, 49] on icon at bounding box center [149, 52] width 14 height 14
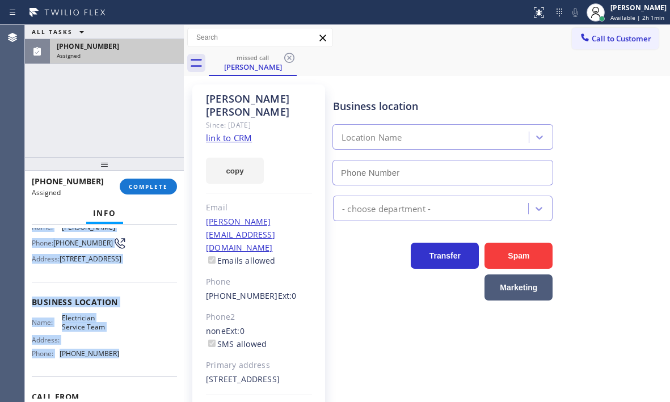
scroll to position [113, 0]
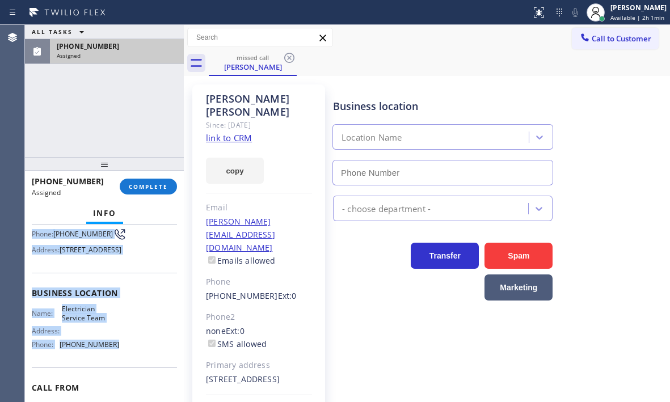
type input "[PHONE_NUMBER]"
drag, startPoint x: 31, startPoint y: 311, endPoint x: 111, endPoint y: 368, distance: 98.1
click at [111, 368] on div "Context Queue: Electrical Priority: 0 Task Age: [DEMOGRAPHIC_DATA] minute(s) Cu…" at bounding box center [104, 314] width 159 height 178
click at [157, 188] on span "COMPLETE" at bounding box center [148, 187] width 39 height 8
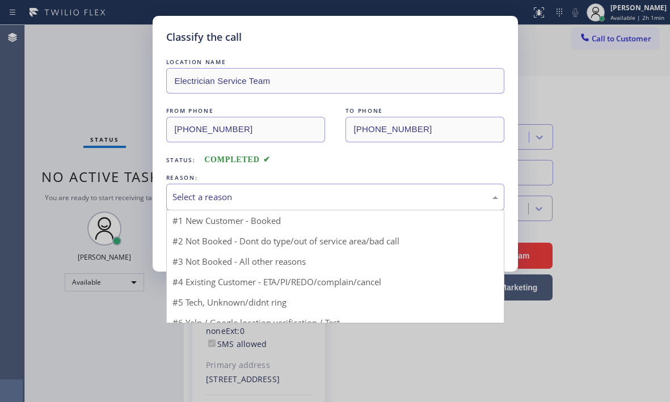
click at [213, 206] on div "Select a reason" at bounding box center [335, 197] width 338 height 27
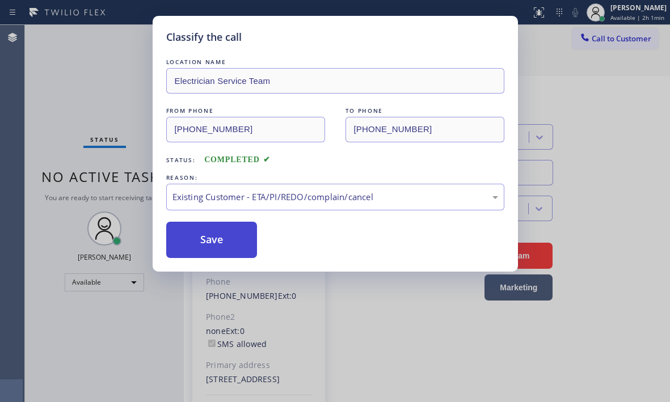
click at [182, 242] on button "Save" at bounding box center [211, 240] width 91 height 36
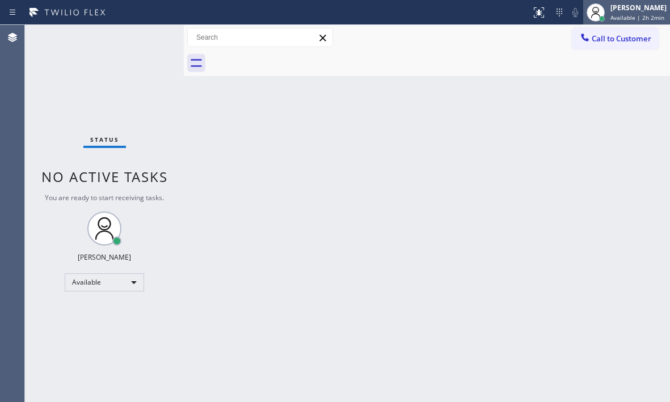
click at [610, 7] on div "[PERSON_NAME]" at bounding box center [638, 8] width 56 height 10
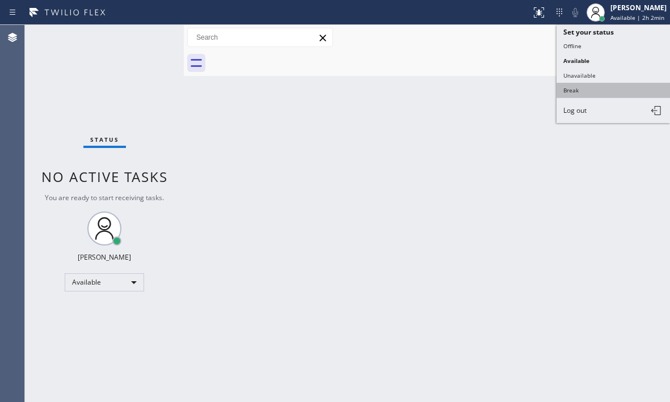
click at [574, 89] on button "Break" at bounding box center [612, 90] width 113 height 15
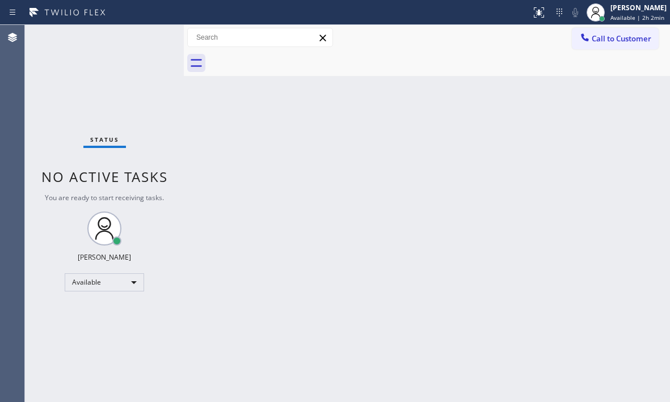
click at [498, 88] on div "Back to Dashboard Change Sender ID Customers Technicians Select a contact Outbo…" at bounding box center [427, 213] width 486 height 377
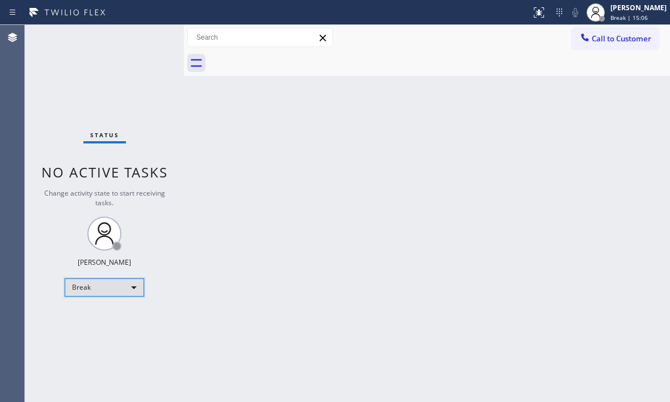
click at [97, 289] on div "Break" at bounding box center [104, 288] width 79 height 18
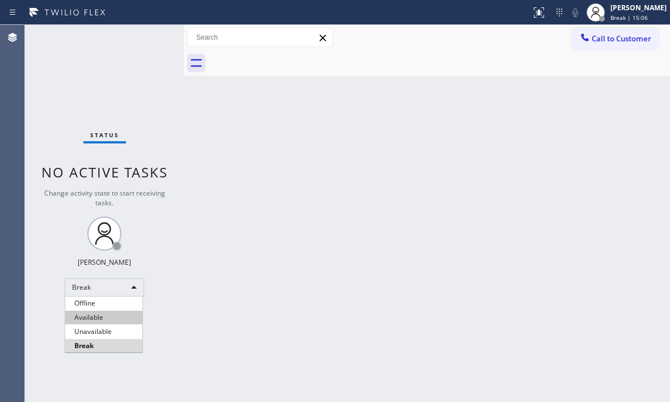
click at [102, 314] on li "Available" at bounding box center [103, 318] width 77 height 14
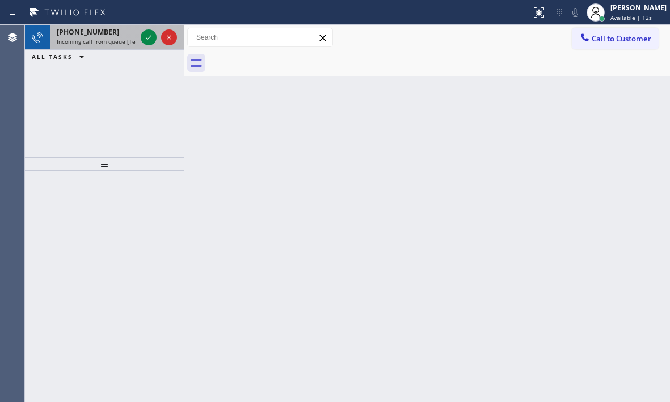
click at [157, 37] on div at bounding box center [158, 37] width 41 height 25
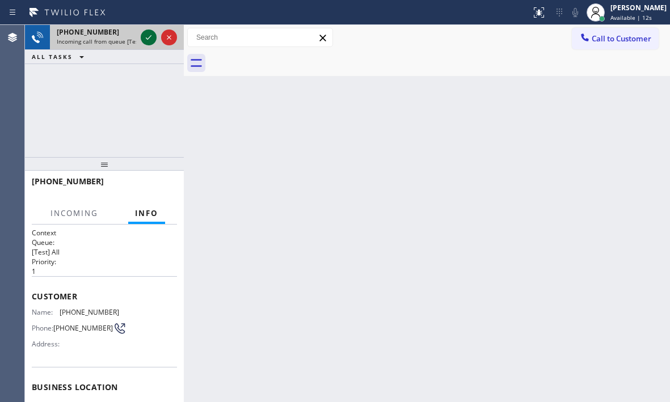
click at [152, 37] on icon at bounding box center [149, 38] width 14 height 14
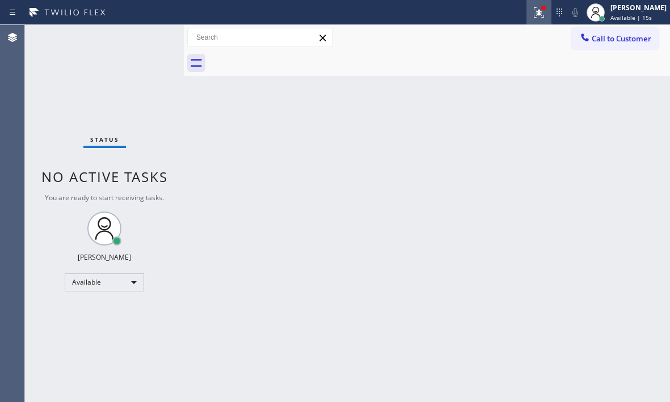
click at [535, 14] on icon at bounding box center [539, 13] width 14 height 14
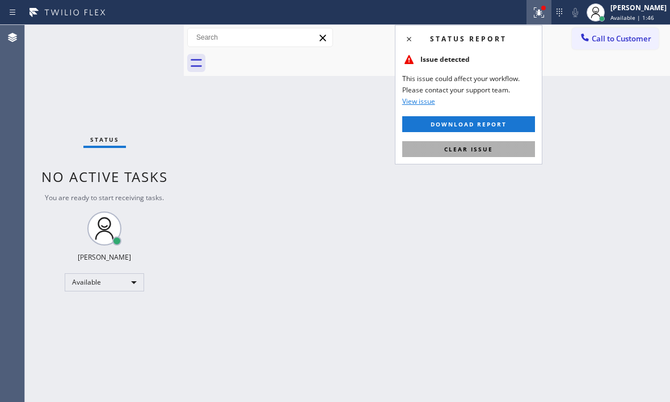
click at [449, 153] on span "Clear issue" at bounding box center [468, 149] width 49 height 8
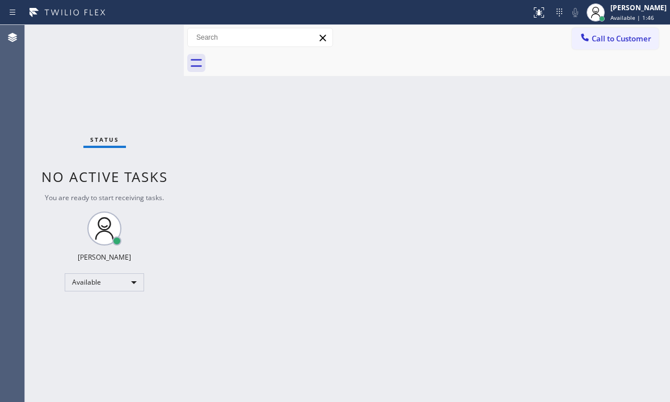
click at [189, 116] on div "Back to Dashboard Change Sender ID Customers Technicians Select a contact Outbo…" at bounding box center [427, 213] width 486 height 377
click at [144, 36] on div "Status No active tasks You are ready to start receiving tasks. [PERSON_NAME] Av…" at bounding box center [104, 213] width 159 height 377
click at [147, 38] on div "Status No active tasks You are ready to start receiving tasks. [PERSON_NAME] Av…" at bounding box center [104, 213] width 159 height 377
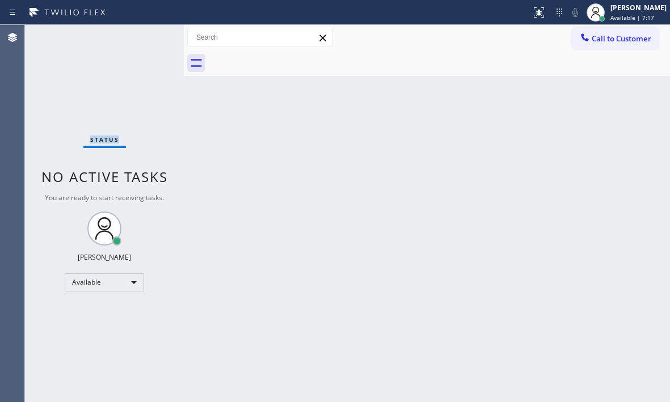
click at [141, 40] on div "Status No active tasks You are ready to start receiving tasks. [PERSON_NAME] Av…" at bounding box center [104, 213] width 159 height 377
click at [141, 38] on div "Status No active tasks You are ready to start receiving tasks. [PERSON_NAME] Av…" at bounding box center [104, 213] width 159 height 377
click at [146, 37] on div "Status No active tasks You are ready to start receiving tasks. [PERSON_NAME] Av…" at bounding box center [104, 213] width 159 height 377
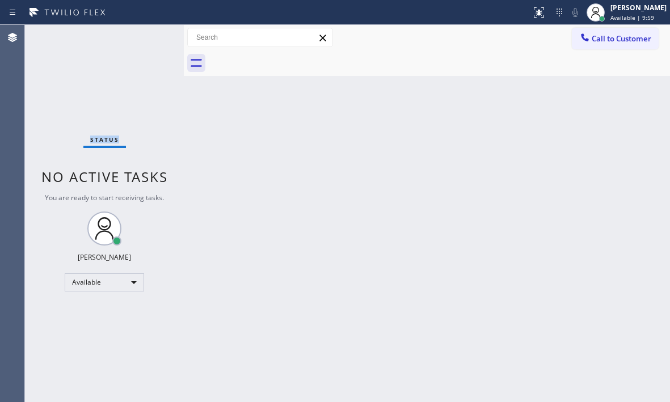
click at [146, 37] on div "Status No active tasks You are ready to start receiving tasks. [PERSON_NAME] Av…" at bounding box center [104, 213] width 159 height 377
click at [436, 214] on div "Back to Dashboard Change Sender ID Customers Technicians Select a contact Outbo…" at bounding box center [427, 213] width 486 height 377
click at [145, 40] on div "Status No active tasks You are ready to start receiving tasks. [PERSON_NAME] Av…" at bounding box center [104, 213] width 159 height 377
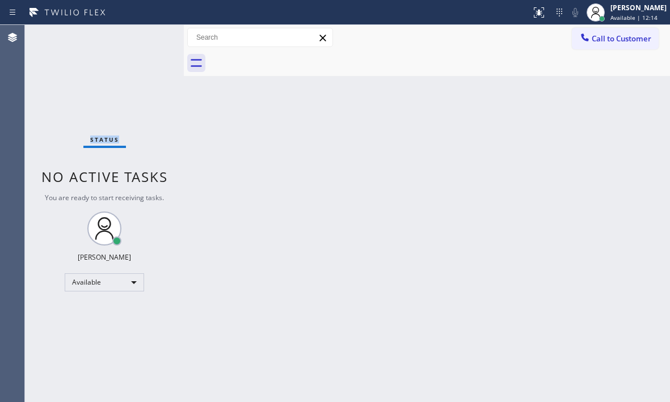
click at [145, 40] on div "Status No active tasks You are ready to start receiving tasks. [PERSON_NAME] Av…" at bounding box center [104, 213] width 159 height 377
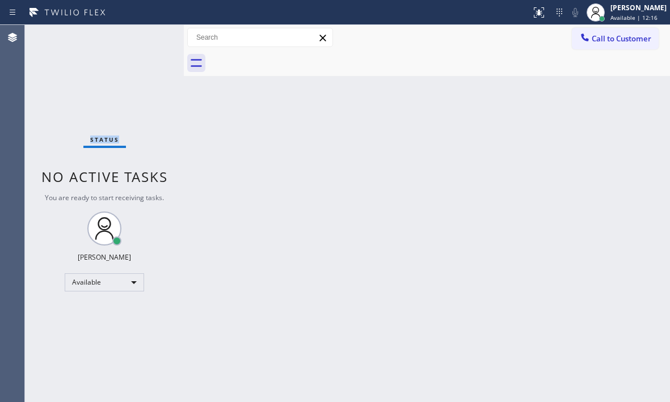
click at [144, 40] on div "Status No active tasks You are ready to start receiving tasks. [PERSON_NAME] Av…" at bounding box center [104, 213] width 159 height 377
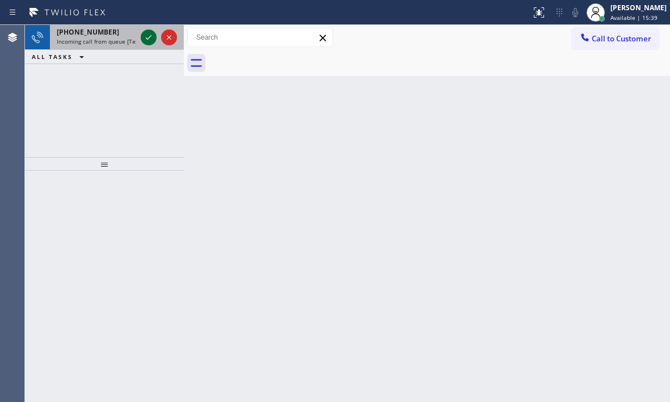
click at [144, 41] on icon at bounding box center [149, 38] width 14 height 14
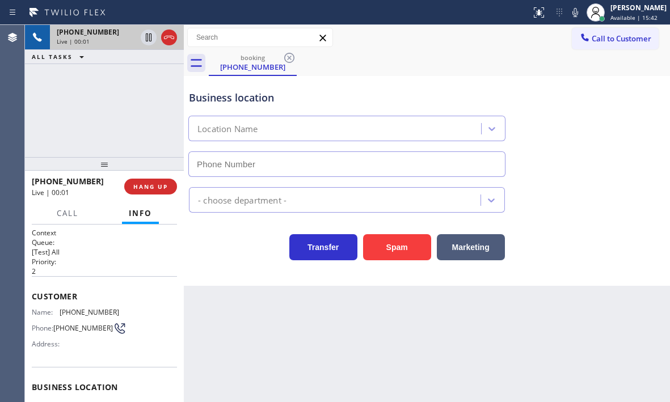
scroll to position [162, 0]
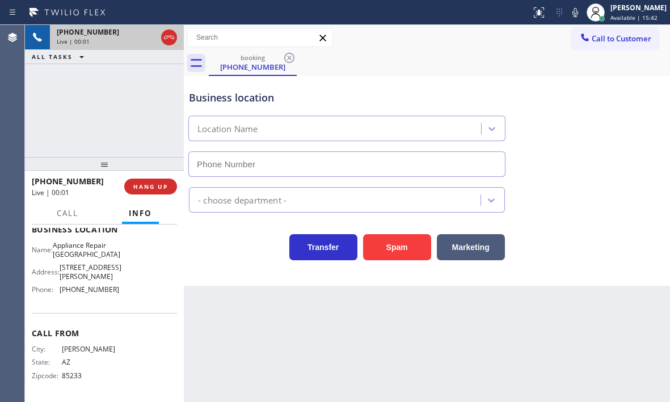
type input "[PHONE_NUMBER]"
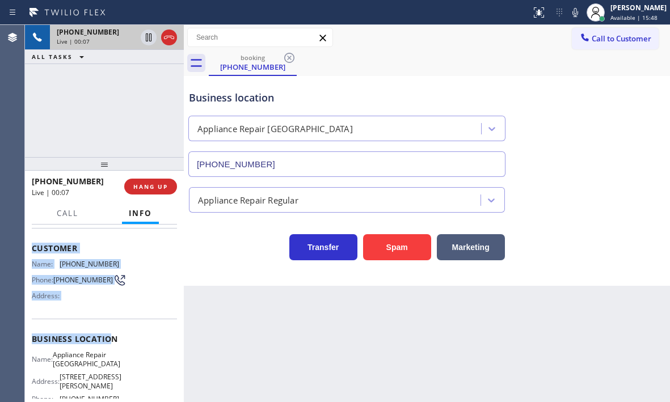
scroll to position [105, 0]
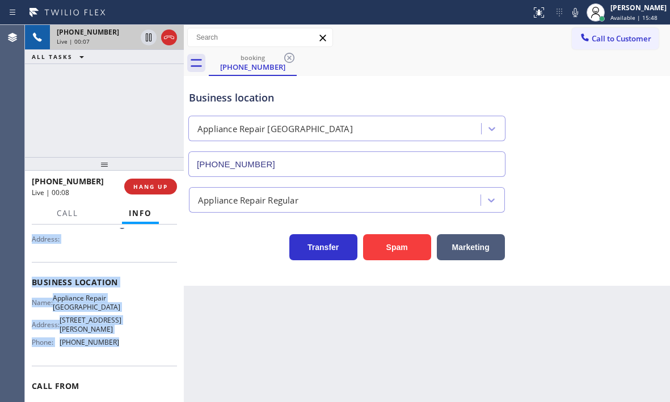
drag, startPoint x: 32, startPoint y: 244, endPoint x: 121, endPoint y: 353, distance: 140.7
click at [121, 353] on div "Context Queue: [Test] All Priority: 2 Customer Name: [PHONE_NUMBER] Phone: [PHO…" at bounding box center [104, 287] width 145 height 328
click at [151, 38] on icon at bounding box center [149, 37] width 6 height 8
click at [147, 37] on icon at bounding box center [149, 38] width 14 height 14
click at [170, 40] on icon at bounding box center [169, 38] width 14 height 14
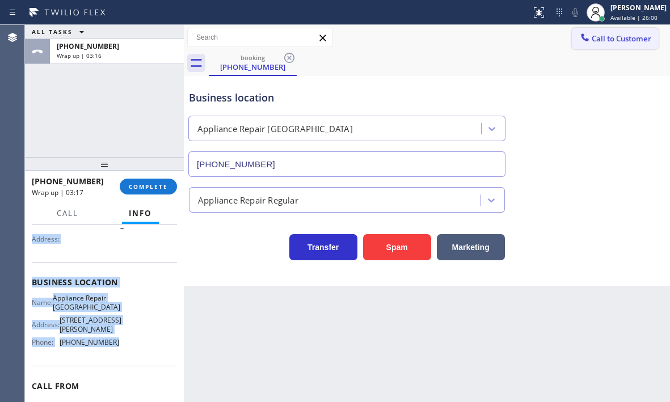
click at [603, 45] on button "Call to Customer" at bounding box center [615, 39] width 87 height 22
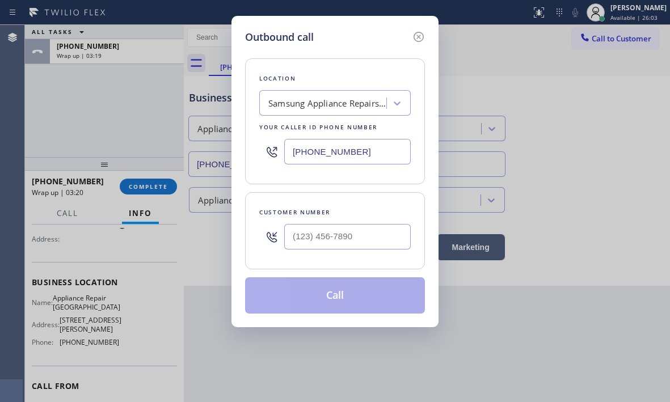
click at [379, 152] on input "[PHONE_NUMBER]" at bounding box center [347, 152] width 126 height 26
paste input "80) 269-8504"
type input "[PHONE_NUMBER]"
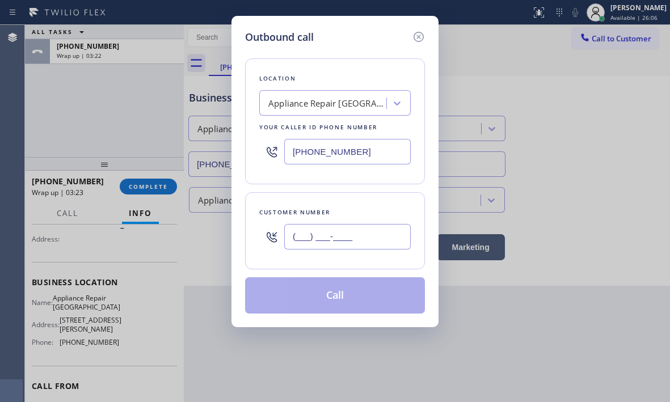
click at [325, 237] on input "(___) ___-____" at bounding box center [347, 237] width 126 height 26
paste input "480) 276-8818"
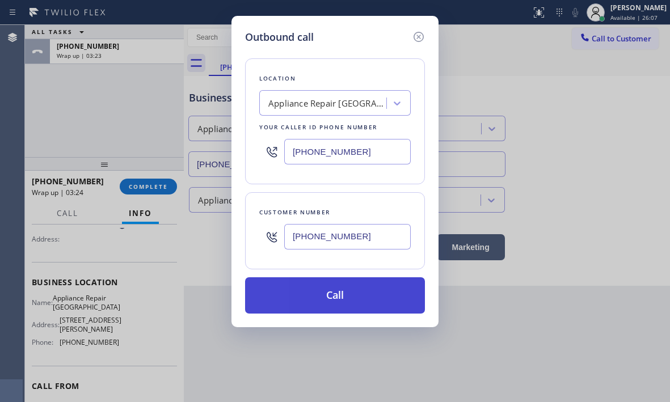
type input "[PHONE_NUMBER]"
click at [342, 277] on button "Call" at bounding box center [335, 295] width 180 height 36
click at [339, 284] on button "Call" at bounding box center [335, 295] width 180 height 36
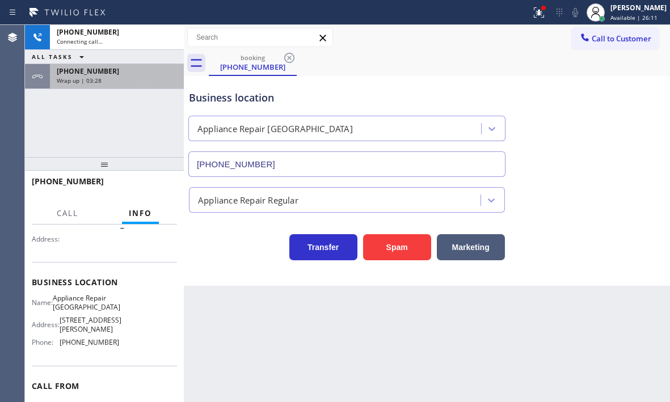
click at [98, 81] on span "Wrap up | 03:28" at bounding box center [79, 81] width 45 height 8
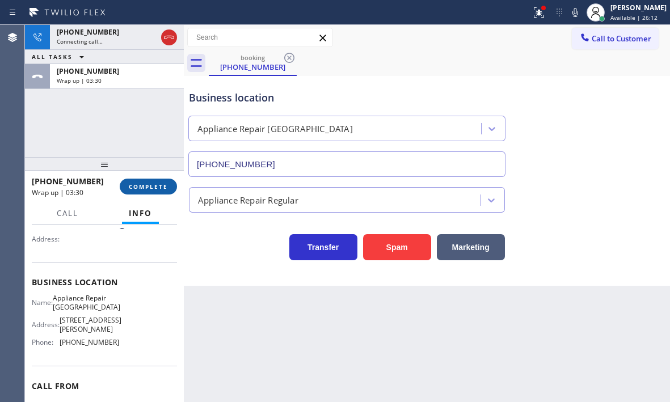
click at [142, 183] on span "COMPLETE" at bounding box center [148, 187] width 39 height 8
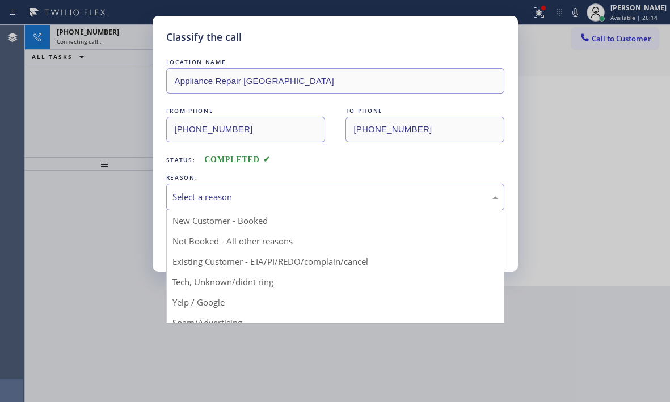
click at [231, 195] on div "Select a reason" at bounding box center [335, 197] width 326 height 13
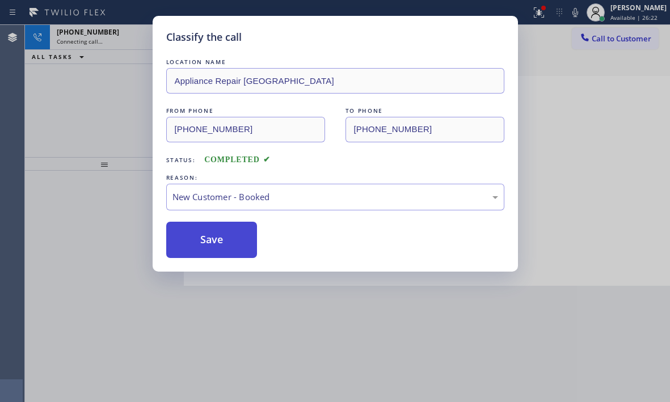
click at [210, 242] on button "Save" at bounding box center [211, 240] width 91 height 36
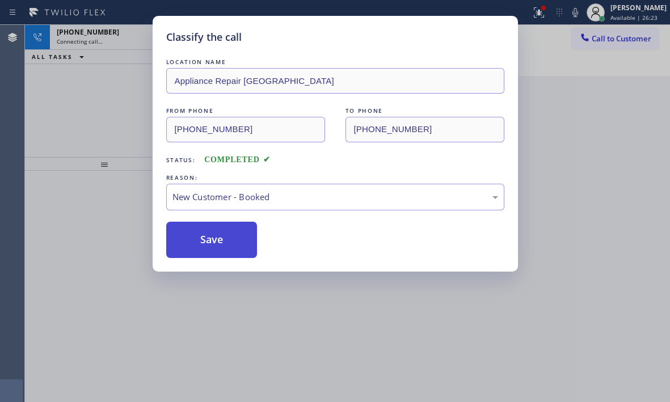
click at [194, 239] on button "Save" at bounding box center [211, 240] width 91 height 36
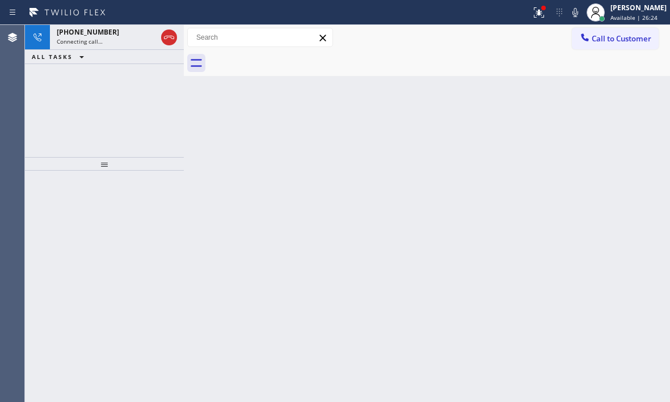
click at [194, 239] on div "Back to Dashboard Change Sender ID Customers Technicians Select a contact Outbo…" at bounding box center [427, 213] width 486 height 377
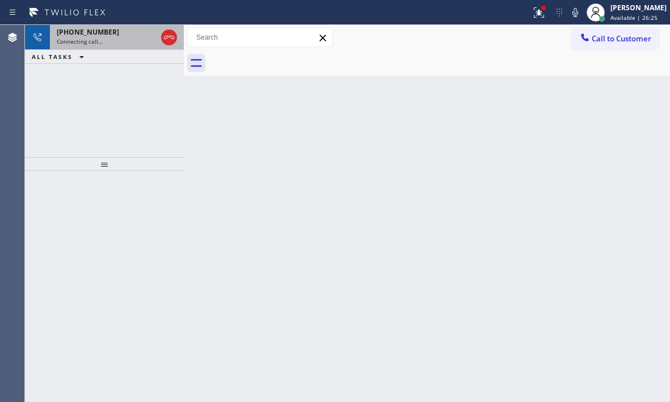
click at [126, 37] on div "[PHONE_NUMBER] Connecting call…" at bounding box center [104, 37] width 109 height 25
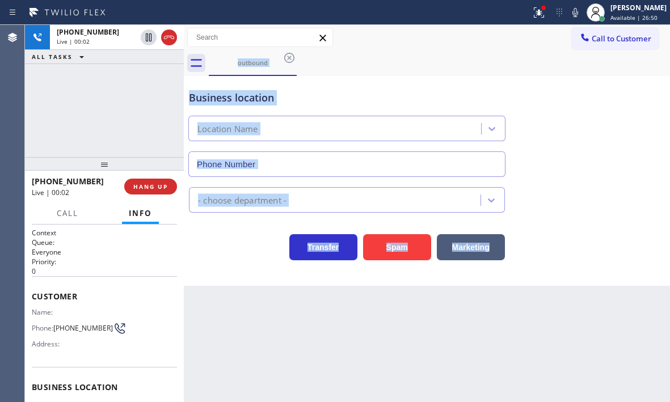
type input "[PHONE_NUMBER]"
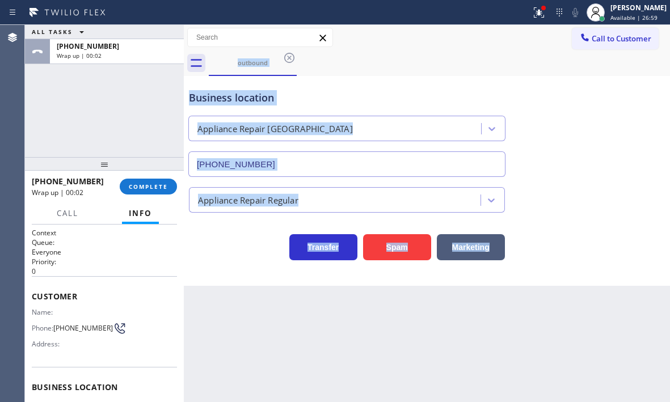
click at [599, 43] on span "Call to Customer" at bounding box center [622, 38] width 60 height 10
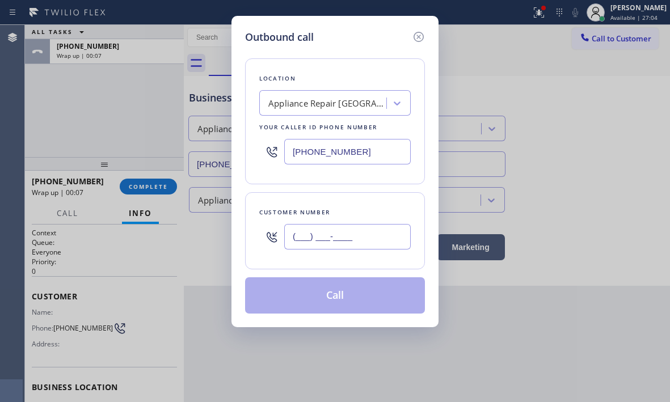
click at [332, 239] on input "(___) ___-____" at bounding box center [347, 237] width 126 height 26
paste input "480) 276-8818"
type input "[PHONE_NUMBER]"
click at [348, 299] on button "Call" at bounding box center [335, 295] width 180 height 36
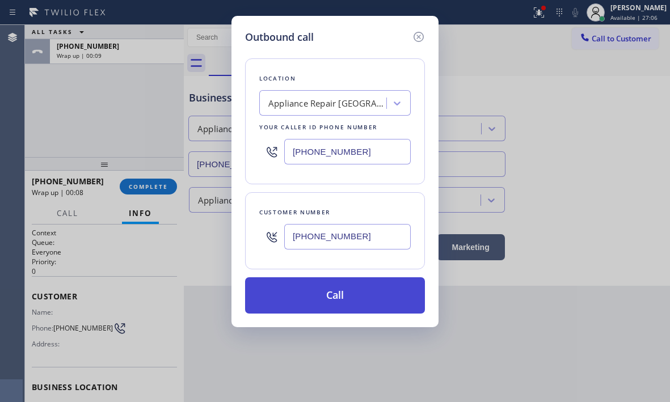
click at [347, 300] on button "Call" at bounding box center [335, 295] width 180 height 36
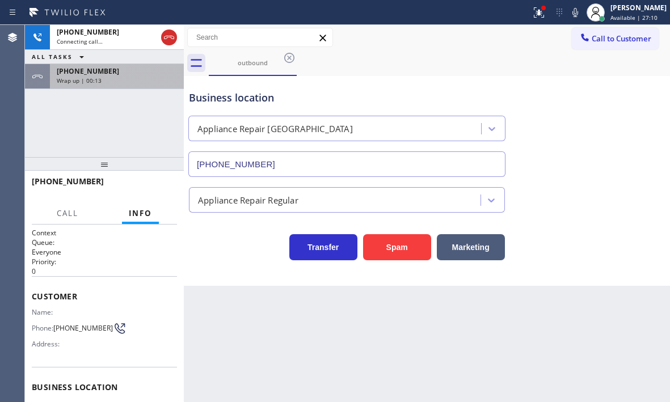
click at [119, 74] on div "[PHONE_NUMBER]" at bounding box center [117, 71] width 120 height 10
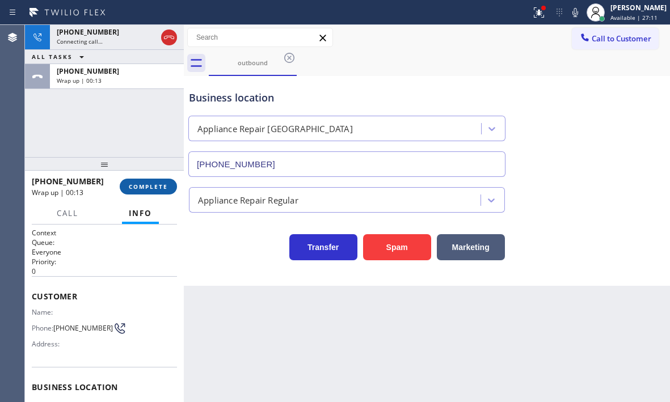
click at [153, 185] on span "COMPLETE" at bounding box center [148, 187] width 39 height 8
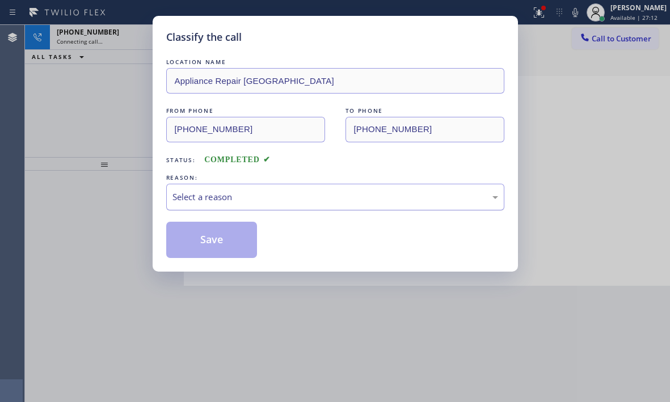
click at [273, 202] on div "Select a reason" at bounding box center [335, 197] width 326 height 13
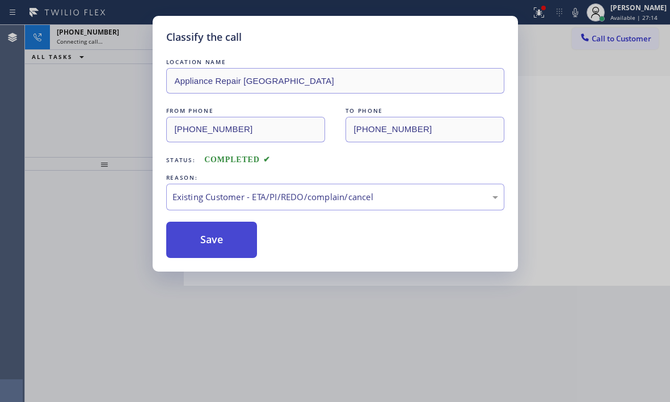
click at [195, 231] on button "Save" at bounding box center [211, 240] width 91 height 36
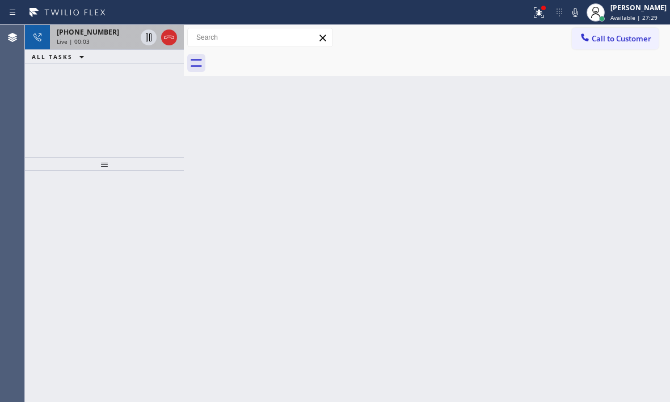
click at [120, 33] on div "[PHONE_NUMBER]" at bounding box center [96, 32] width 79 height 10
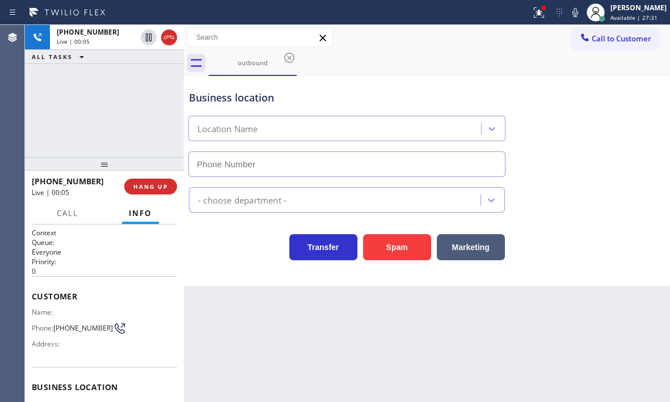
type input "[PHONE_NUMBER]"
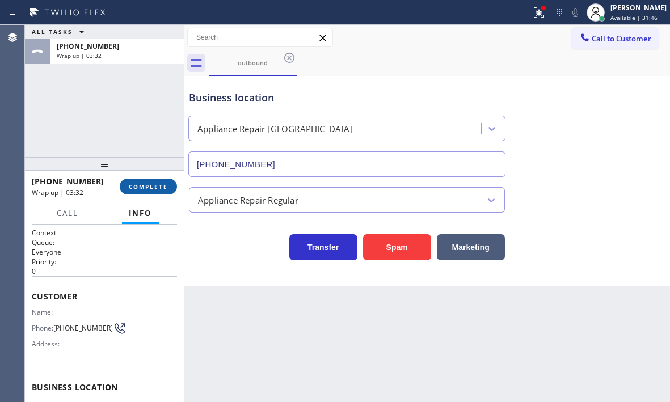
click at [142, 187] on span "COMPLETE" at bounding box center [148, 187] width 39 height 8
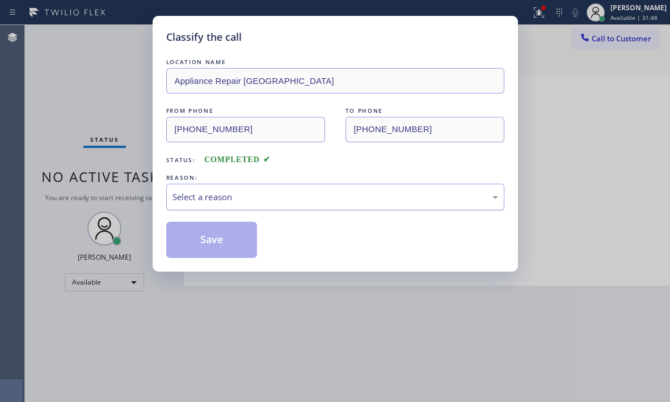
click at [331, 200] on div "Select a reason" at bounding box center [335, 197] width 326 height 13
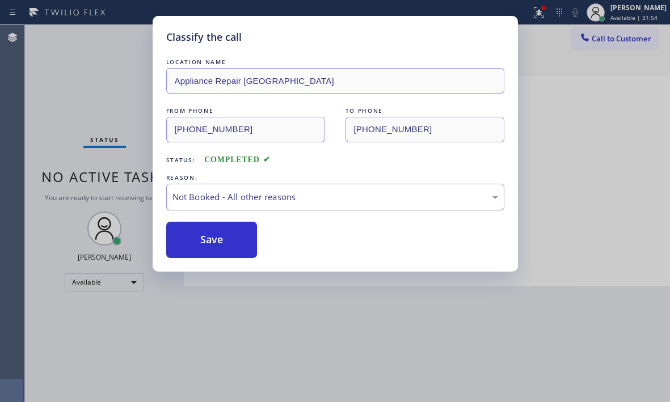
click at [276, 196] on div "Not Booked - All other reasons" at bounding box center [335, 197] width 326 height 13
click at [202, 239] on button "Save" at bounding box center [211, 240] width 91 height 36
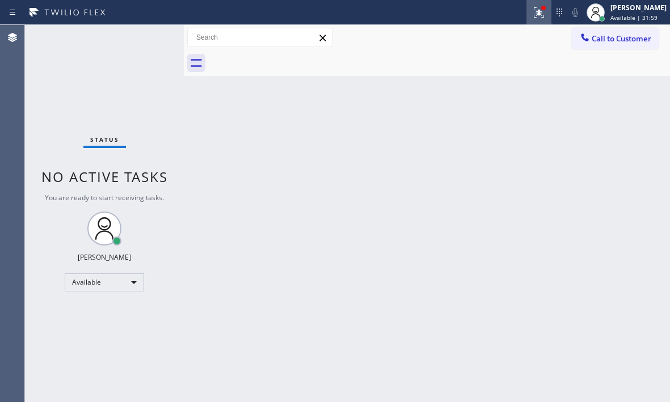
click at [532, 13] on icon at bounding box center [539, 13] width 14 height 14
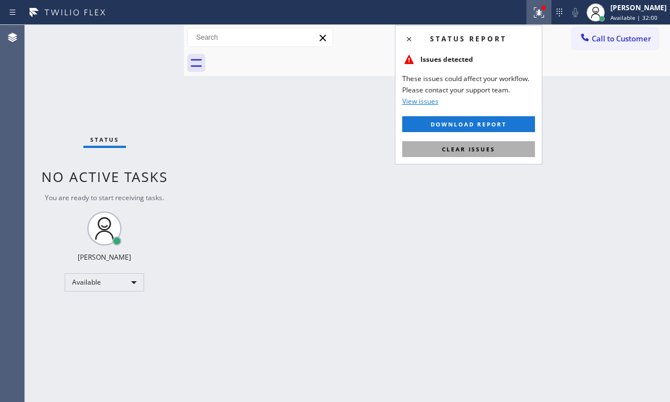
click at [508, 145] on button "Clear issues" at bounding box center [468, 149] width 133 height 16
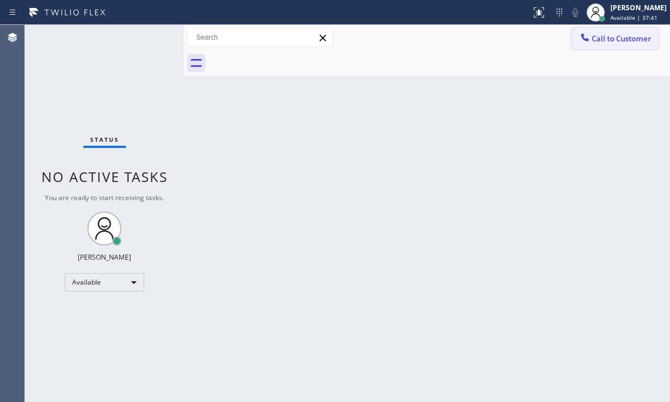
click at [613, 40] on span "Call to Customer" at bounding box center [622, 38] width 60 height 10
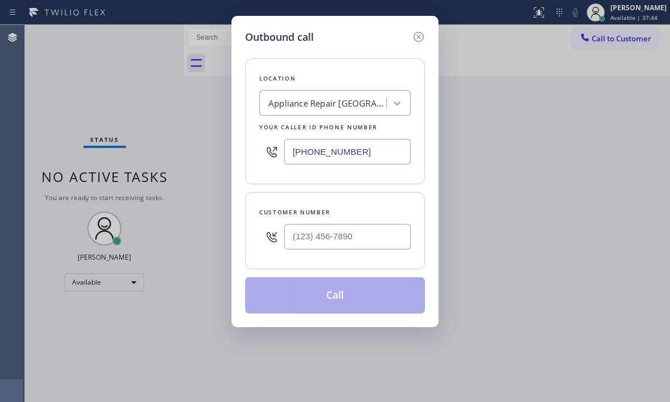
click at [352, 152] on input "[PHONE_NUMBER]" at bounding box center [347, 152] width 126 height 26
paste input "text"
type input "[PHONE_NUMBER]"
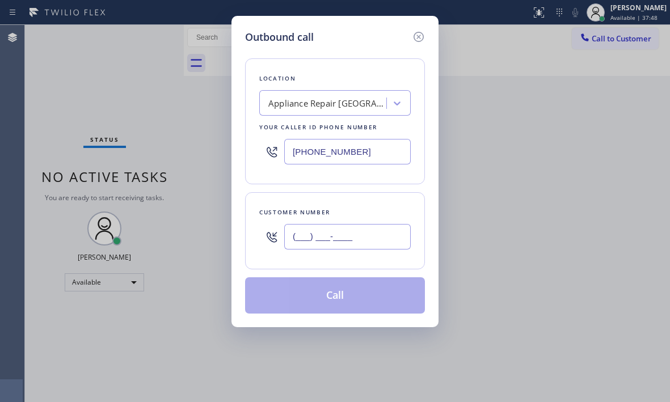
click at [315, 236] on input "(___) ___-____" at bounding box center [347, 237] width 126 height 26
paste input "480) 276-8818"
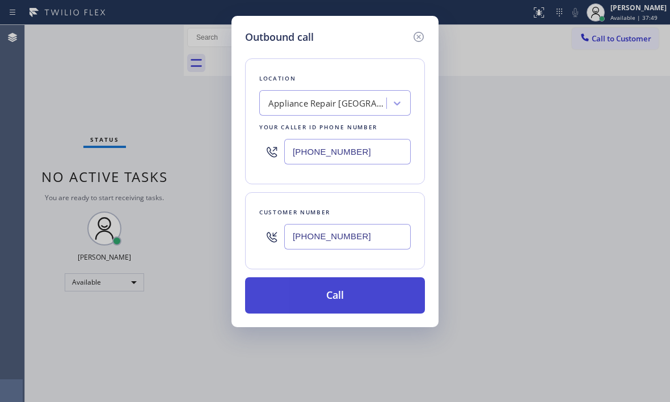
type input "[PHONE_NUMBER]"
click at [332, 294] on button "Call" at bounding box center [335, 295] width 180 height 36
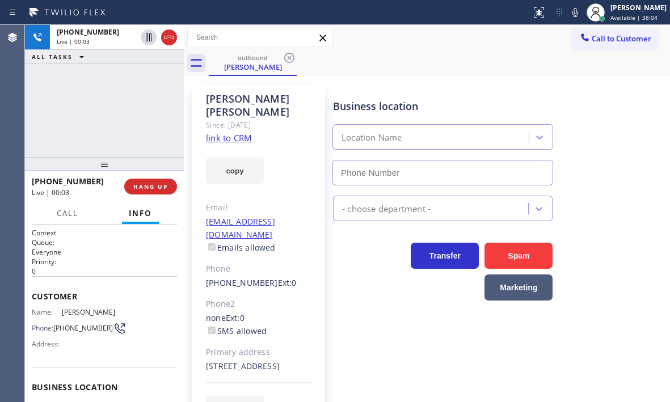
type input "[PHONE_NUMBER]"
click at [600, 152] on div "Business location Appliance Repair [GEOGRAPHIC_DATA] [PHONE_NUMBER]" at bounding box center [499, 134] width 336 height 103
click at [463, 48] on div "Call to Customer Outbound call Location Appliance Repair [GEOGRAPHIC_DATA] Your…" at bounding box center [427, 38] width 486 height 26
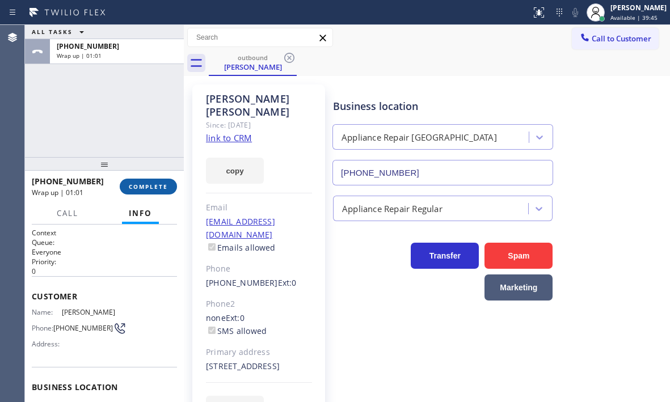
click at [161, 183] on span "COMPLETE" at bounding box center [148, 187] width 39 height 8
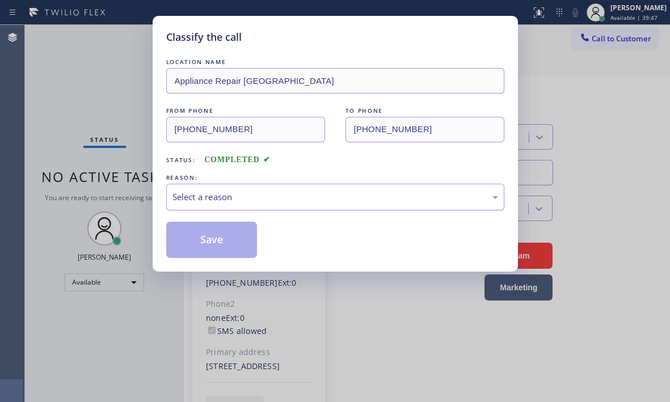
click at [228, 197] on div "Select a reason" at bounding box center [335, 197] width 326 height 13
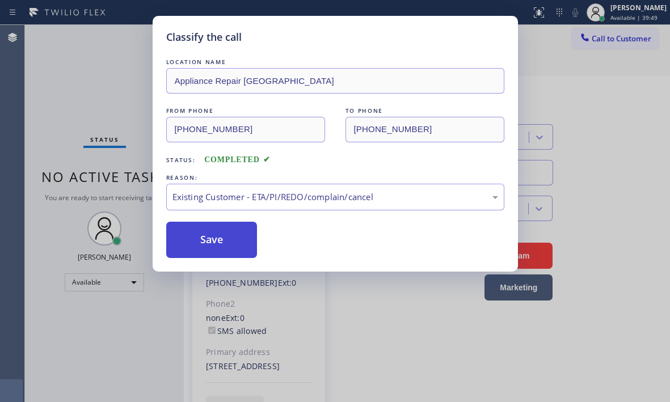
click at [199, 241] on button "Save" at bounding box center [211, 240] width 91 height 36
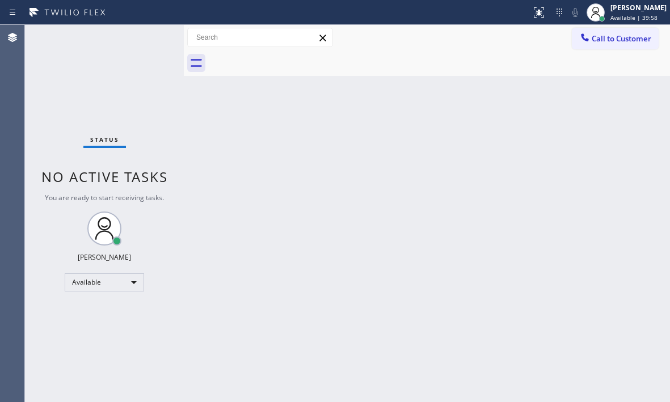
click at [147, 43] on div "Status No active tasks You are ready to start receiving tasks. [PERSON_NAME] Av…" at bounding box center [104, 213] width 159 height 377
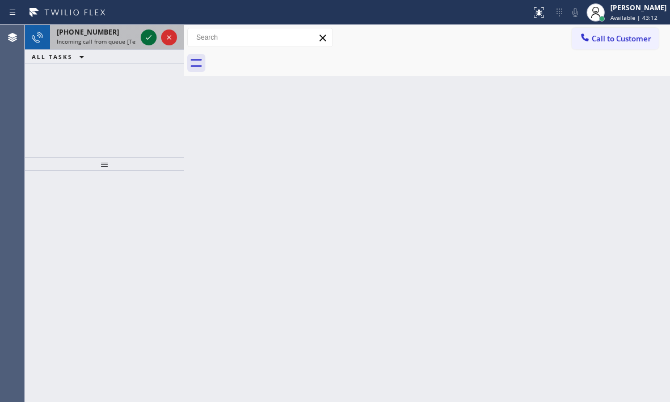
click at [151, 36] on icon at bounding box center [149, 38] width 14 height 14
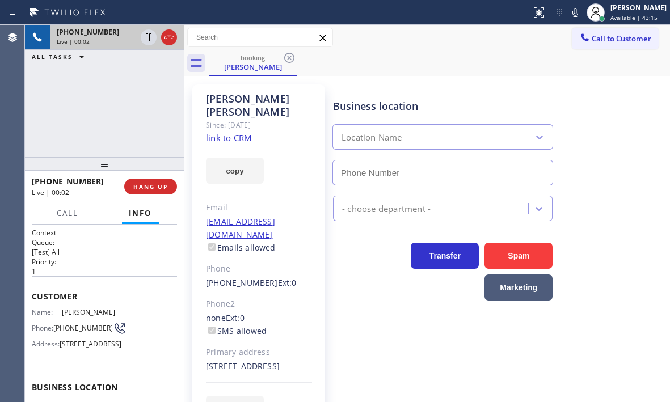
type input "[PHONE_NUMBER]"
click at [563, 74] on div "booking [PERSON_NAME]" at bounding box center [439, 63] width 461 height 26
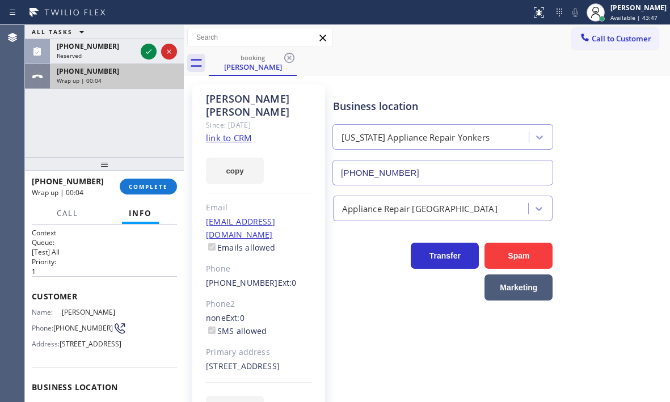
click at [140, 75] on div "[PHONE_NUMBER]" at bounding box center [117, 71] width 120 height 10
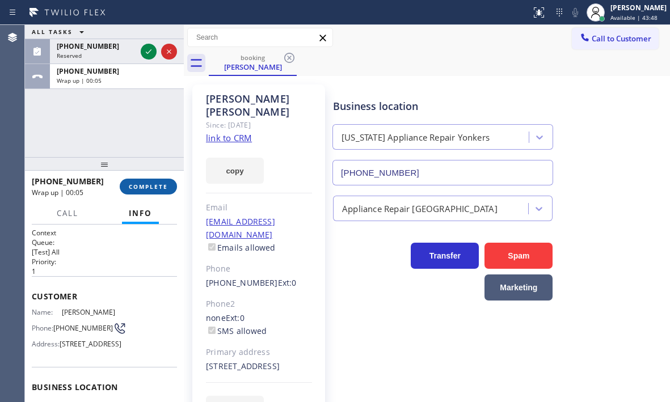
click at [154, 187] on span "COMPLETE" at bounding box center [148, 187] width 39 height 8
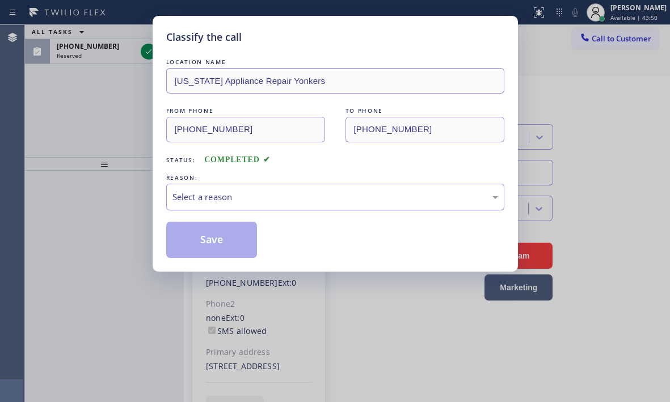
click at [268, 200] on div "Select a reason" at bounding box center [335, 197] width 326 height 13
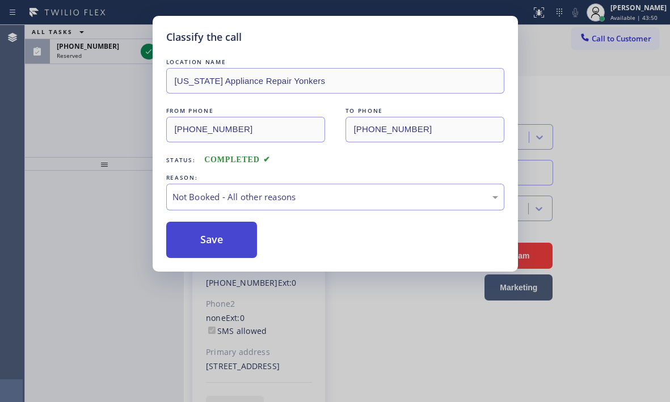
click at [187, 237] on button "Save" at bounding box center [211, 240] width 91 height 36
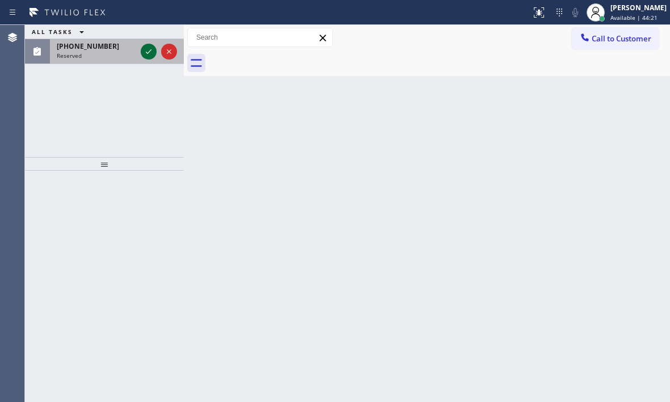
click at [151, 50] on icon at bounding box center [149, 51] width 6 height 5
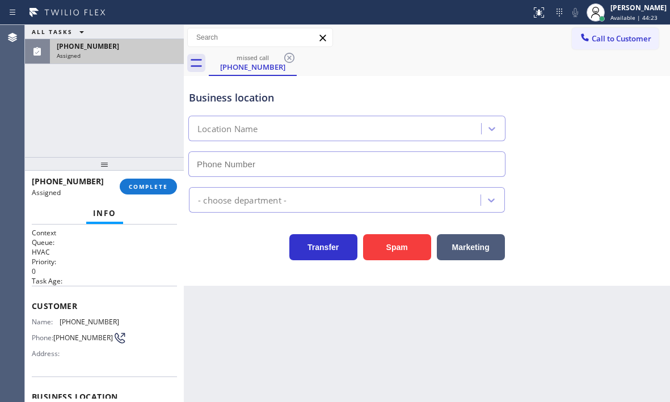
type input "[PHONE_NUMBER]"
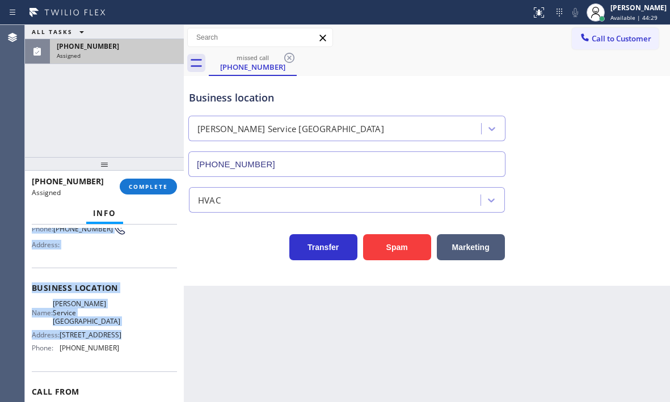
scroll to position [113, 0]
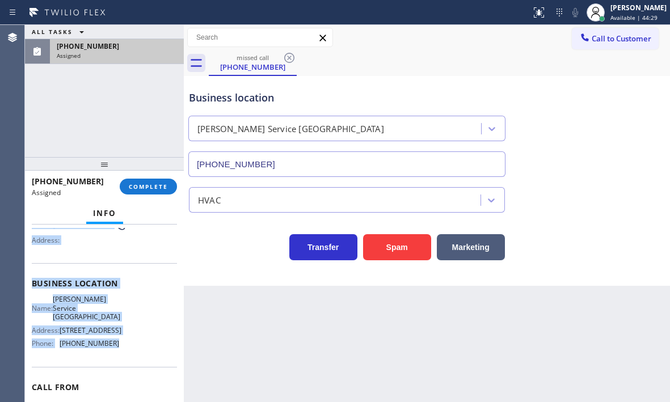
drag, startPoint x: 33, startPoint y: 304, endPoint x: 124, endPoint y: 347, distance: 99.7
click at [124, 347] on div "Context Queue: HVAC Priority: 0 Task Age: Customer Name: [PHONE_NUMBER] Phone: …" at bounding box center [104, 284] width 145 height 338
click at [154, 191] on button "COMPLETE" at bounding box center [148, 187] width 57 height 16
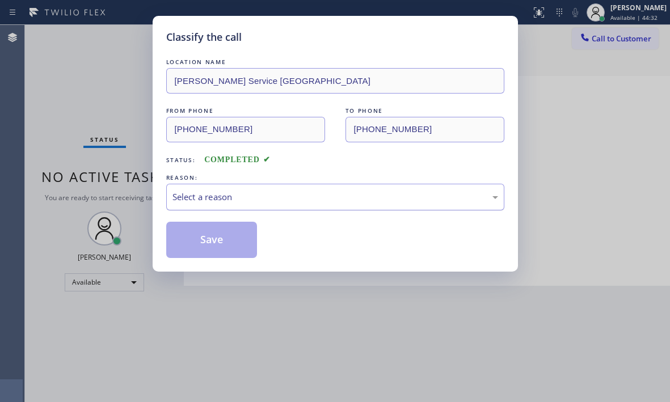
click at [303, 196] on div "Select a reason" at bounding box center [335, 197] width 326 height 13
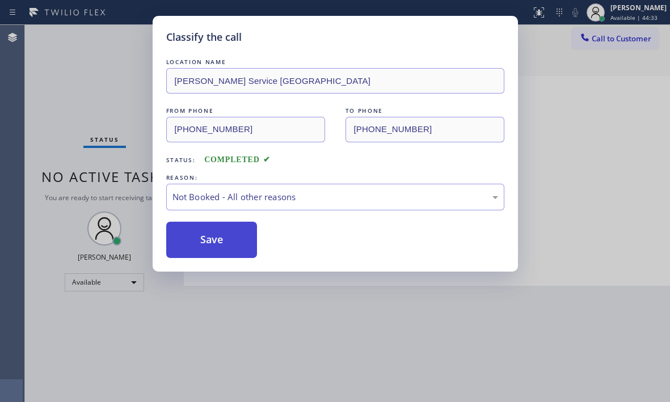
click at [203, 239] on button "Save" at bounding box center [211, 240] width 91 height 36
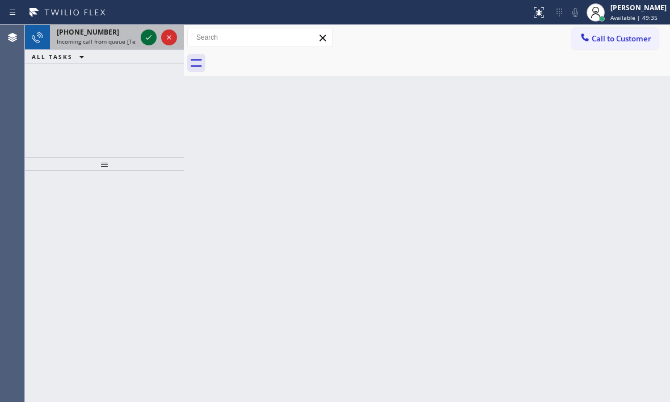
click at [147, 36] on icon at bounding box center [149, 38] width 14 height 14
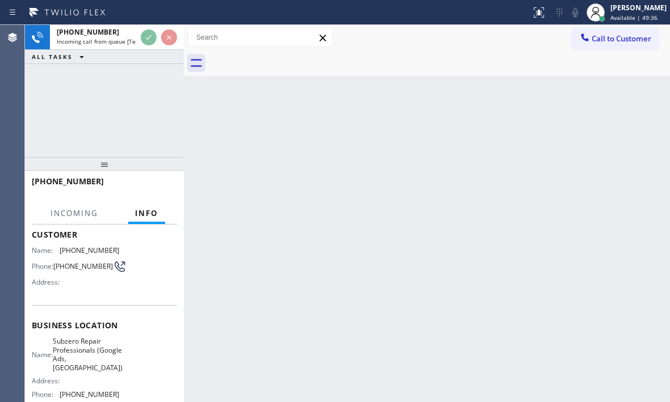
scroll to position [170, 0]
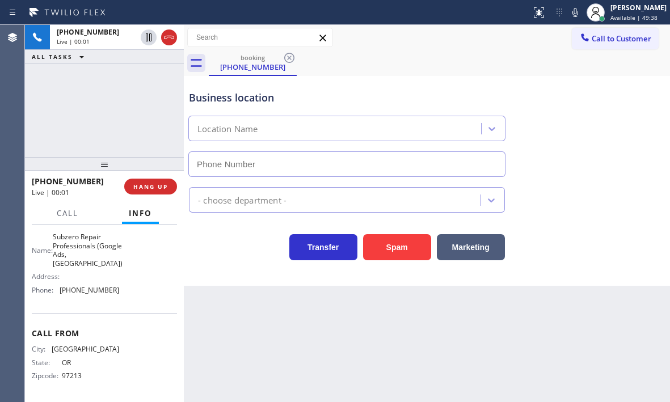
type input "[PHONE_NUMBER]"
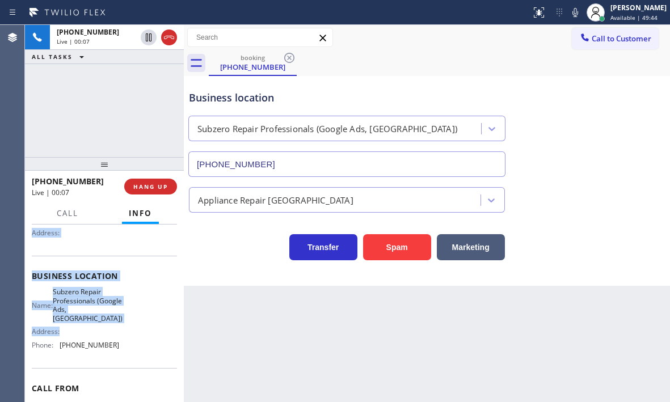
scroll to position [113, 0]
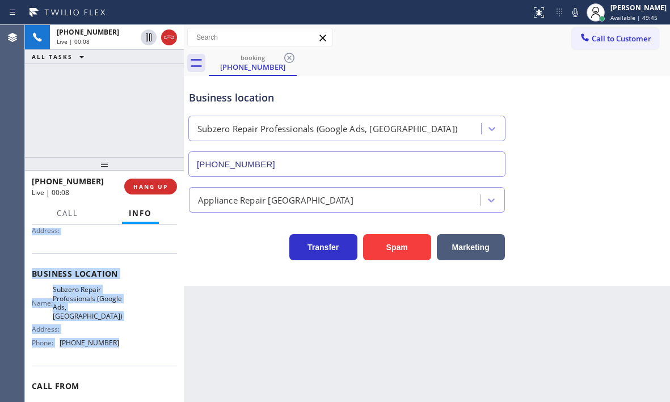
drag, startPoint x: 31, startPoint y: 234, endPoint x: 119, endPoint y: 344, distance: 141.3
click at [119, 344] on div "Context Queue: [Test] All Priority: 2 Customer Name: [PHONE_NUMBER] Phone: [PHO…" at bounding box center [104, 314] width 159 height 178
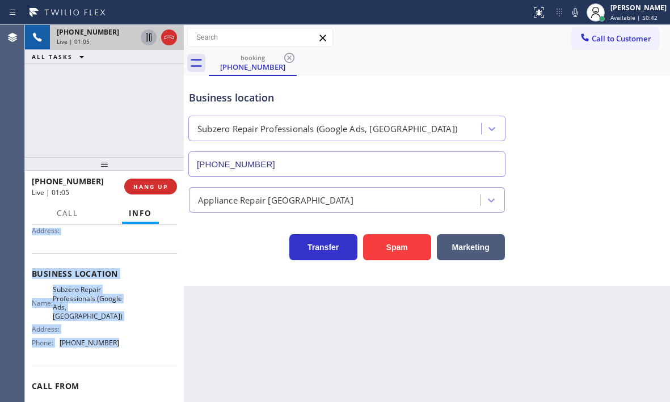
click at [149, 39] on icon at bounding box center [149, 37] width 6 height 8
click at [144, 37] on icon at bounding box center [149, 38] width 14 height 14
click at [153, 189] on span "HANG UP" at bounding box center [150, 187] width 35 height 8
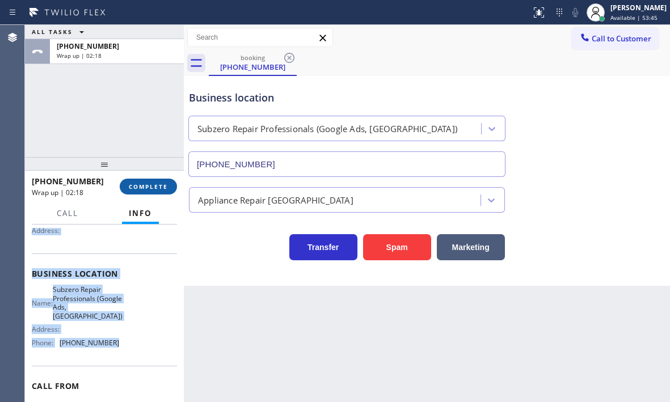
click at [145, 183] on span "COMPLETE" at bounding box center [148, 187] width 39 height 8
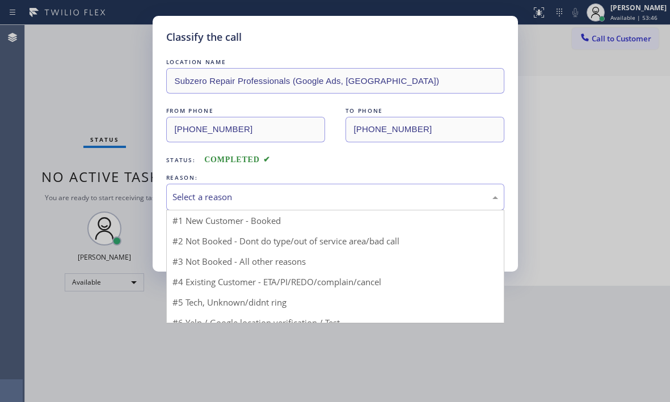
click at [328, 196] on div "Select a reason" at bounding box center [335, 197] width 326 height 13
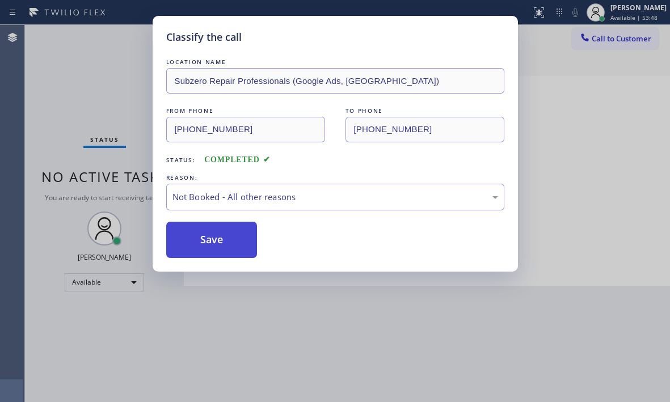
click at [217, 240] on button "Save" at bounding box center [211, 240] width 91 height 36
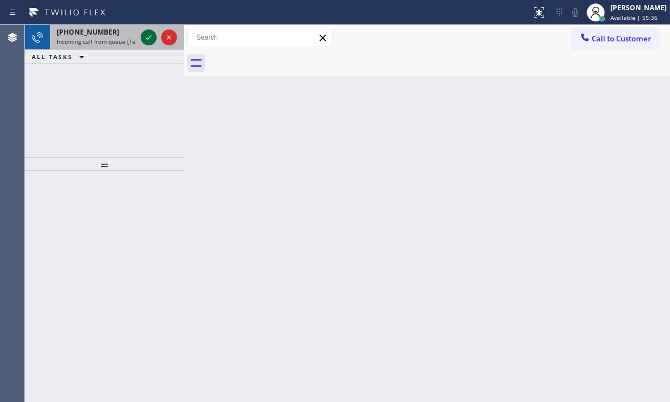
click at [147, 34] on icon at bounding box center [149, 38] width 14 height 14
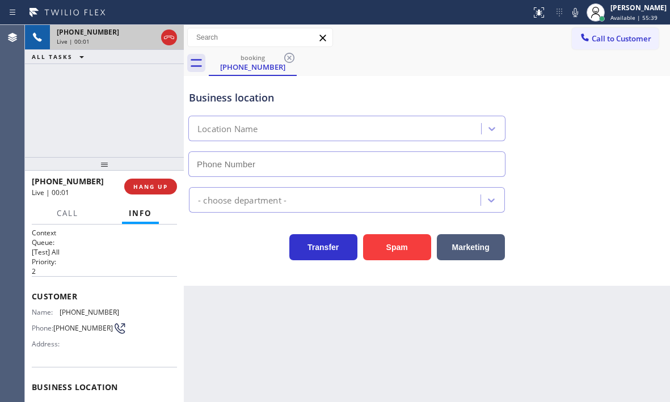
type input "[PHONE_NUMBER]"
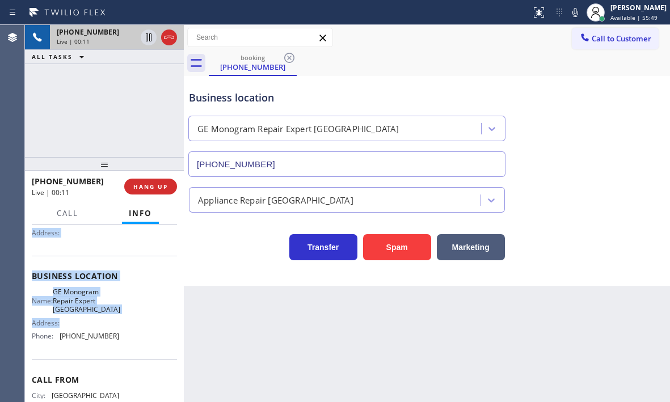
scroll to position [113, 0]
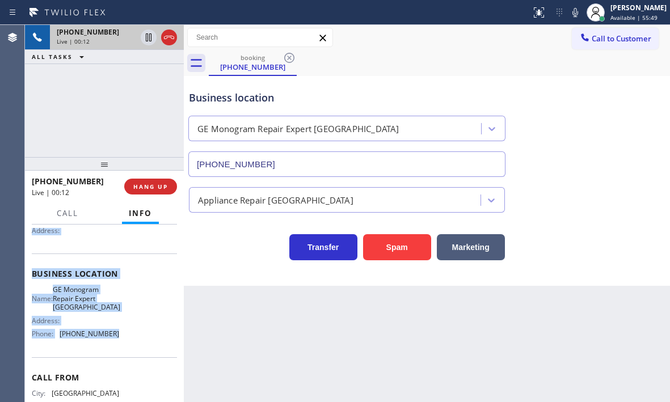
drag, startPoint x: 30, startPoint y: 238, endPoint x: 114, endPoint y: 335, distance: 128.3
click at [114, 335] on div "Context Queue: [Test] All Priority: 2 Customer Name: [PHONE_NUMBER] Phone: [PHO…" at bounding box center [104, 314] width 159 height 178
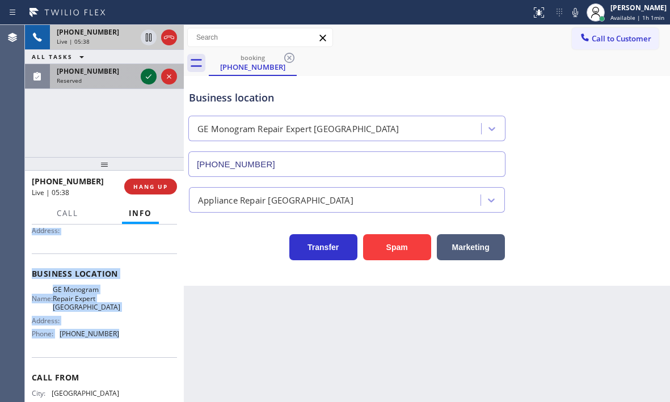
click at [146, 78] on icon at bounding box center [149, 77] width 14 height 14
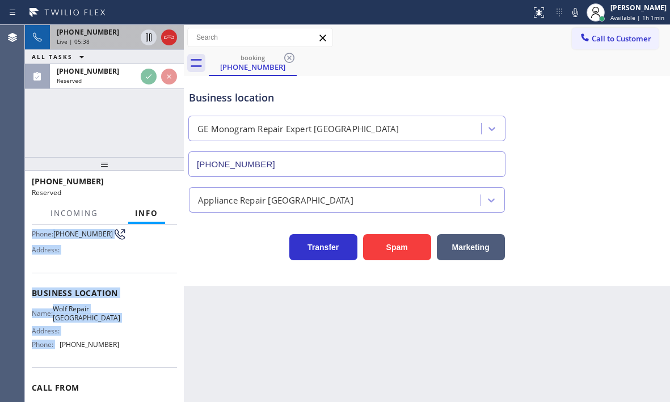
scroll to position [133, 0]
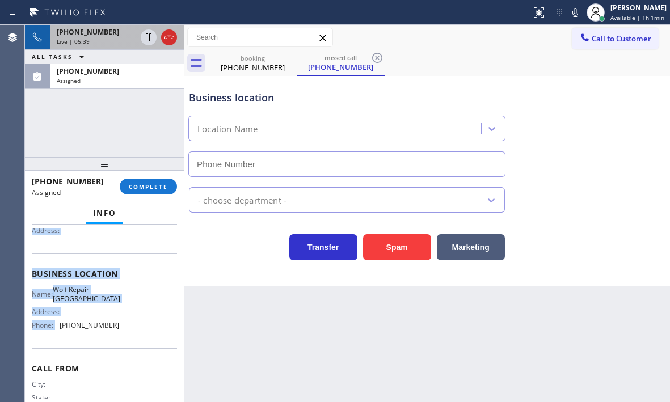
type input "[PHONE_NUMBER]"
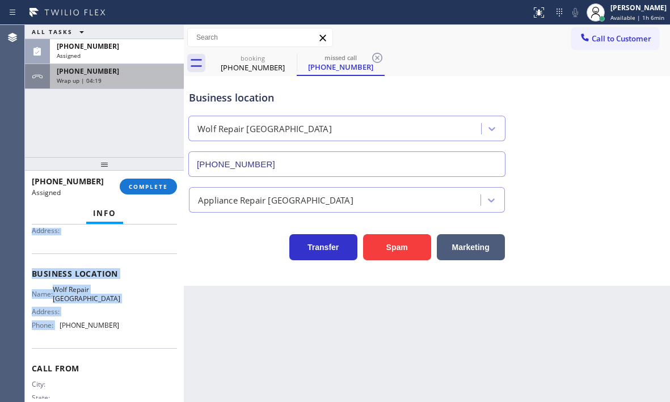
click at [120, 76] on div "[PHONE_NUMBER] Wrap up | 04:19" at bounding box center [114, 76] width 129 height 25
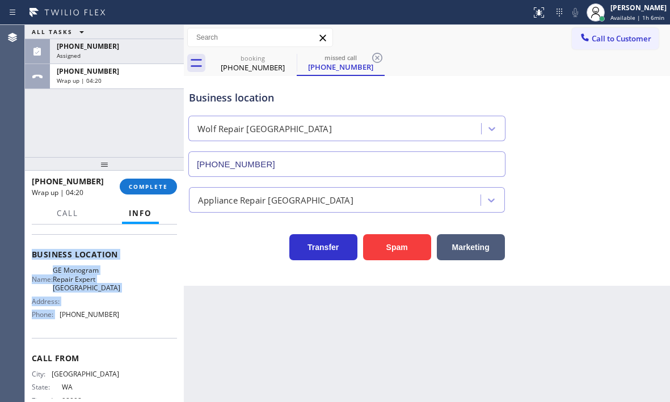
scroll to position [113, 0]
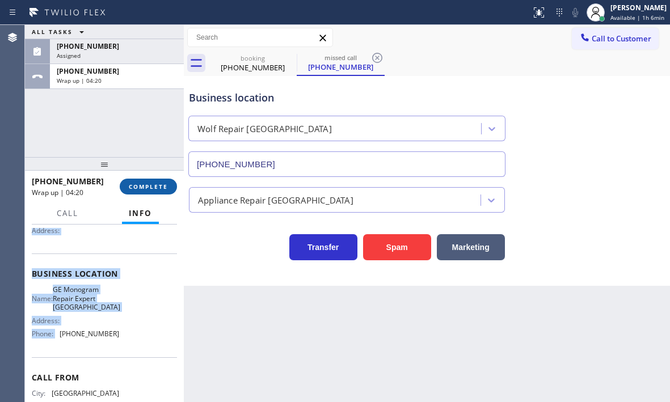
click at [142, 185] on span "COMPLETE" at bounding box center [148, 187] width 39 height 8
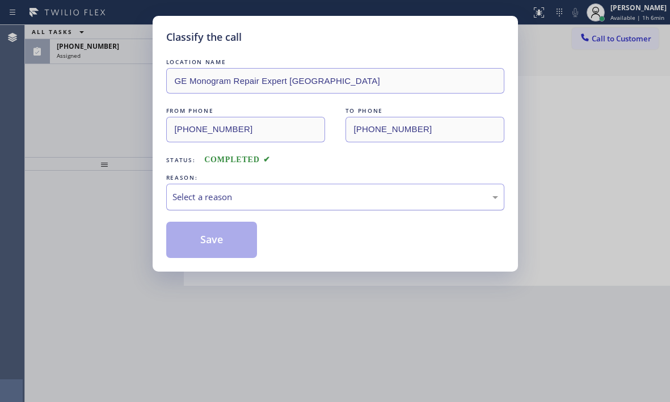
click at [235, 193] on div "Select a reason" at bounding box center [335, 197] width 326 height 13
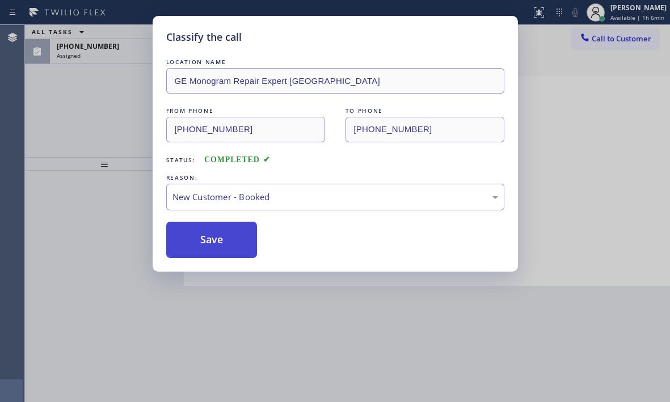
click at [220, 230] on button "Save" at bounding box center [211, 240] width 91 height 36
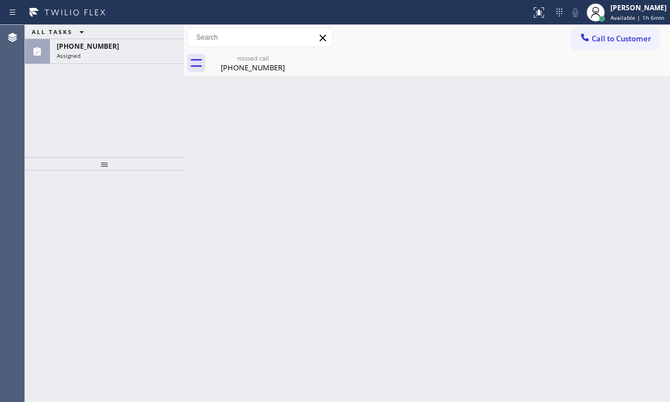
click at [113, 59] on div "Assigned" at bounding box center [117, 56] width 120 height 8
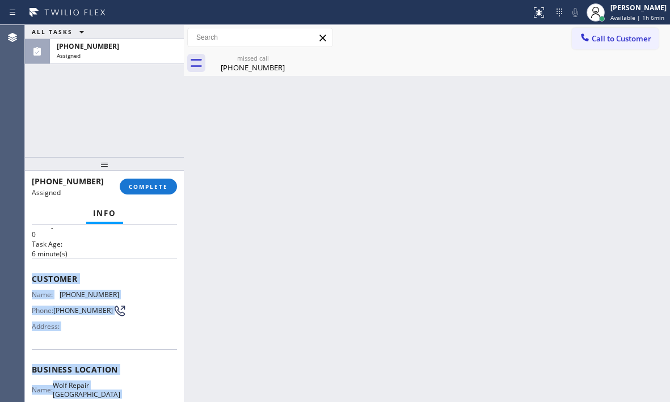
scroll to position [113, 0]
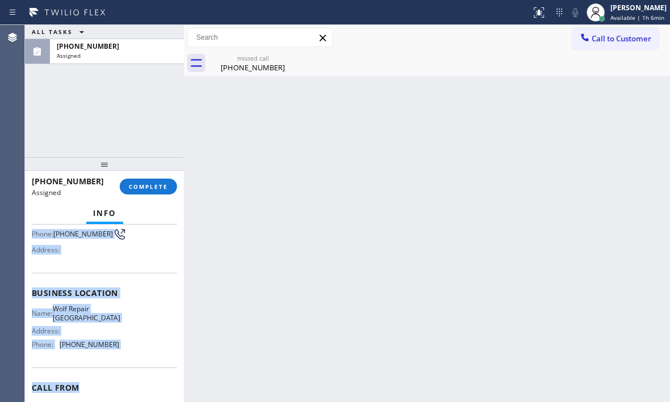
drag, startPoint x: 29, startPoint y: 310, endPoint x: 118, endPoint y: 385, distance: 115.9
click at [118, 385] on div "Context Queue: Appliance Repair High End Priority: 0 Task Age: [DEMOGRAPHIC_DAT…" at bounding box center [104, 314] width 159 height 178
click at [161, 191] on button "COMPLETE" at bounding box center [148, 187] width 57 height 16
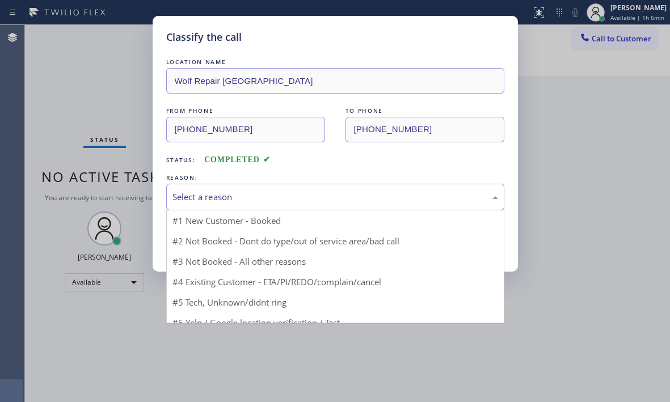
click at [258, 204] on div "Select a reason" at bounding box center [335, 197] width 338 height 27
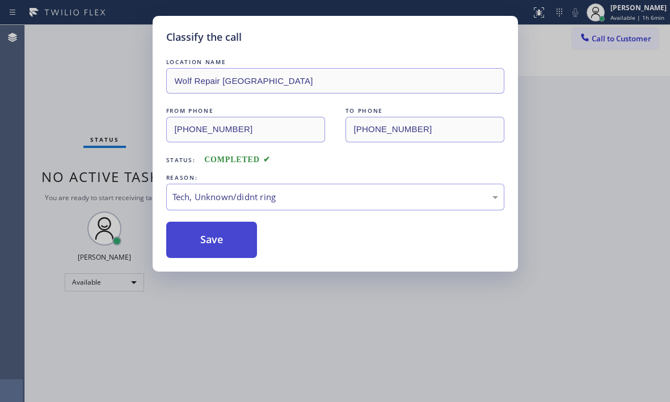
click at [206, 245] on button "Save" at bounding box center [211, 240] width 91 height 36
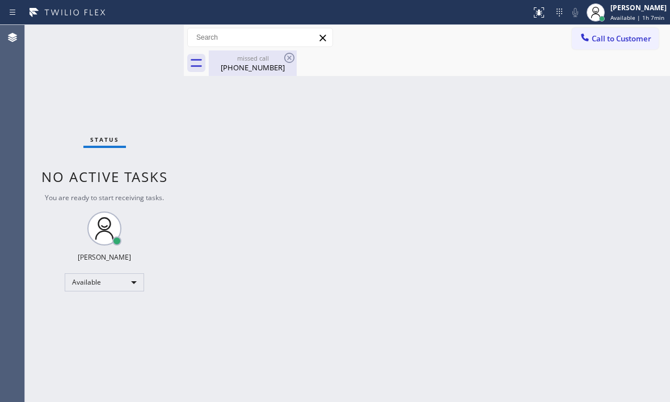
click at [267, 71] on div "[PHONE_NUMBER]" at bounding box center [253, 67] width 86 height 10
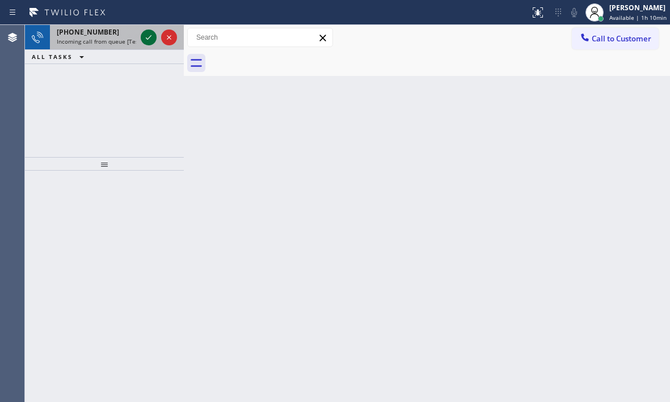
click at [149, 43] on icon at bounding box center [149, 38] width 14 height 14
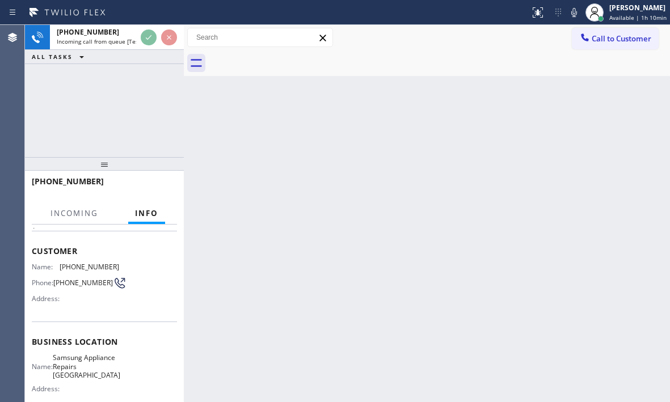
scroll to position [113, 0]
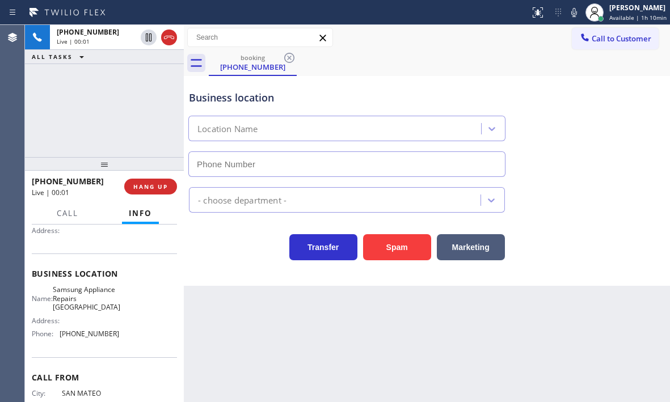
type input "[PHONE_NUMBER]"
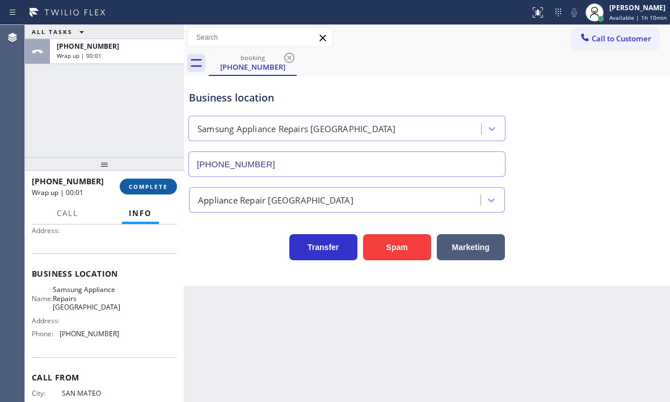
click at [158, 186] on span "COMPLETE" at bounding box center [148, 187] width 39 height 8
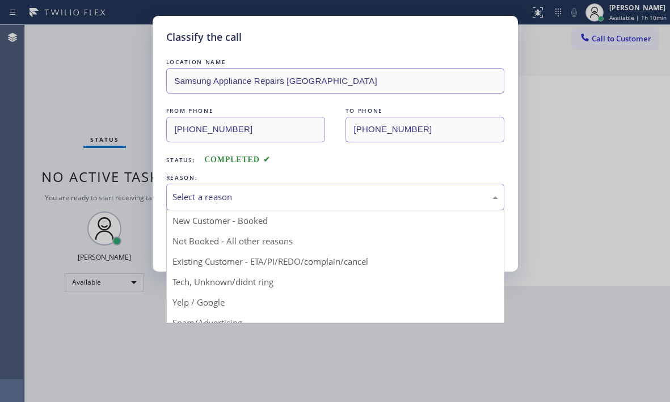
click at [253, 203] on div "Select a reason" at bounding box center [335, 197] width 326 height 13
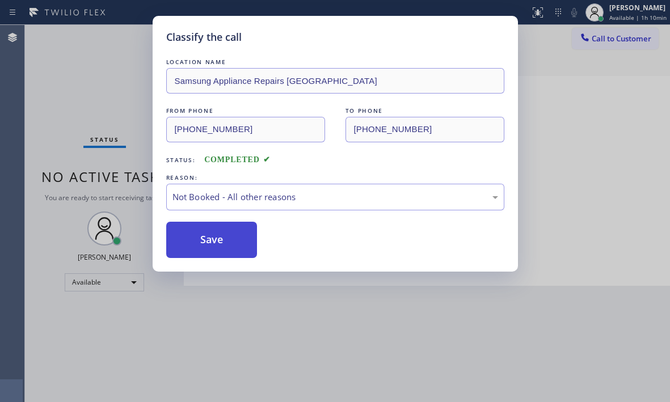
click at [200, 241] on button "Save" at bounding box center [211, 240] width 91 height 36
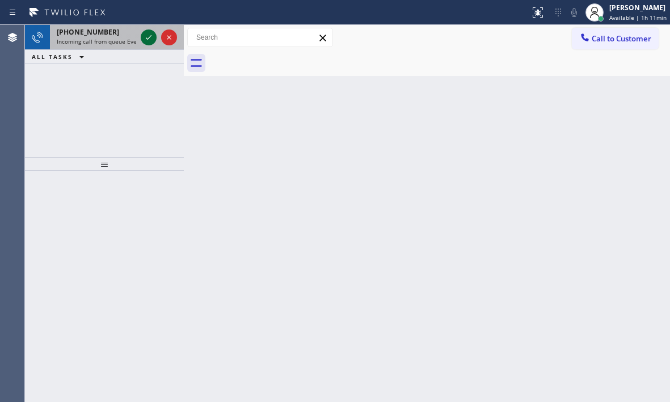
click at [141, 39] on div at bounding box center [149, 38] width 16 height 14
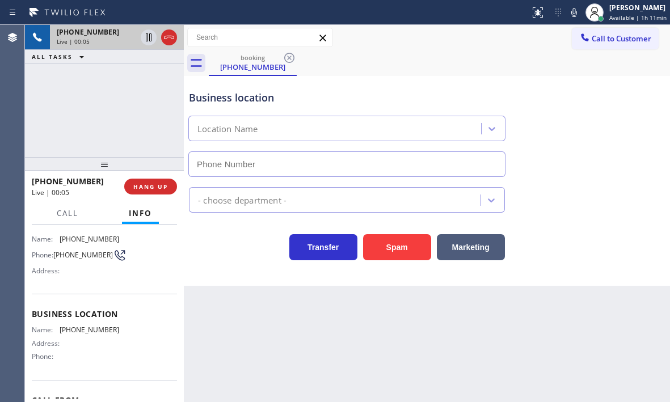
scroll to position [144, 0]
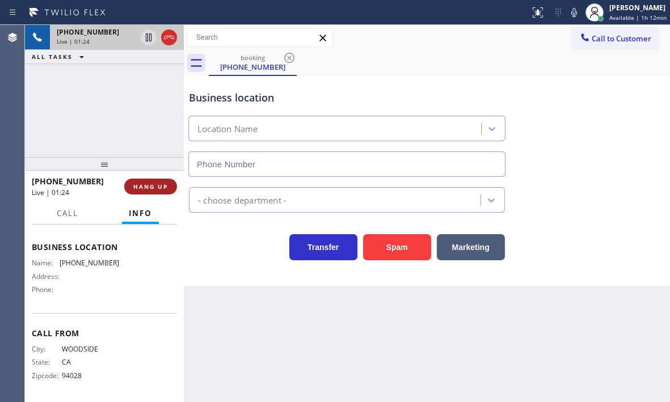
click at [158, 185] on span "HANG UP" at bounding box center [150, 187] width 35 height 8
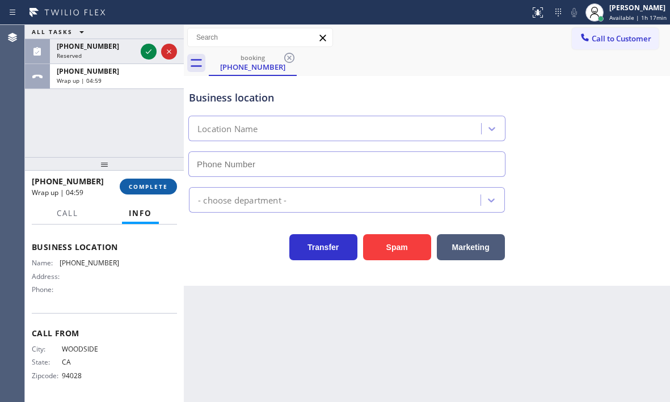
click at [163, 189] on span "COMPLETE" at bounding box center [148, 187] width 39 height 8
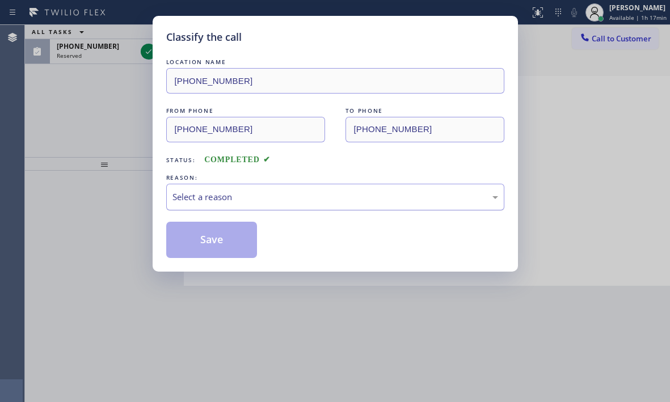
click at [319, 202] on div "Select a reason" at bounding box center [335, 197] width 326 height 13
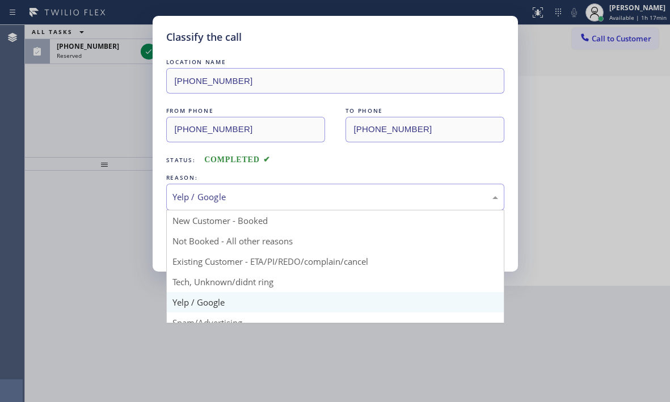
click at [267, 195] on div "Yelp / Google" at bounding box center [335, 197] width 326 height 13
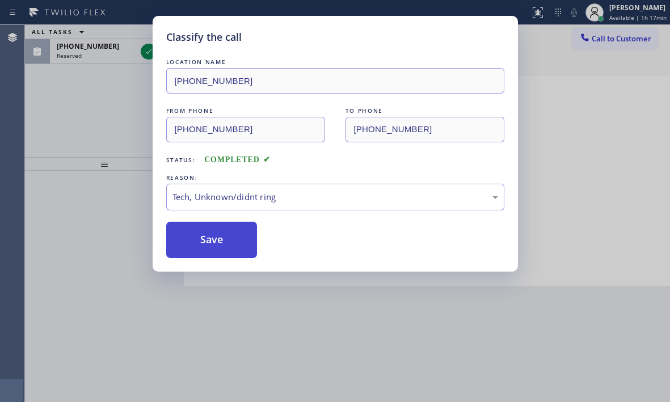
click at [234, 242] on button "Save" at bounding box center [211, 240] width 91 height 36
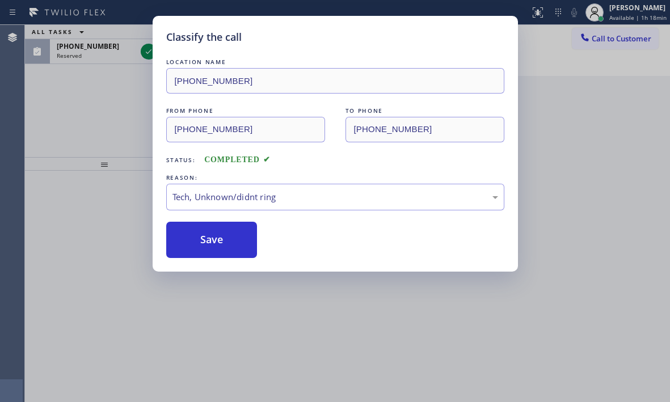
click at [120, 48] on div "Classify the call LOCATION NAME [PHONE_NUMBER] FROM PHONE [PHONE_NUMBER] TO PHO…" at bounding box center [335, 201] width 670 height 402
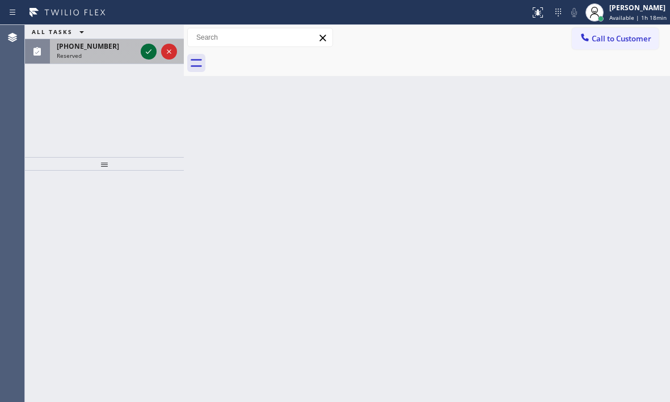
click at [146, 51] on icon at bounding box center [149, 52] width 14 height 14
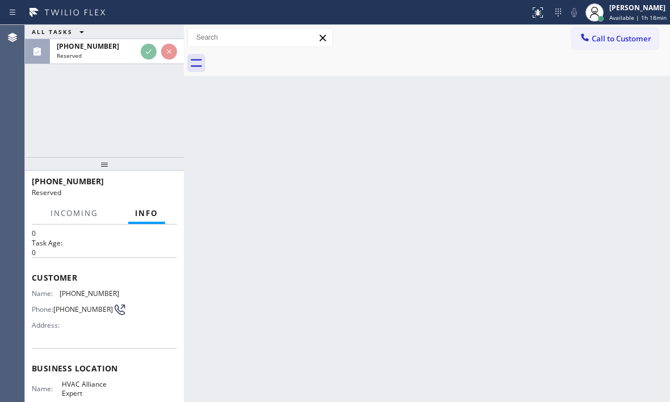
scroll to position [57, 0]
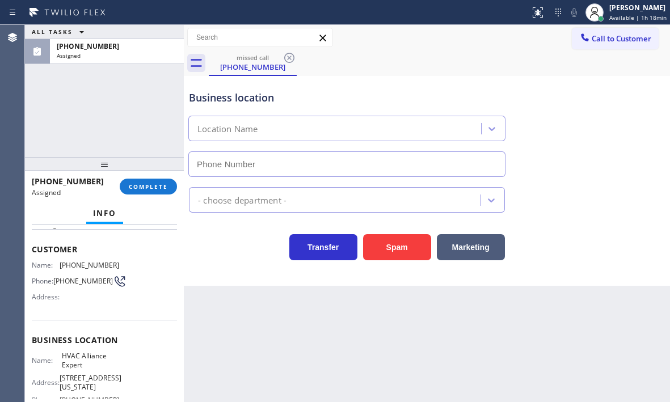
type input "[PHONE_NUMBER]"
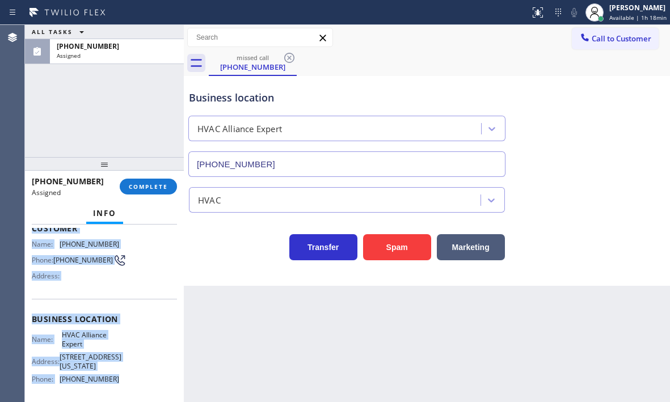
scroll to position [113, 0]
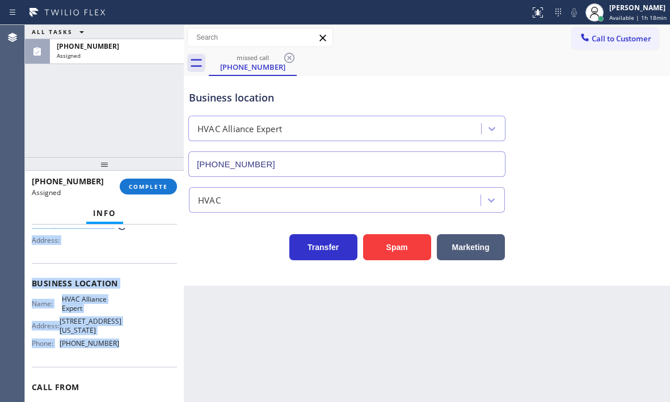
drag, startPoint x: 31, startPoint y: 245, endPoint x: 118, endPoint y: 355, distance: 139.7
click at [118, 355] on div "Context Queue: HVAC Priority: 0 Task Age: Customer Name: [PHONE_NUMBER] Phone: …" at bounding box center [104, 314] width 159 height 178
click at [156, 183] on span "COMPLETE" at bounding box center [148, 187] width 39 height 8
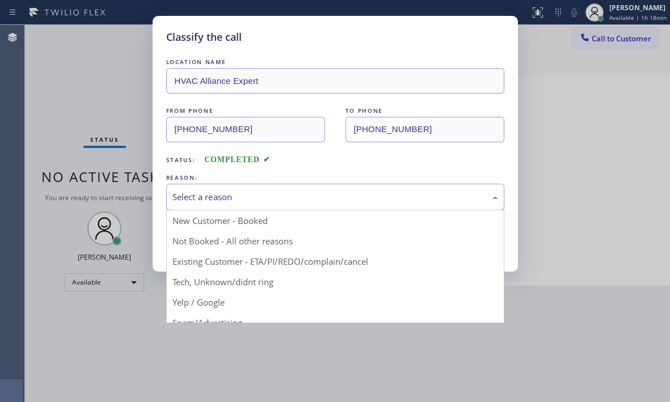
click at [318, 201] on div "Select a reason" at bounding box center [335, 197] width 326 height 13
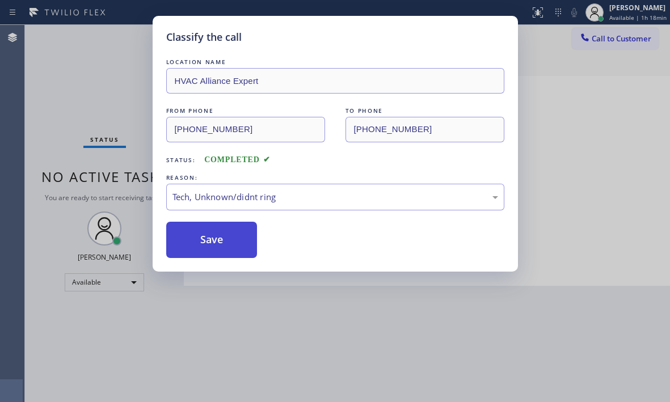
drag, startPoint x: 205, startPoint y: 240, endPoint x: 239, endPoint y: 238, distance: 34.6
click at [205, 239] on button "Save" at bounding box center [211, 240] width 91 height 36
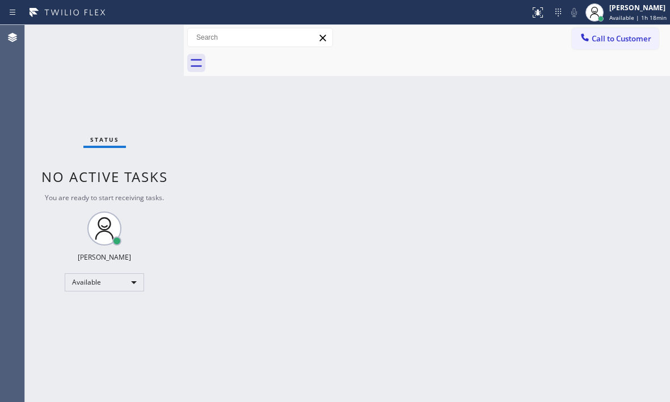
click at [349, 135] on div "Back to Dashboard Change Sender ID Customers Technicians Select a contact Outbo…" at bounding box center [427, 213] width 486 height 377
click at [111, 73] on div "Status No active tasks You are ready to start receiving tasks. [PERSON_NAME] Av…" at bounding box center [104, 213] width 159 height 377
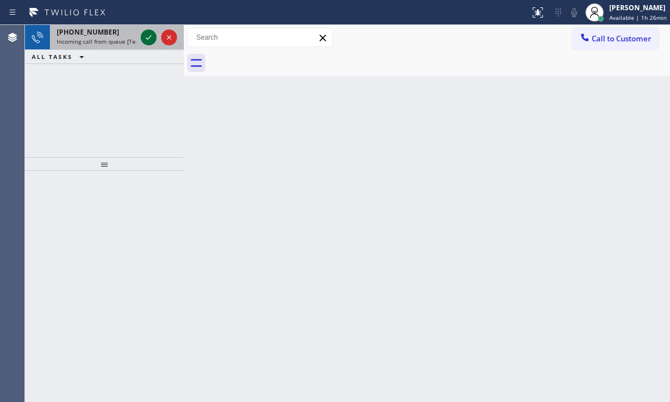
click at [150, 39] on icon at bounding box center [149, 38] width 14 height 14
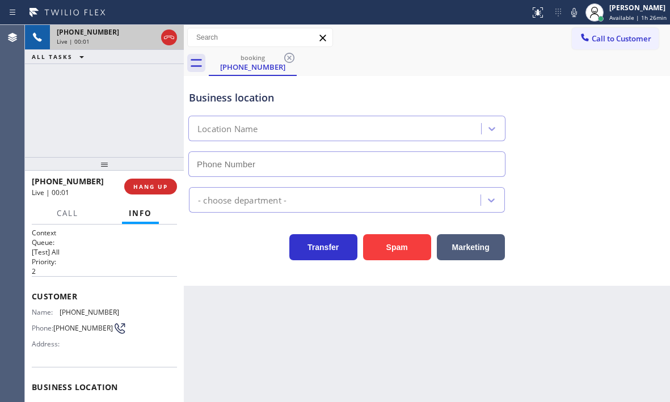
type input "[PHONE_NUMBER]"
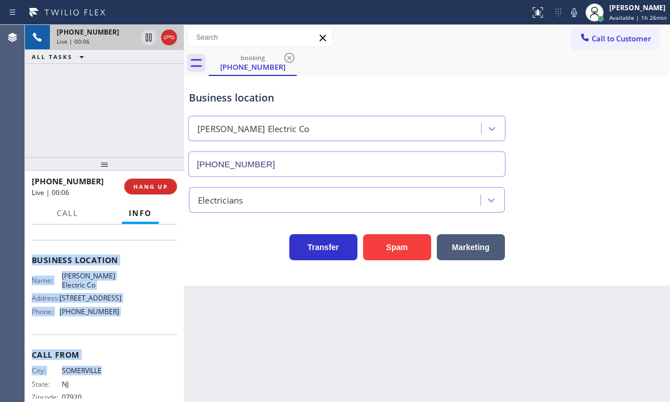
scroll to position [170, 0]
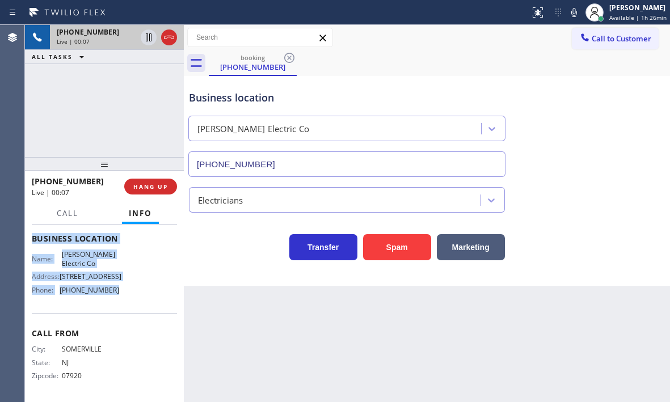
drag, startPoint x: 32, startPoint y: 288, endPoint x: 130, endPoint y: 296, distance: 99.0
click at [130, 296] on div "Context Queue: [Test] All Priority: 2 Customer Name: [PHONE_NUMBER] Phone: [PHO…" at bounding box center [104, 238] width 145 height 319
click at [159, 188] on span "HANG UP" at bounding box center [150, 187] width 35 height 8
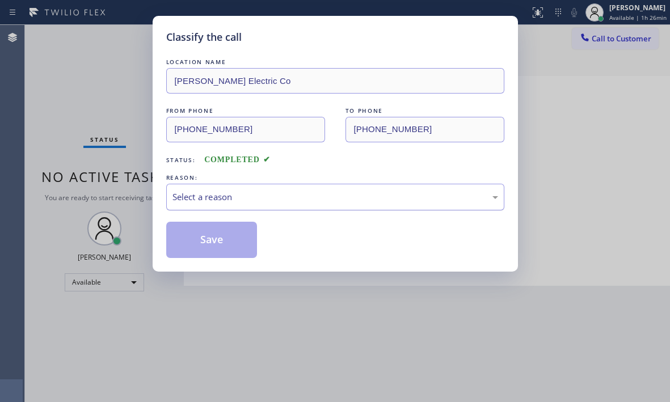
click at [288, 203] on div "Select a reason" at bounding box center [335, 197] width 326 height 13
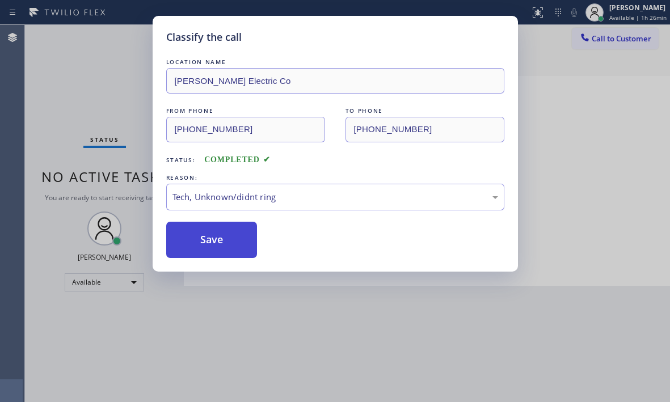
click at [219, 244] on button "Save" at bounding box center [211, 240] width 91 height 36
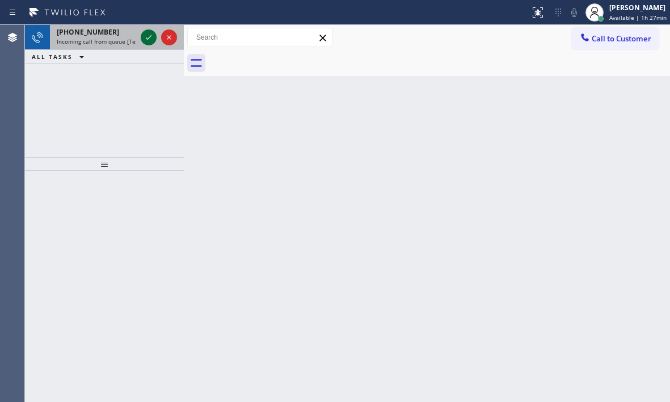
click at [149, 36] on icon at bounding box center [149, 38] width 14 height 14
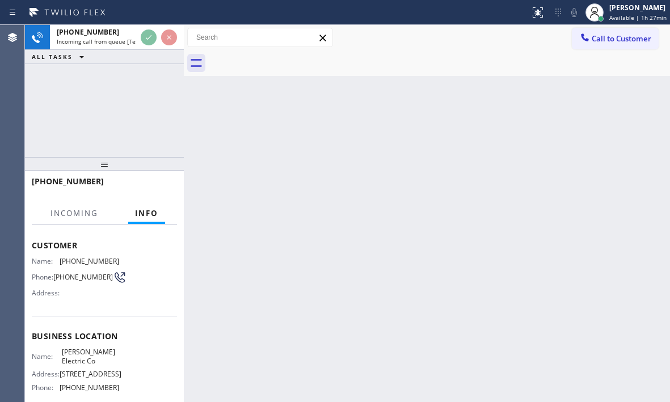
scroll to position [113, 0]
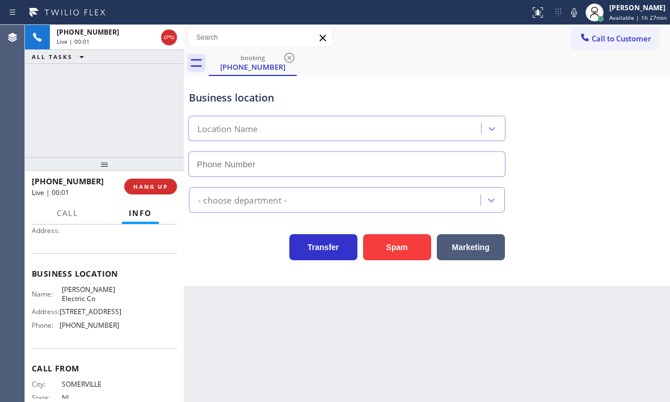
type input "[PHONE_NUMBER]"
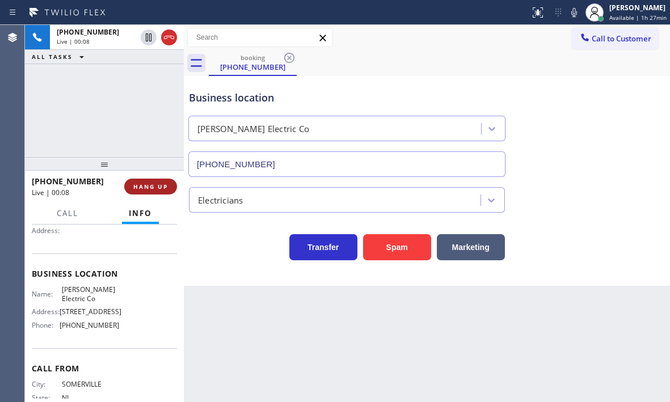
click at [154, 186] on span "HANG UP" at bounding box center [150, 187] width 35 height 8
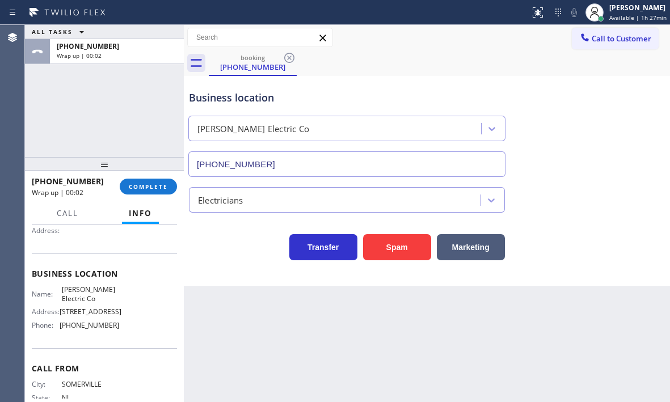
click at [150, 175] on div "[PHONE_NUMBER] Wrap up | 00:02 COMPLETE" at bounding box center [104, 186] width 145 height 29
click at [150, 183] on span "COMPLETE" at bounding box center [148, 187] width 39 height 8
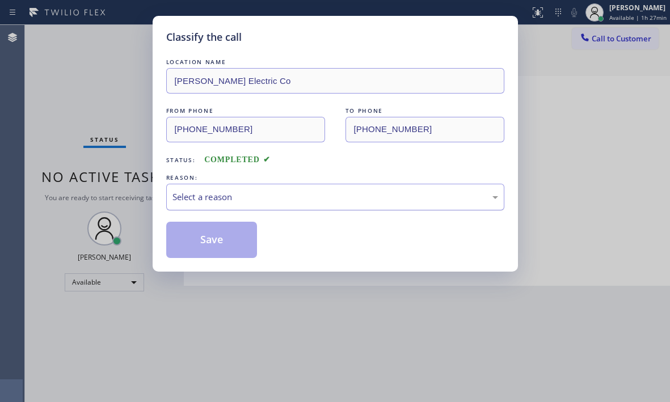
click at [288, 204] on div "Select a reason" at bounding box center [335, 197] width 338 height 27
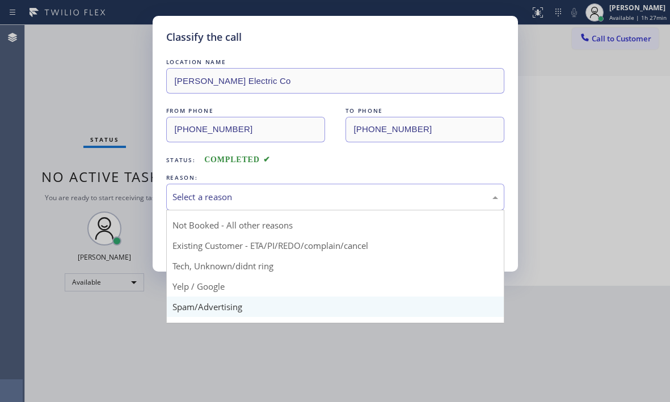
scroll to position [31, 0]
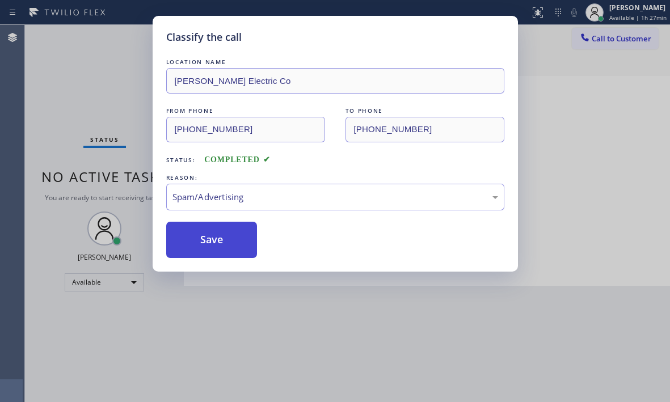
click at [209, 250] on button "Save" at bounding box center [211, 240] width 91 height 36
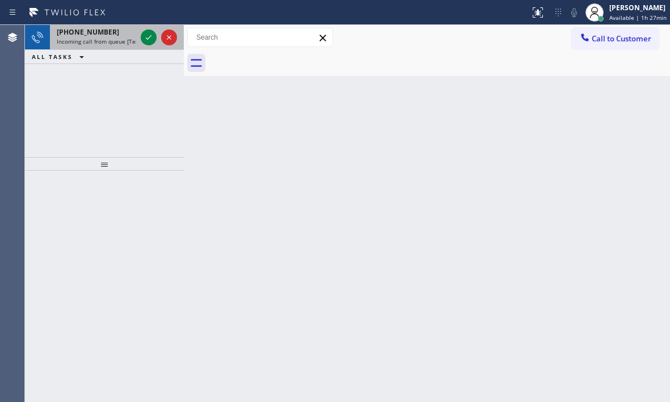
click at [114, 36] on div "[PHONE_NUMBER]" at bounding box center [96, 32] width 79 height 10
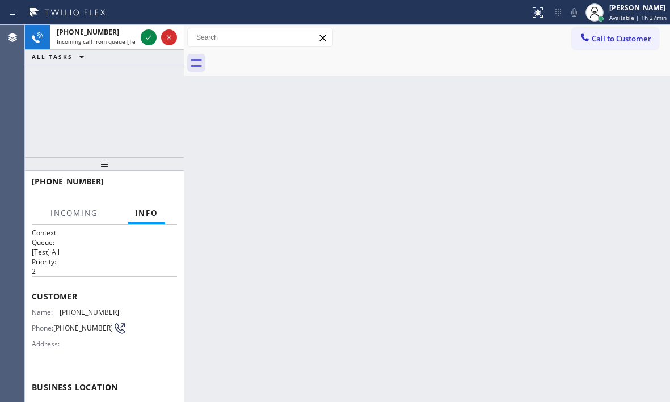
click at [99, 239] on h2 "Queue:" at bounding box center [104, 243] width 145 height 10
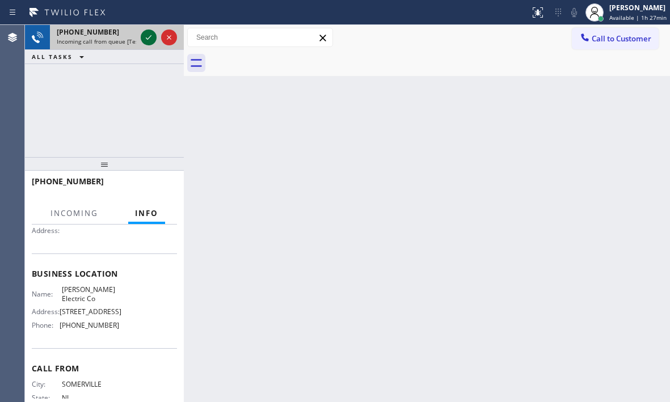
click at [144, 39] on icon at bounding box center [149, 38] width 14 height 14
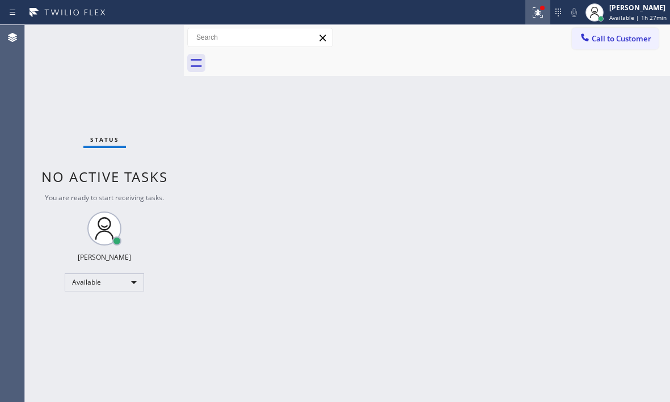
click at [527, 22] on button at bounding box center [537, 12] width 25 height 25
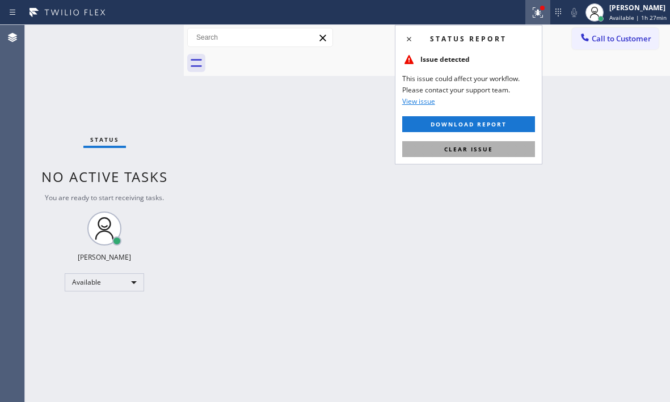
click at [488, 142] on button "Clear issue" at bounding box center [468, 149] width 133 height 16
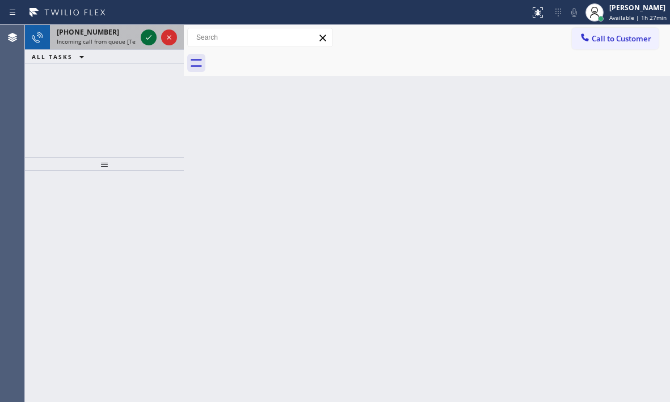
click at [149, 36] on icon at bounding box center [149, 38] width 14 height 14
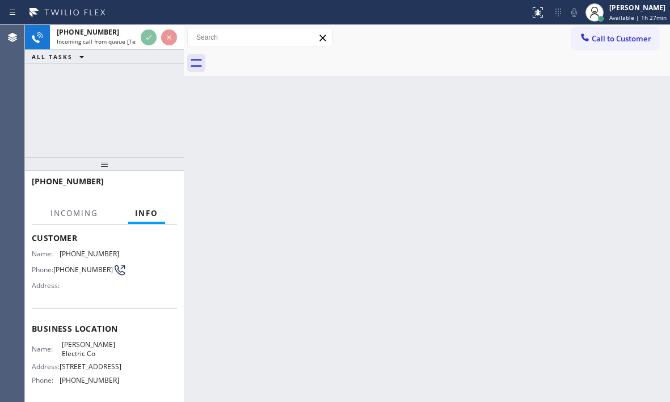
scroll to position [113, 0]
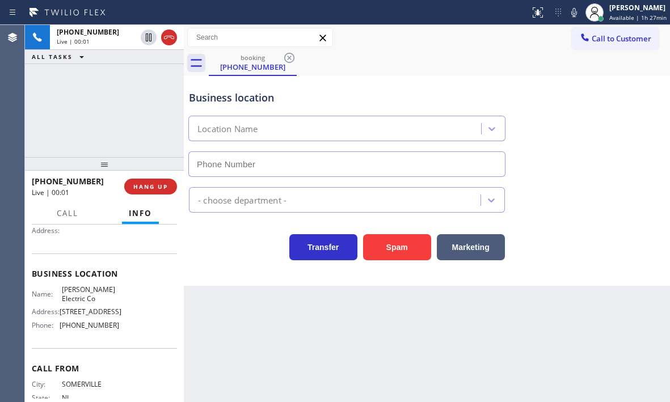
type input "[PHONE_NUMBER]"
click at [145, 190] on span "HANG UP" at bounding box center [150, 187] width 35 height 8
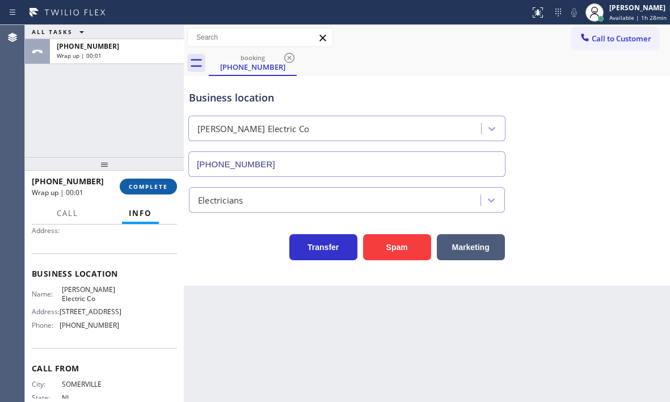
click at [146, 188] on span "COMPLETE" at bounding box center [148, 187] width 39 height 8
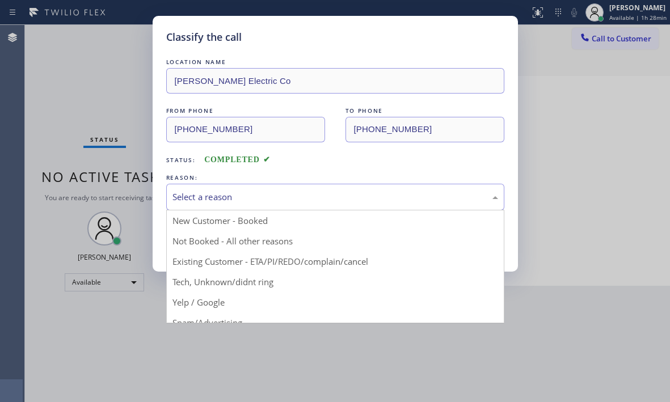
click at [243, 201] on div "Select a reason" at bounding box center [335, 197] width 326 height 13
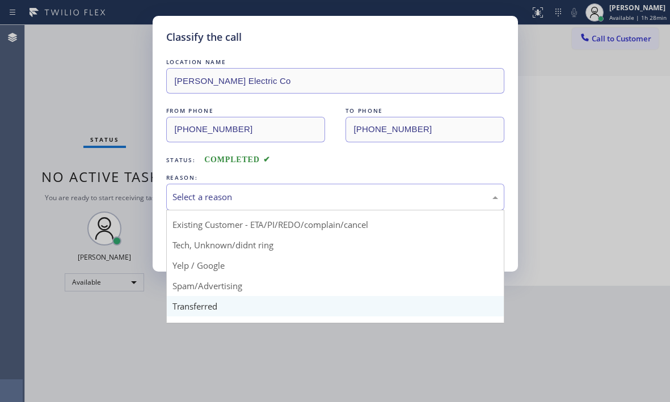
scroll to position [57, 0]
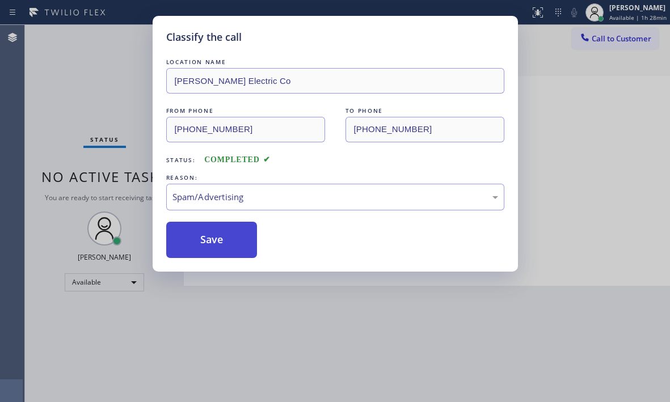
click at [193, 247] on button "Save" at bounding box center [211, 240] width 91 height 36
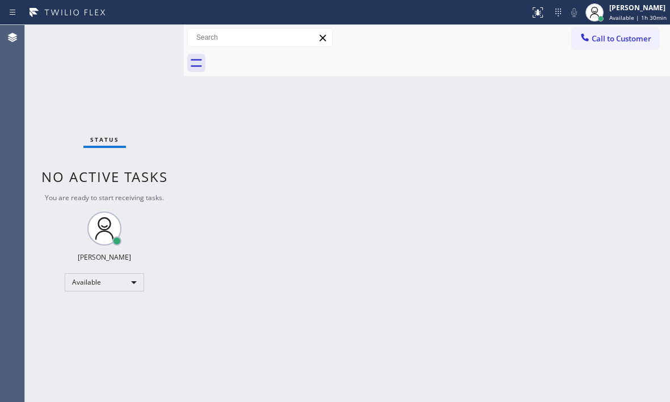
click at [162, 48] on div "Status No active tasks You are ready to start receiving tasks. [PERSON_NAME] Av…" at bounding box center [104, 213] width 159 height 377
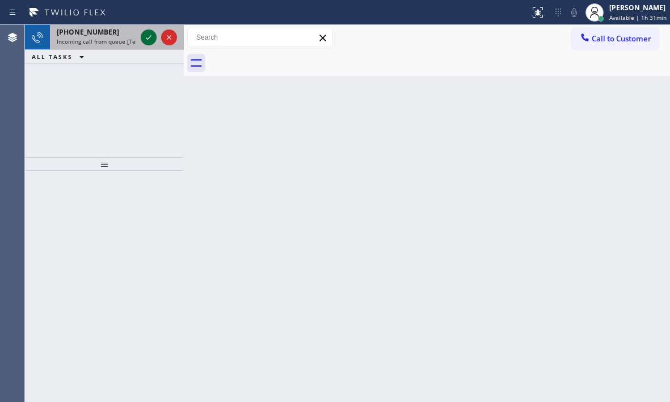
click at [145, 35] on icon at bounding box center [149, 38] width 14 height 14
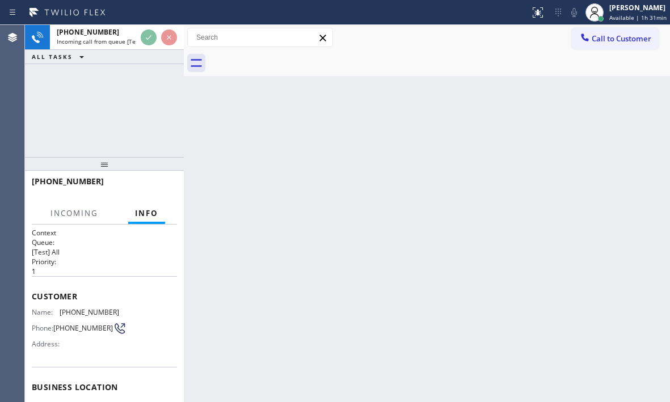
scroll to position [113, 0]
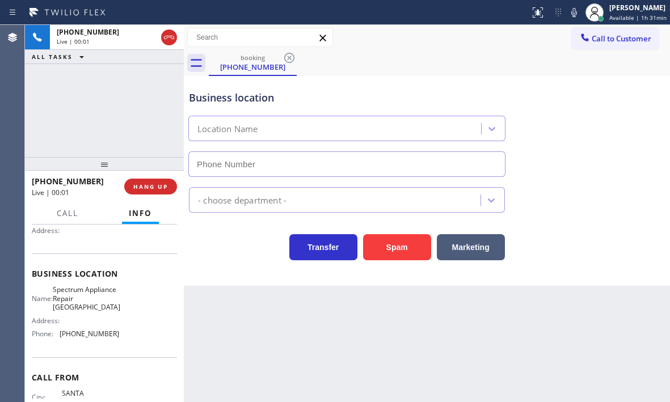
type input "[PHONE_NUMBER]"
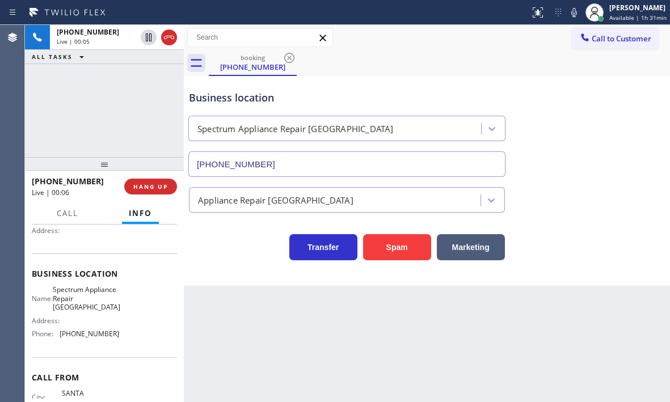
scroll to position [0, 0]
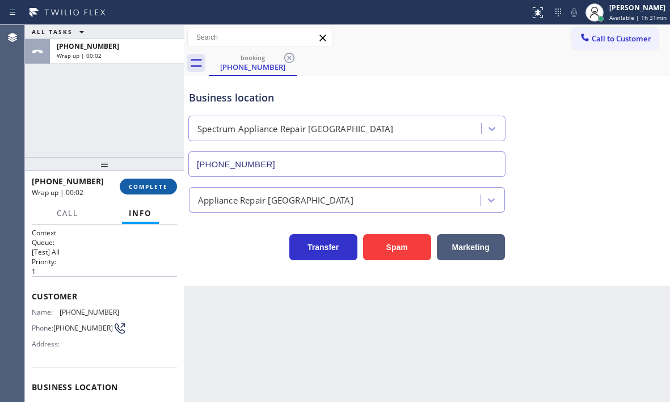
click at [149, 184] on span "COMPLETE" at bounding box center [148, 187] width 39 height 8
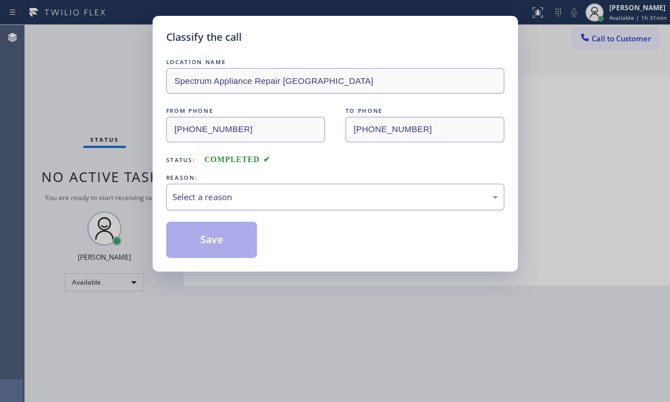
click at [337, 198] on div "Select a reason" at bounding box center [335, 197] width 326 height 13
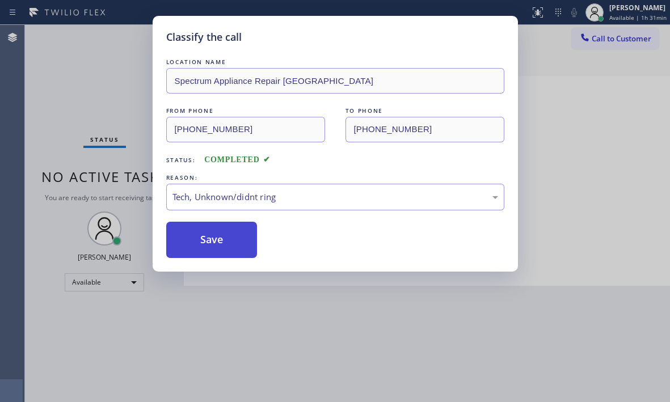
click at [212, 251] on button "Save" at bounding box center [211, 240] width 91 height 36
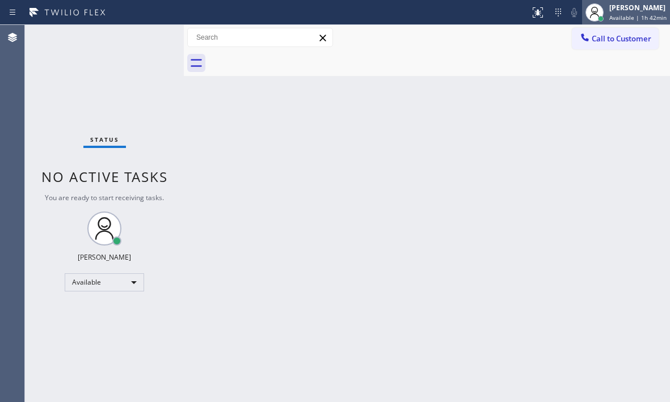
click at [620, 12] on div "[PERSON_NAME] Available | 1h 42min" at bounding box center [638, 12] width 63 height 20
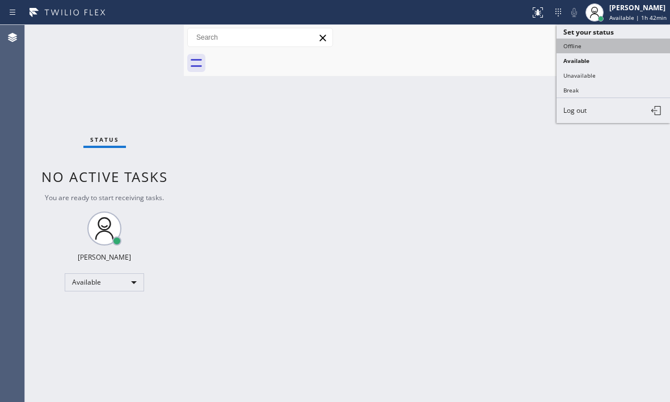
click at [594, 51] on button "Offline" at bounding box center [612, 46] width 113 height 15
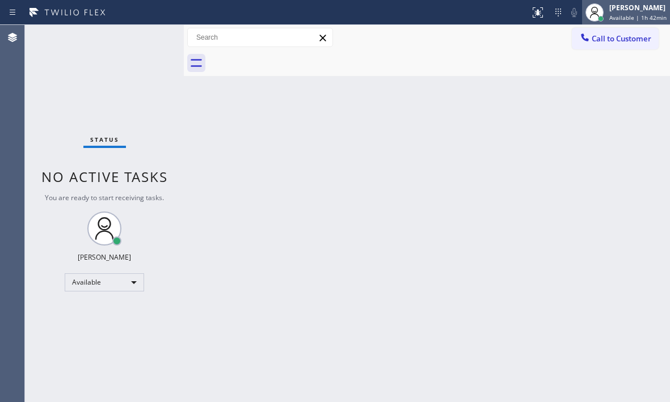
click at [615, 17] on span "Available | 1h 42min" at bounding box center [637, 18] width 57 height 8
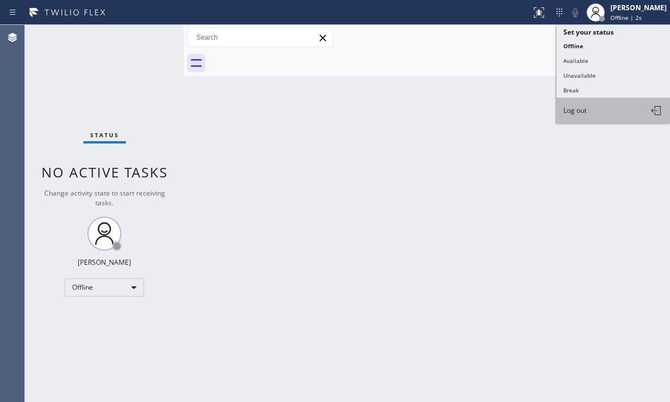
click at [585, 111] on span "Log out" at bounding box center [574, 111] width 23 height 10
